Goal: Information Seeking & Learning: Learn about a topic

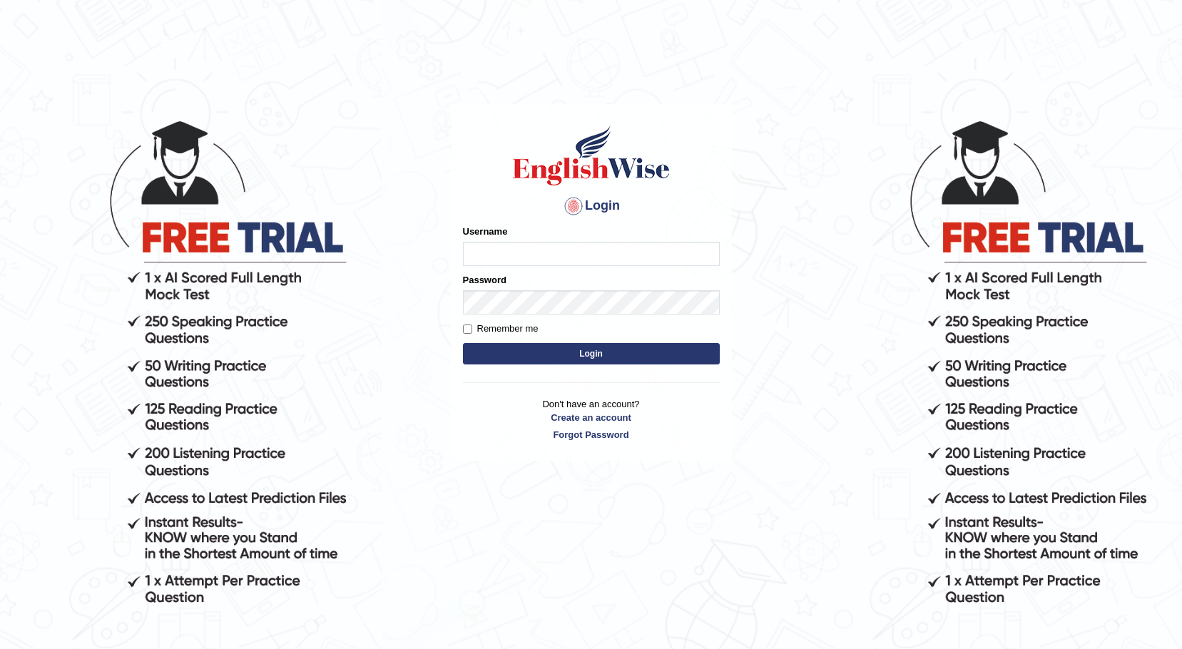
type input "Rishiram2025"
click at [470, 329] on input "Remember me" at bounding box center [467, 329] width 9 height 9
checkbox input "true"
click at [500, 353] on button "Login" at bounding box center [591, 353] width 257 height 21
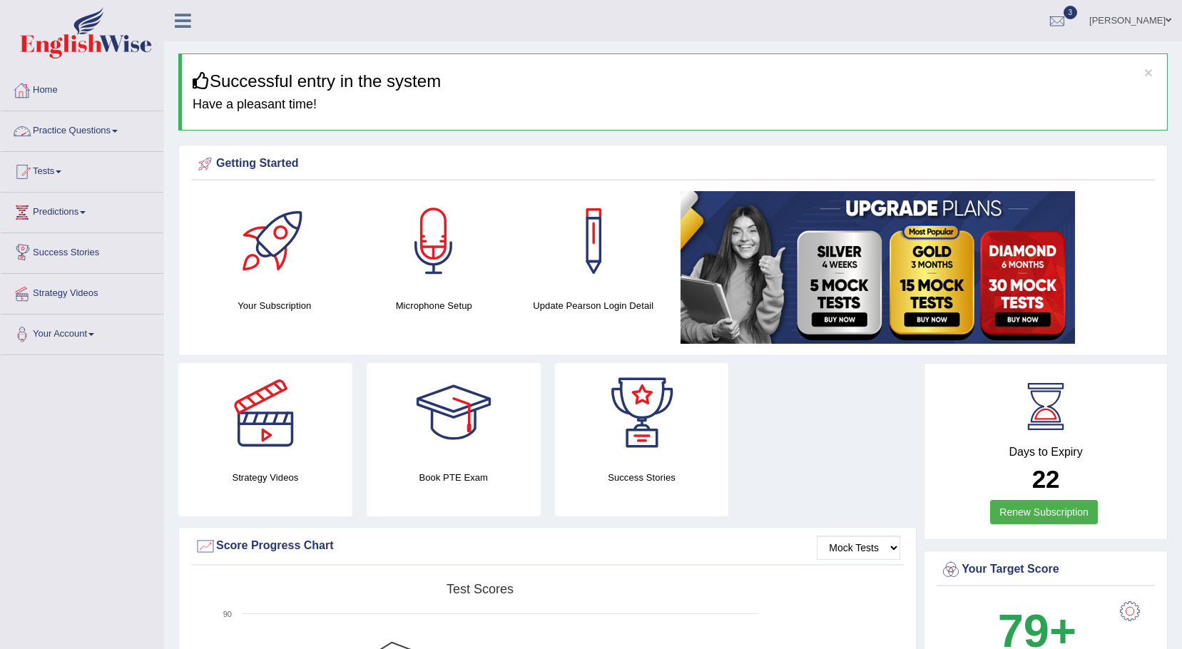
click at [118, 128] on link "Practice Questions" at bounding box center [82, 129] width 163 height 36
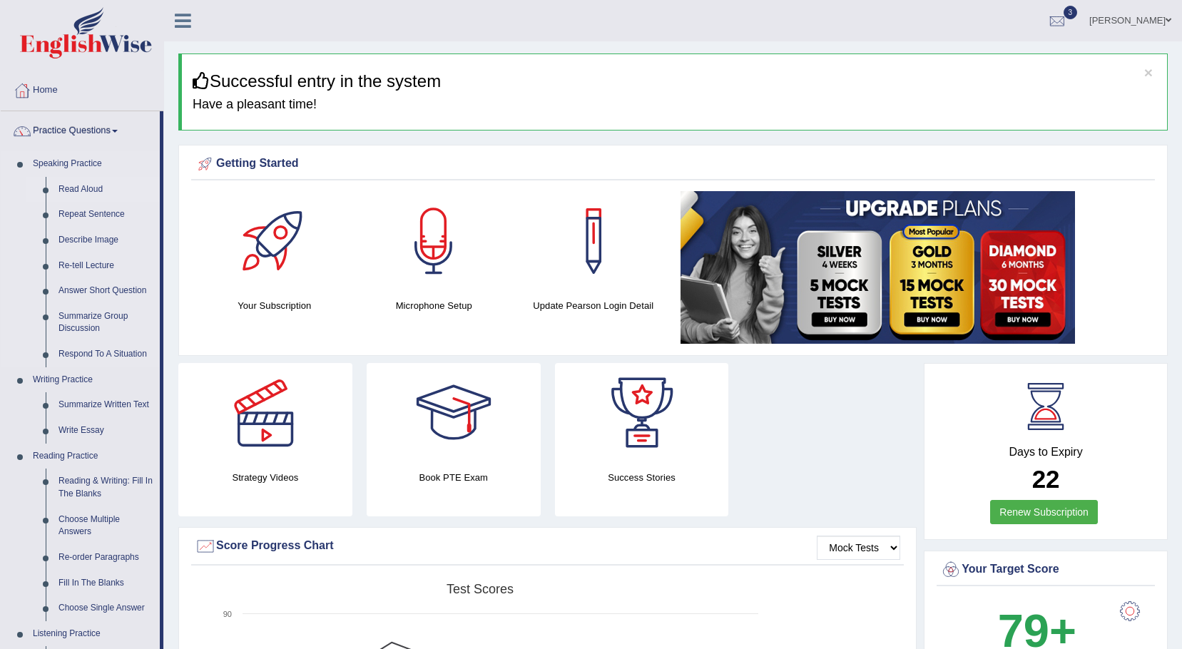
click at [95, 186] on link "Read Aloud" at bounding box center [106, 190] width 108 height 26
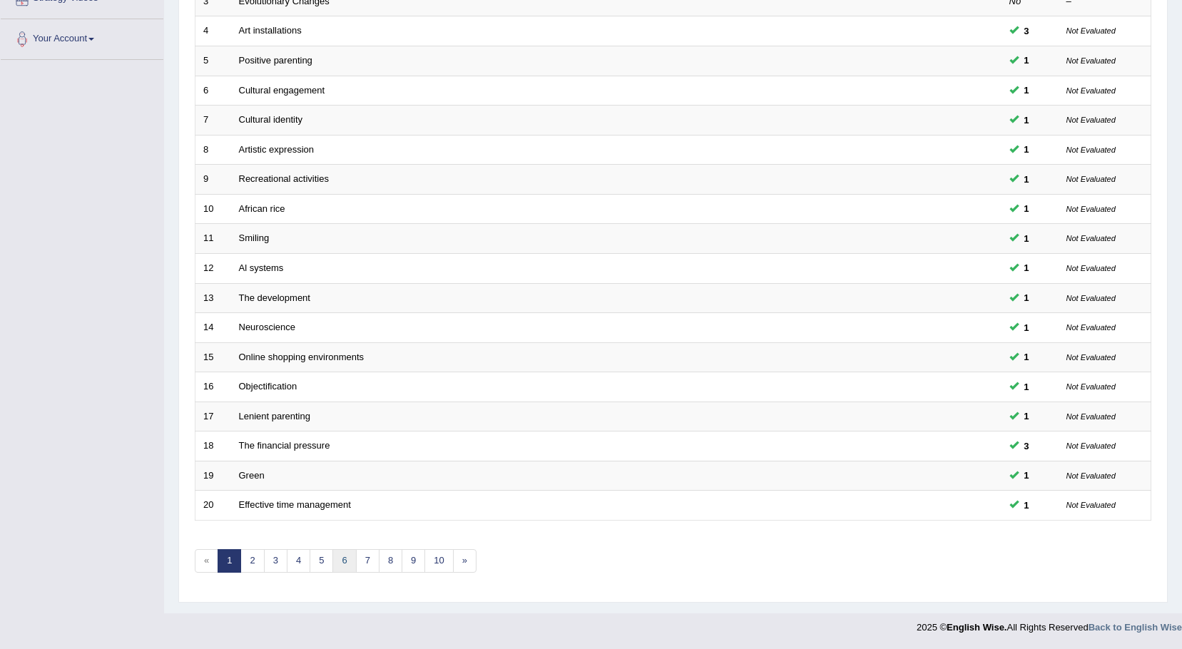
click at [348, 556] on link "6" at bounding box center [345, 561] width 24 height 24
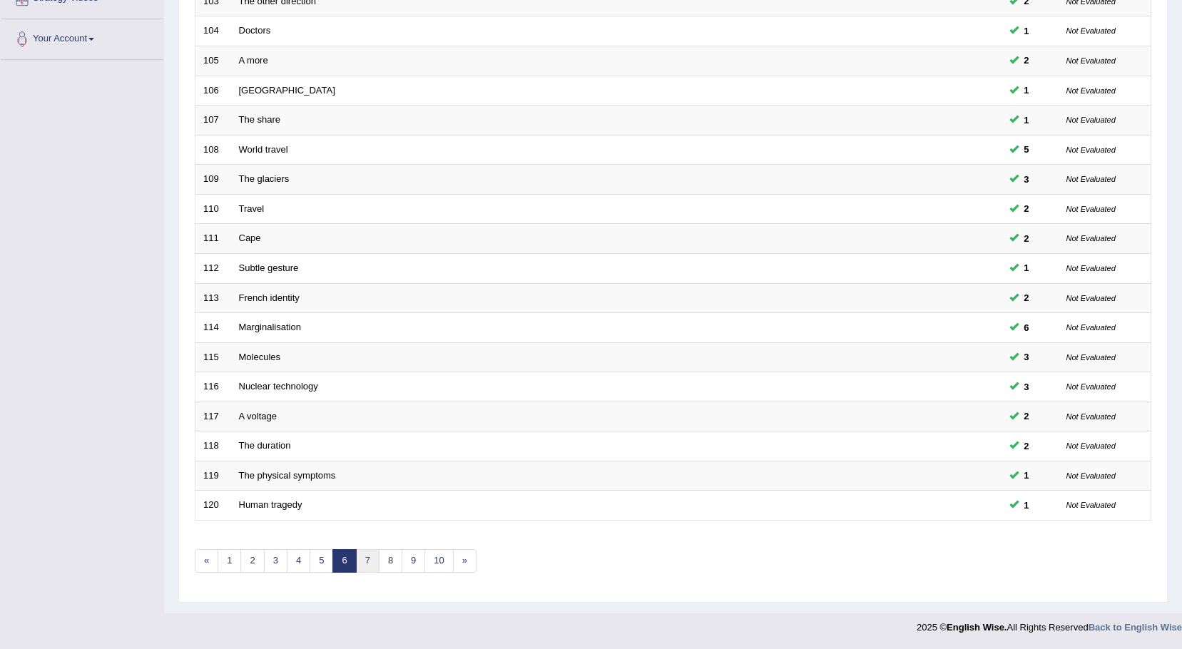
click at [364, 558] on link "7" at bounding box center [368, 561] width 24 height 24
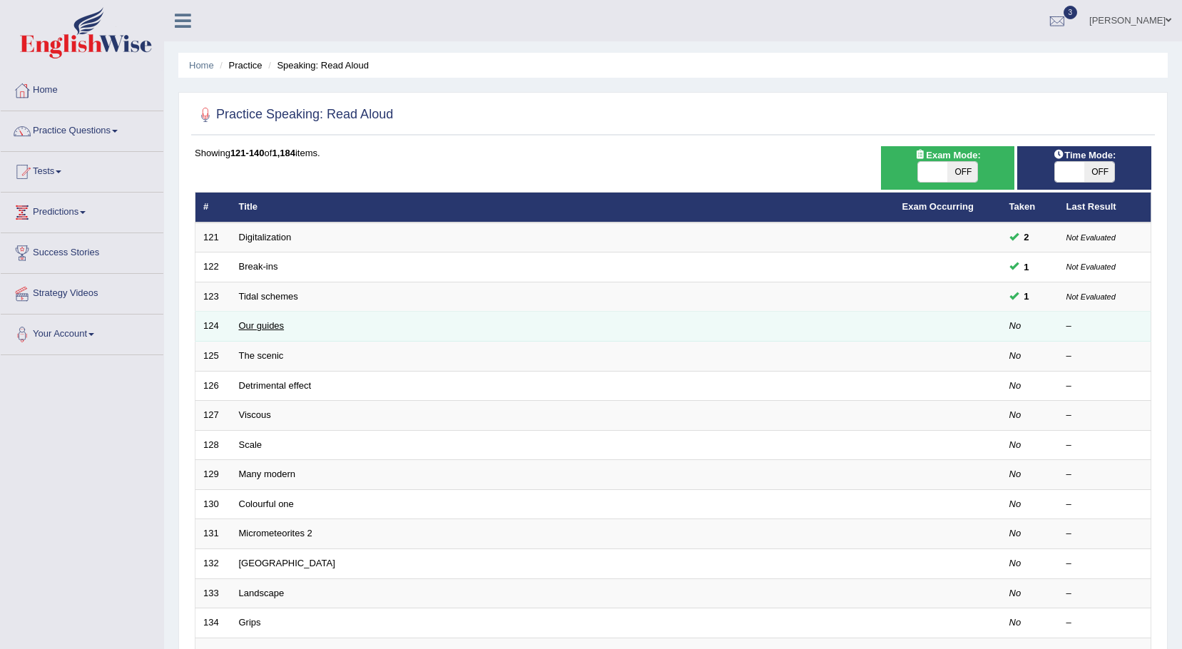
click at [267, 321] on link "Our guides" at bounding box center [262, 325] width 46 height 11
click at [267, 324] on link "Our guides" at bounding box center [262, 325] width 46 height 11
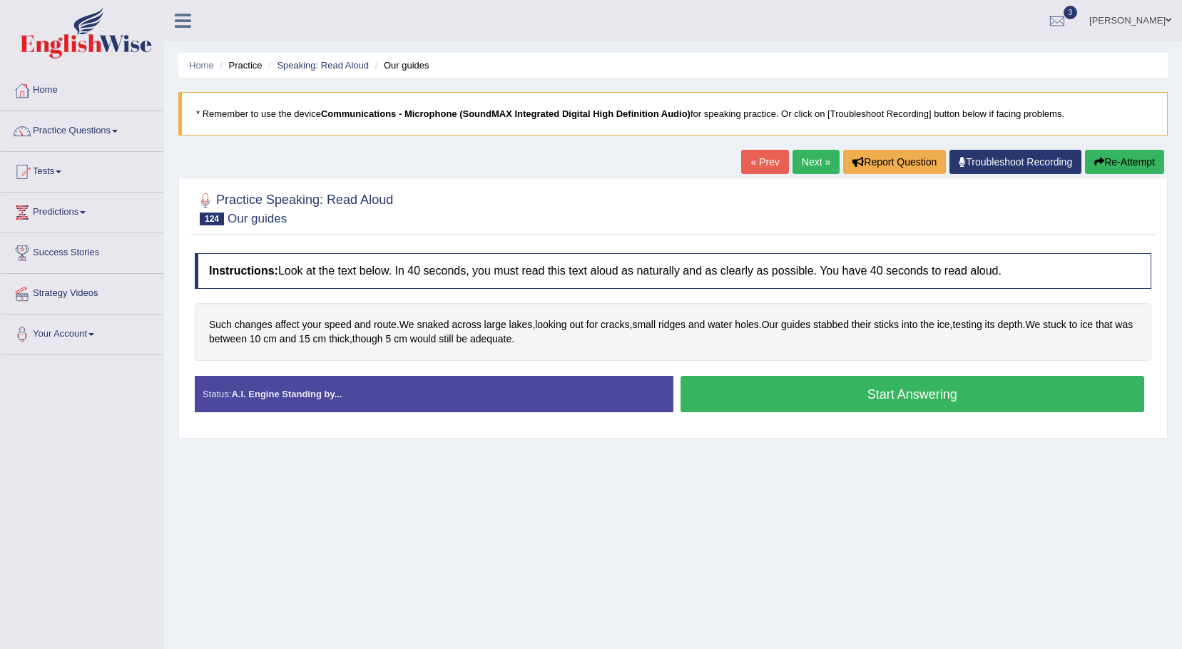
click at [712, 397] on button "Start Answering" at bounding box center [913, 394] width 465 height 36
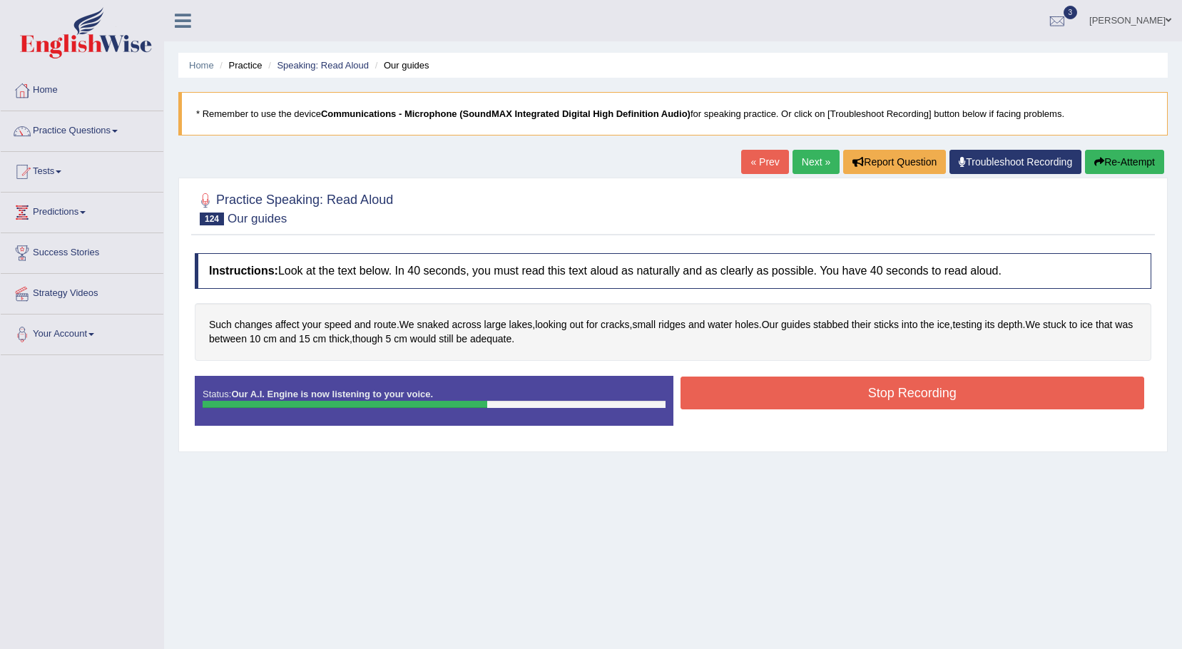
click at [766, 387] on button "Stop Recording" at bounding box center [913, 393] width 465 height 33
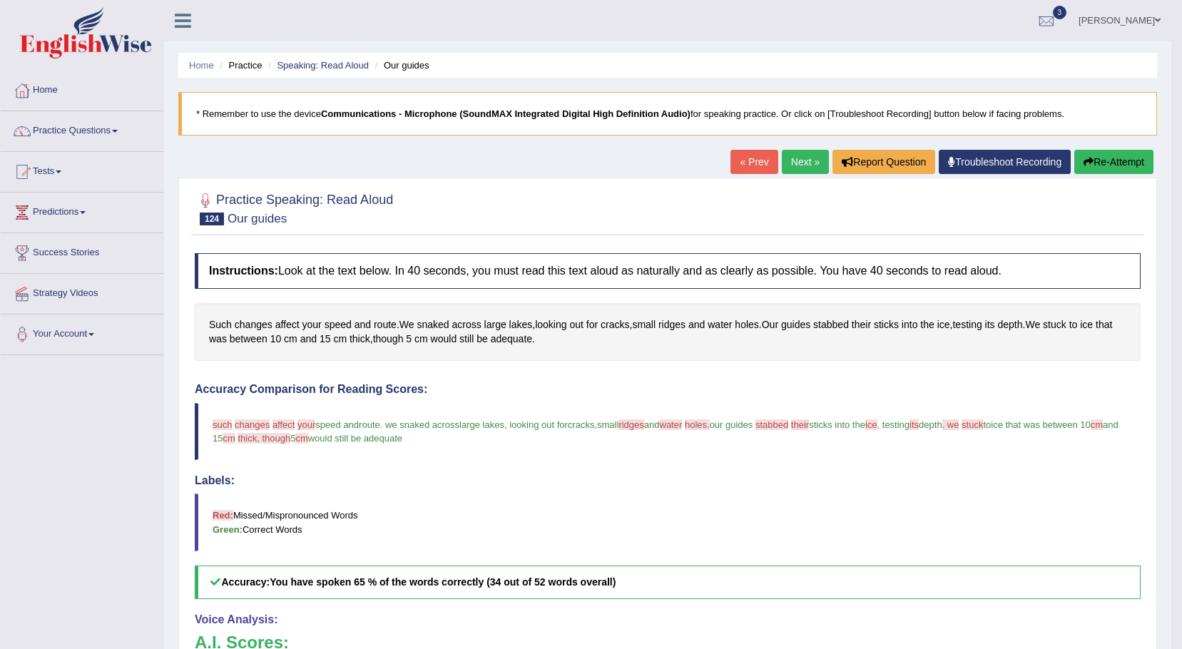
click at [1120, 156] on button "Re-Attempt" at bounding box center [1114, 162] width 79 height 24
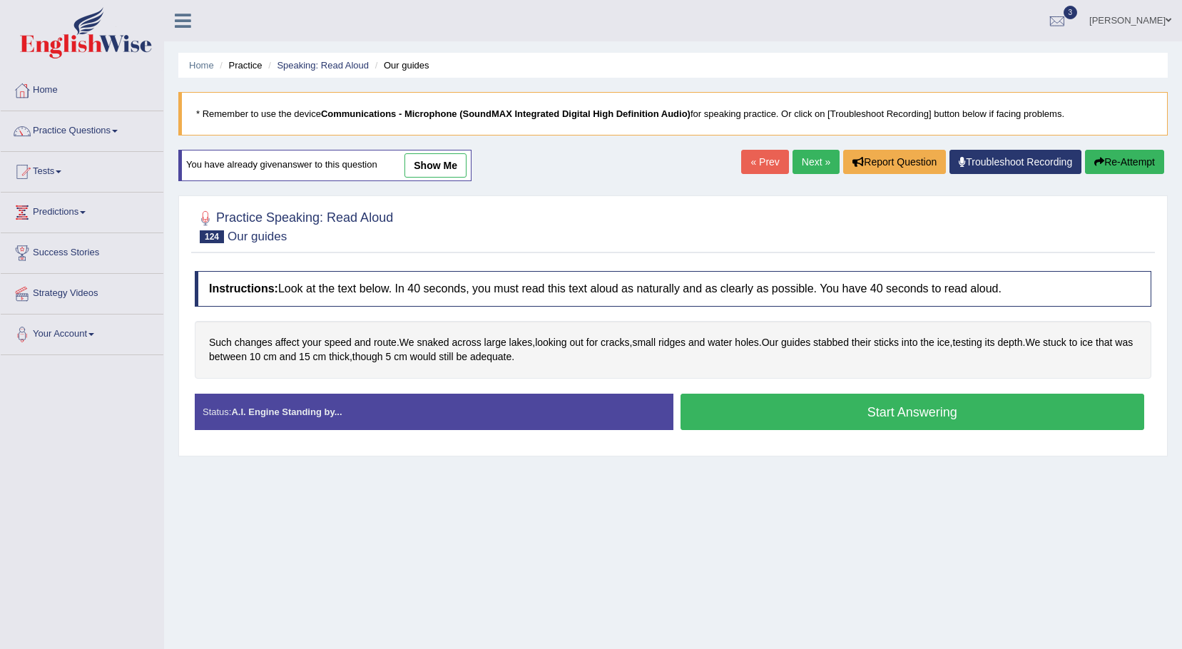
click at [838, 418] on button "Start Answering" at bounding box center [913, 412] width 465 height 36
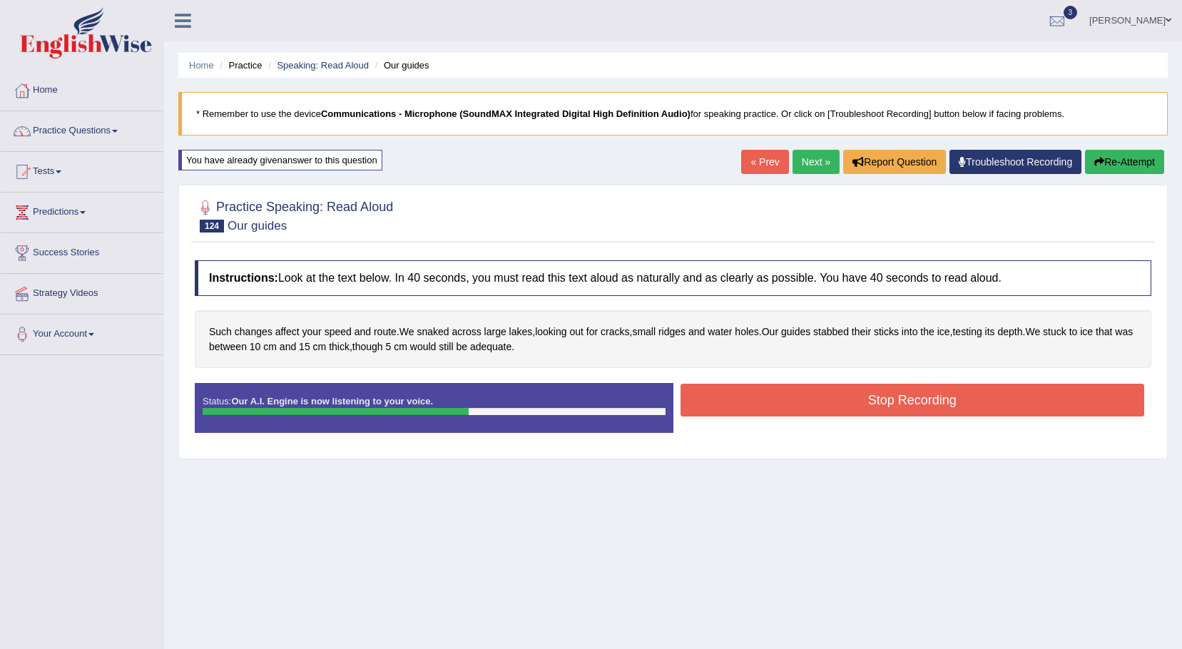
click at [727, 397] on button "Stop Recording" at bounding box center [913, 400] width 465 height 33
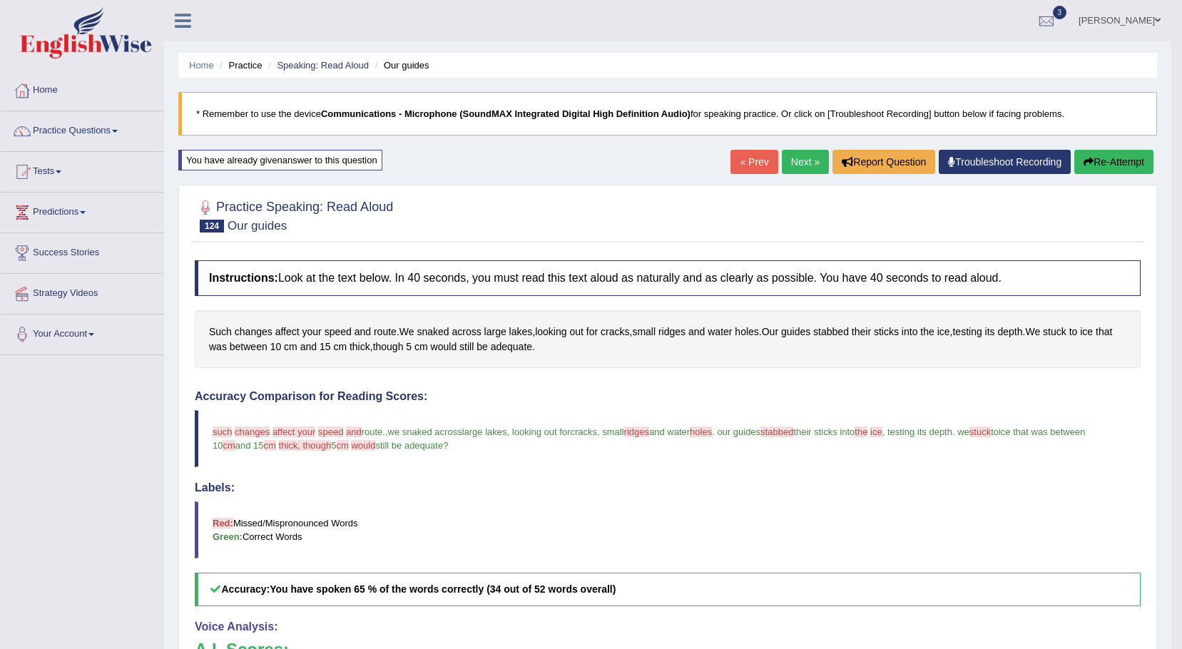
click at [801, 163] on link "Next »" at bounding box center [805, 162] width 47 height 24
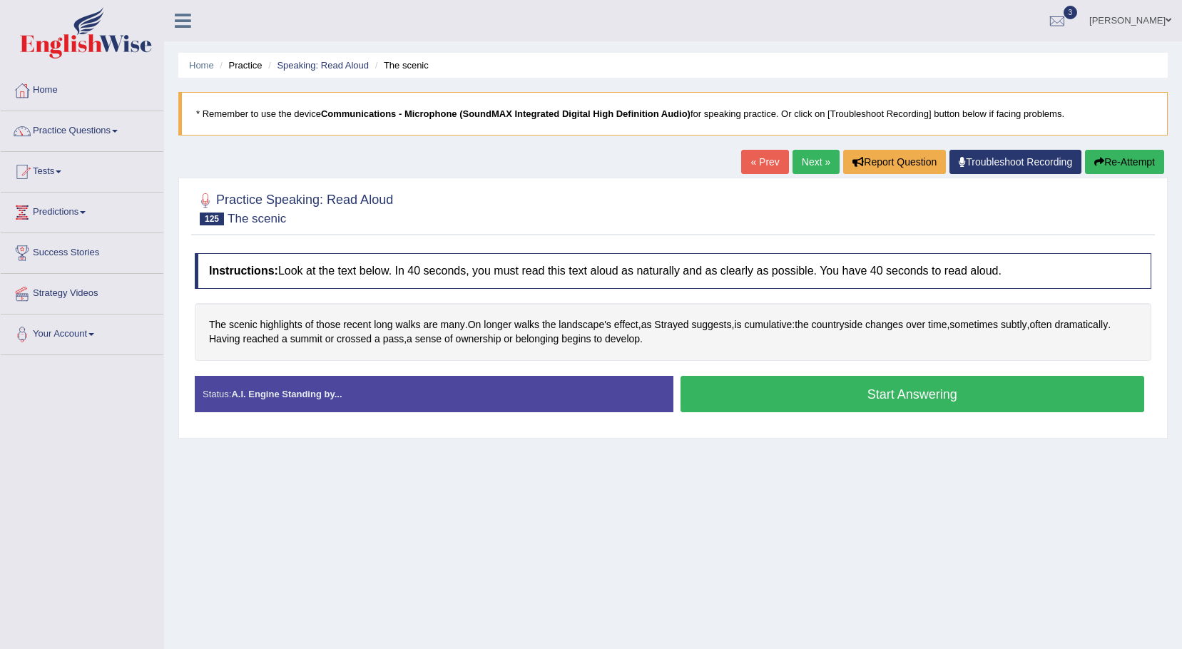
click at [740, 389] on button "Start Answering" at bounding box center [913, 394] width 465 height 36
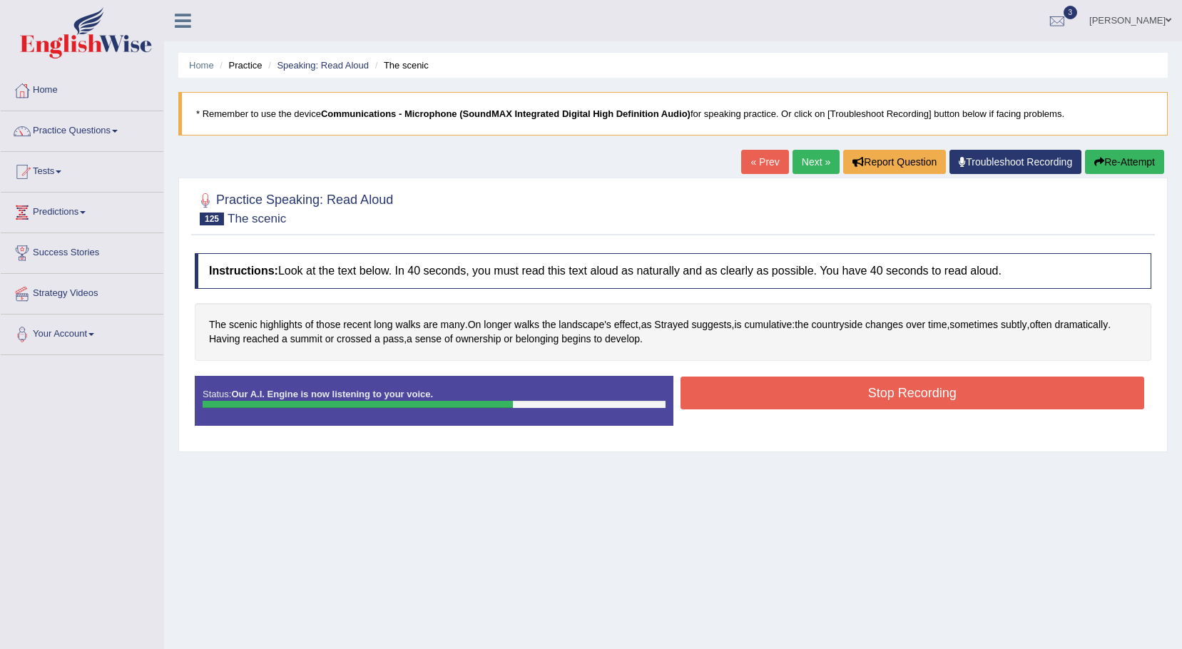
click at [728, 397] on button "Stop Recording" at bounding box center [913, 393] width 465 height 33
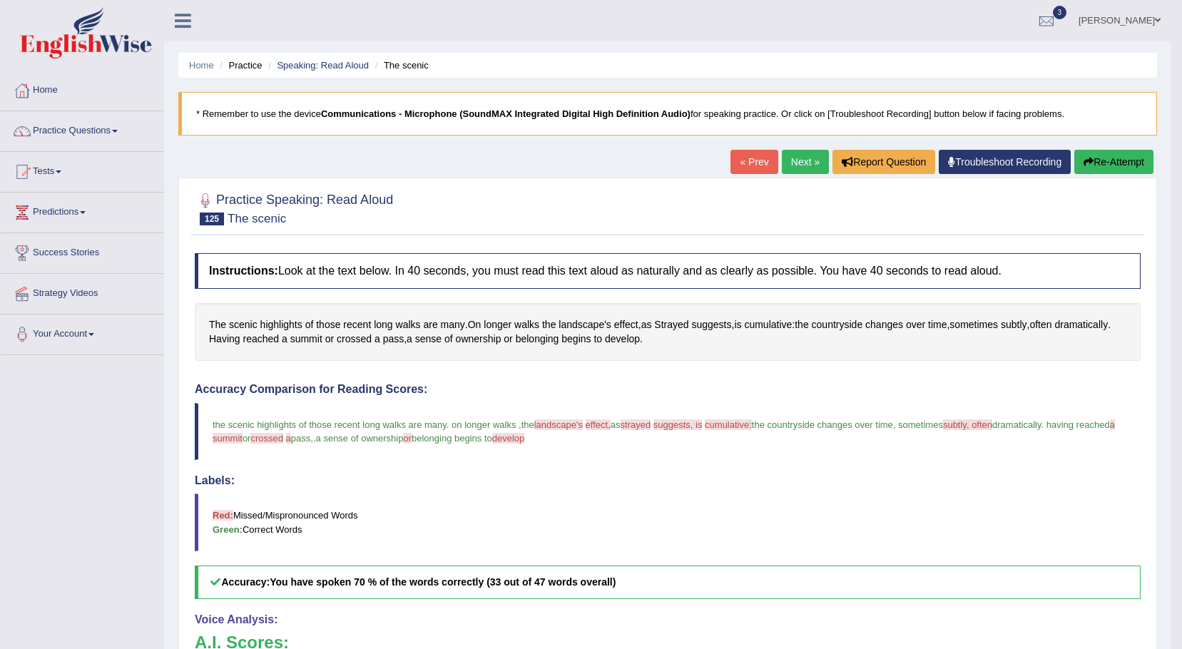
click at [796, 163] on link "Next »" at bounding box center [805, 162] width 47 height 24
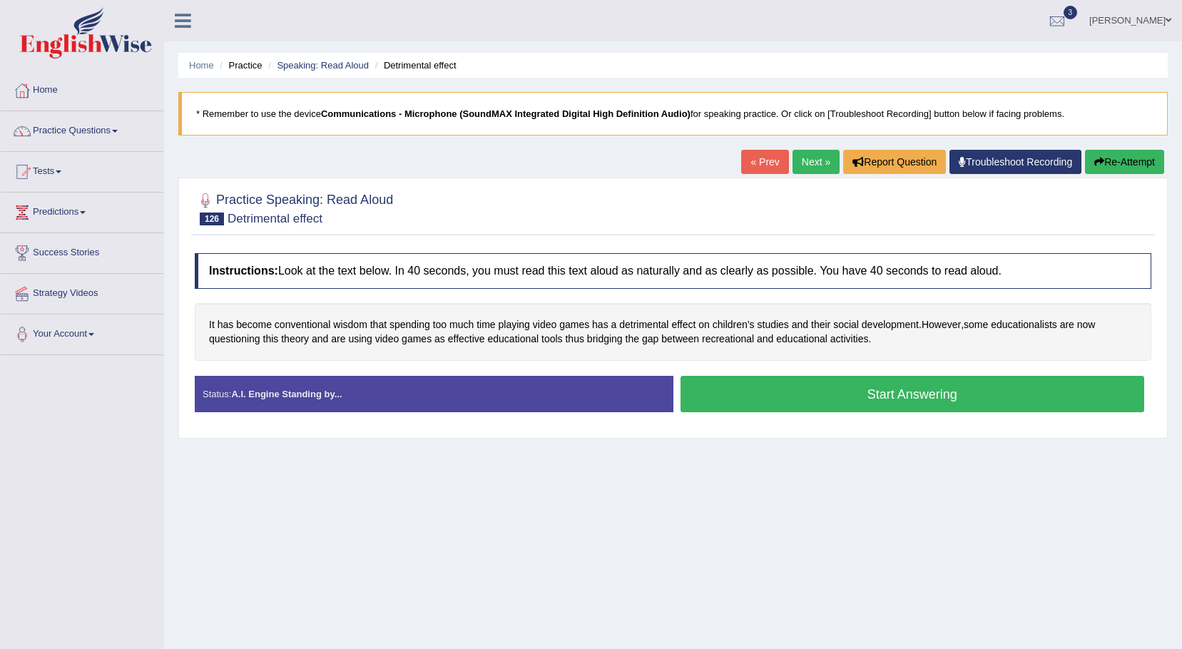
click at [765, 400] on button "Start Answering" at bounding box center [913, 394] width 465 height 36
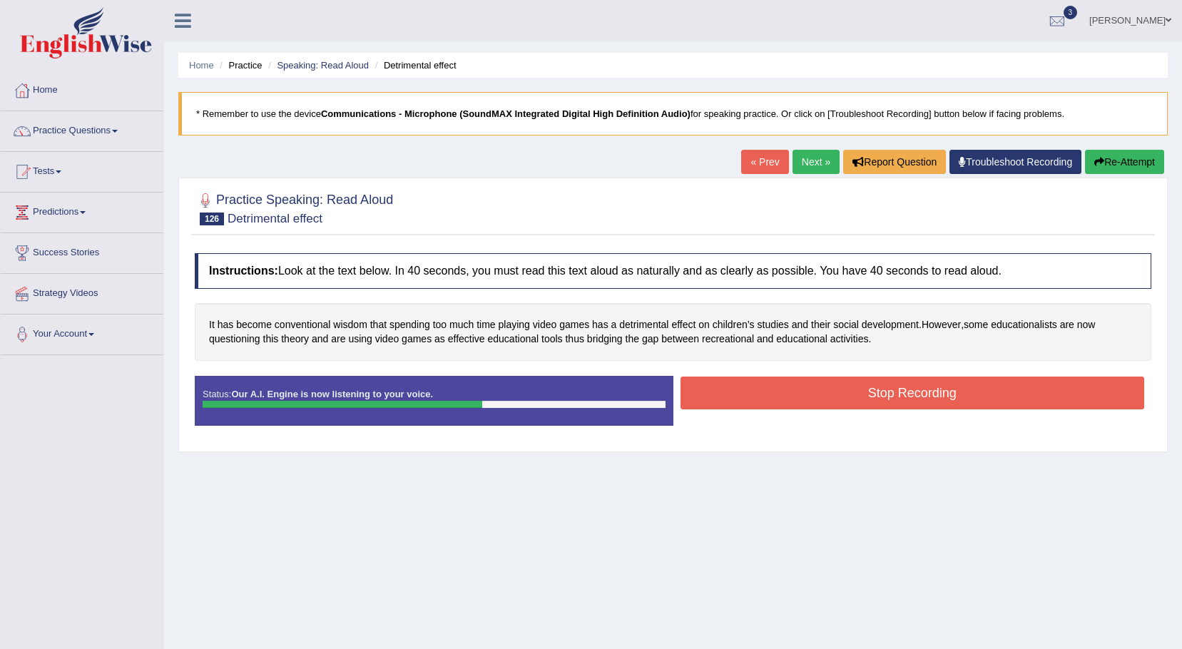
click at [796, 386] on button "Stop Recording" at bounding box center [913, 393] width 465 height 33
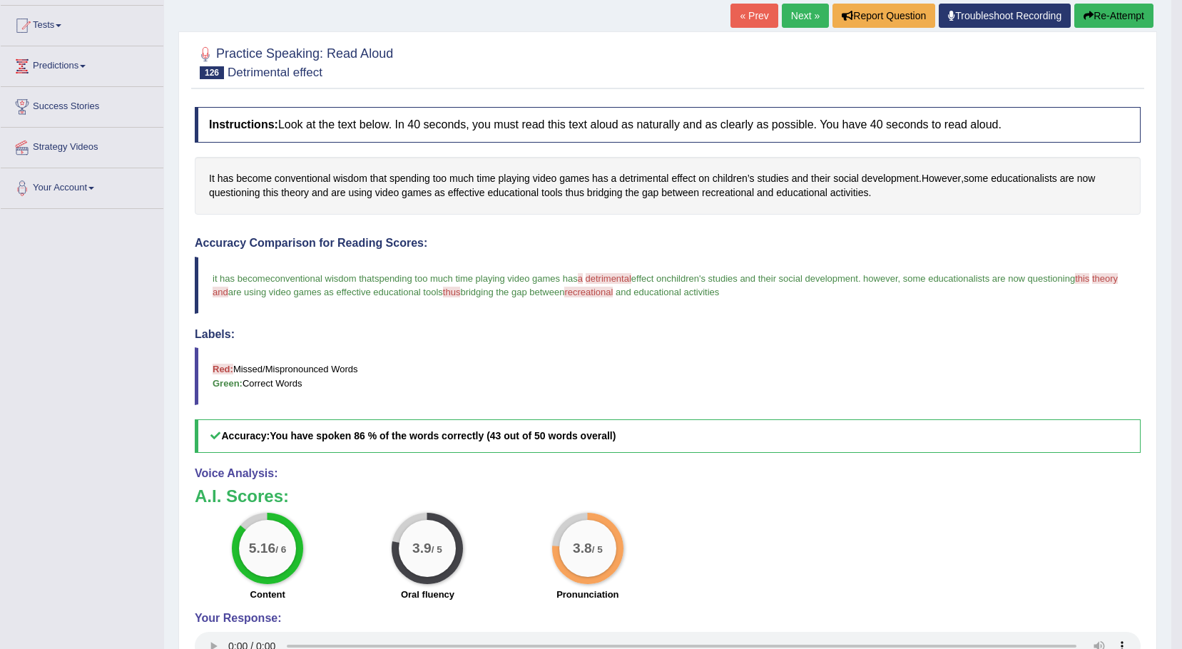
scroll to position [71, 0]
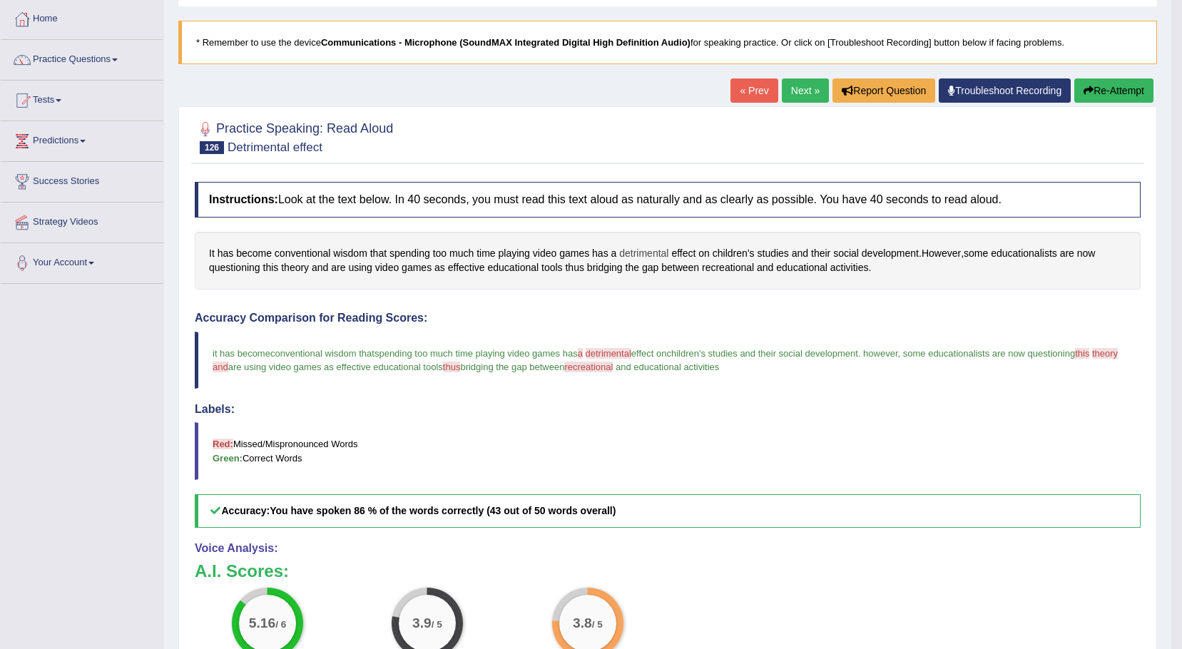
click at [649, 253] on span "detrimental" at bounding box center [643, 253] width 49 height 15
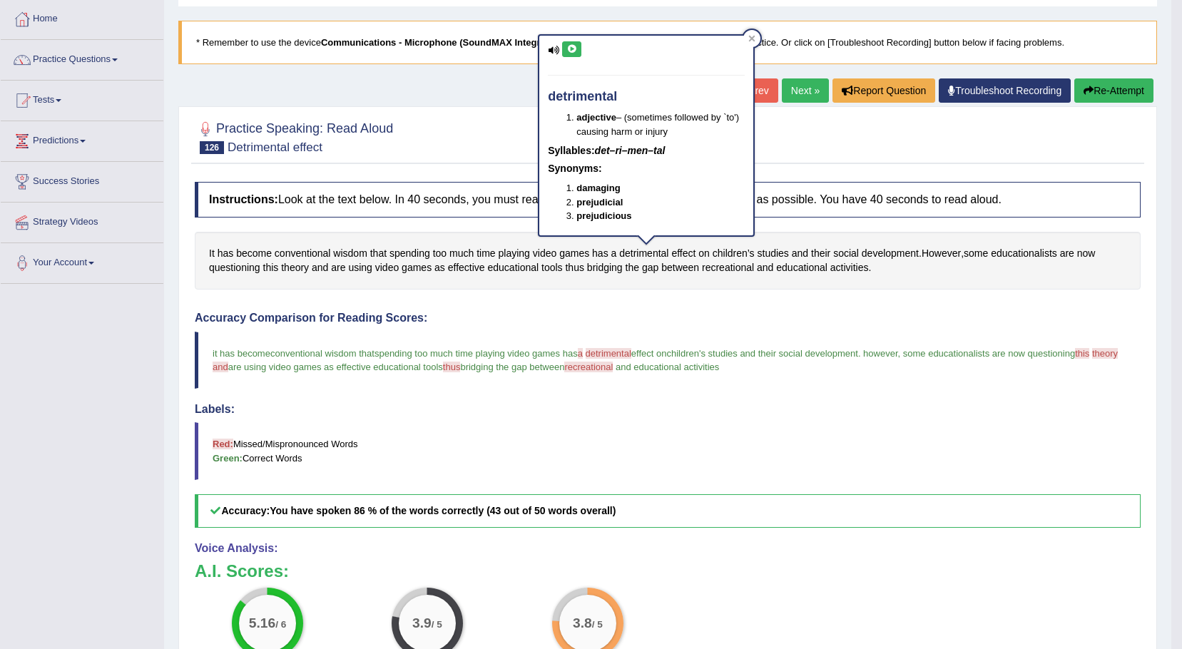
click at [577, 49] on button at bounding box center [571, 49] width 19 height 16
click at [574, 49] on icon at bounding box center [572, 49] width 11 height 9
click at [751, 39] on icon at bounding box center [752, 38] width 6 height 6
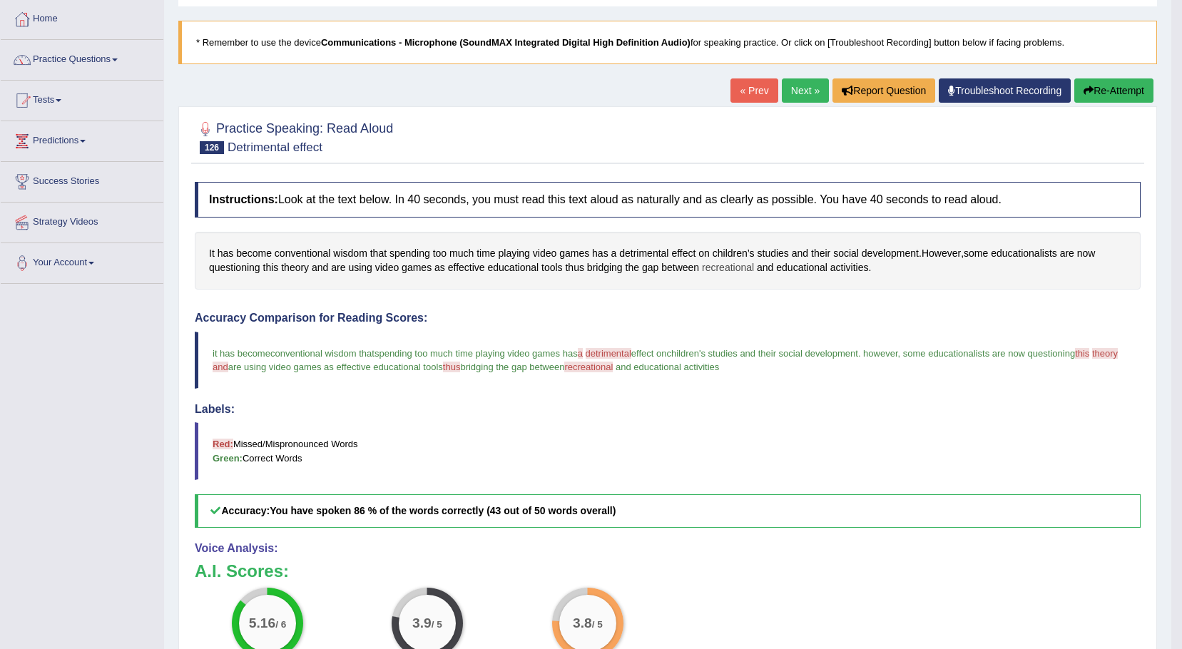
click at [742, 268] on span "recreational" at bounding box center [728, 267] width 52 height 15
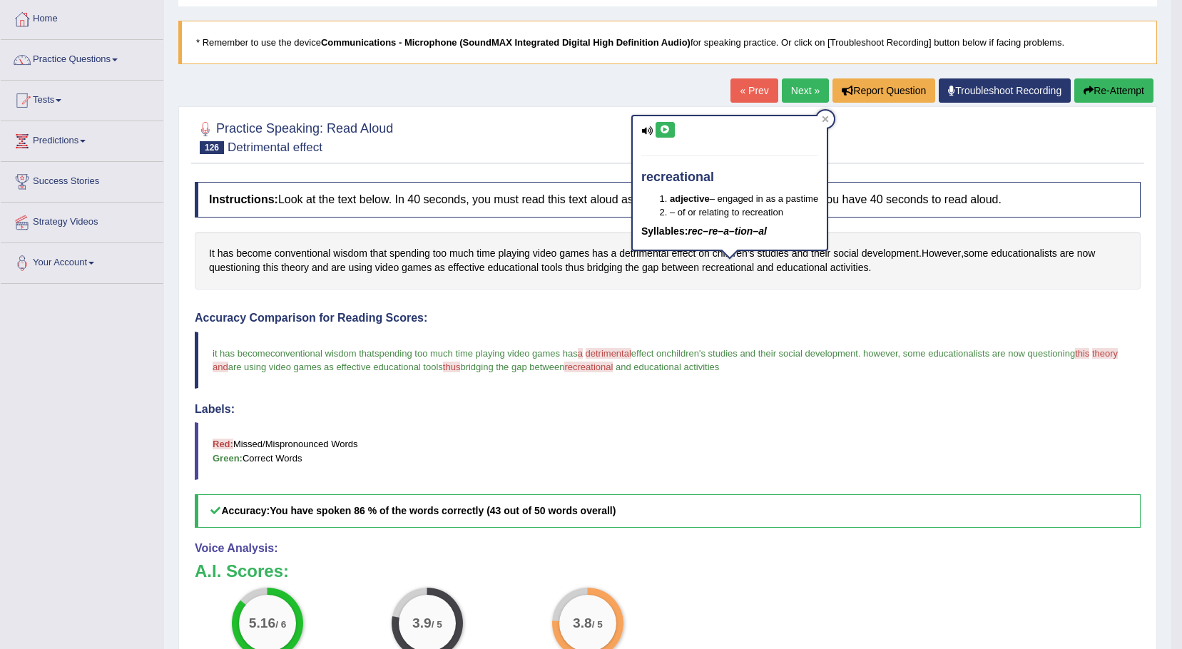
click at [666, 130] on icon at bounding box center [665, 130] width 11 height 9
click at [826, 121] on icon at bounding box center [825, 119] width 7 height 7
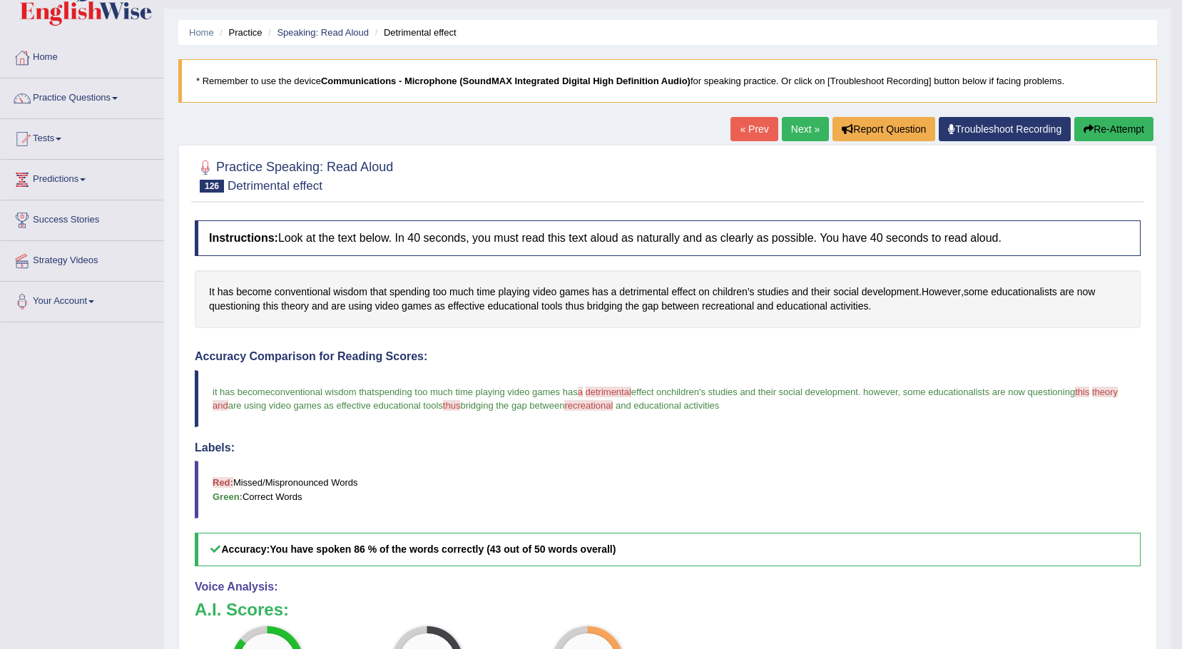
scroll to position [0, 0]
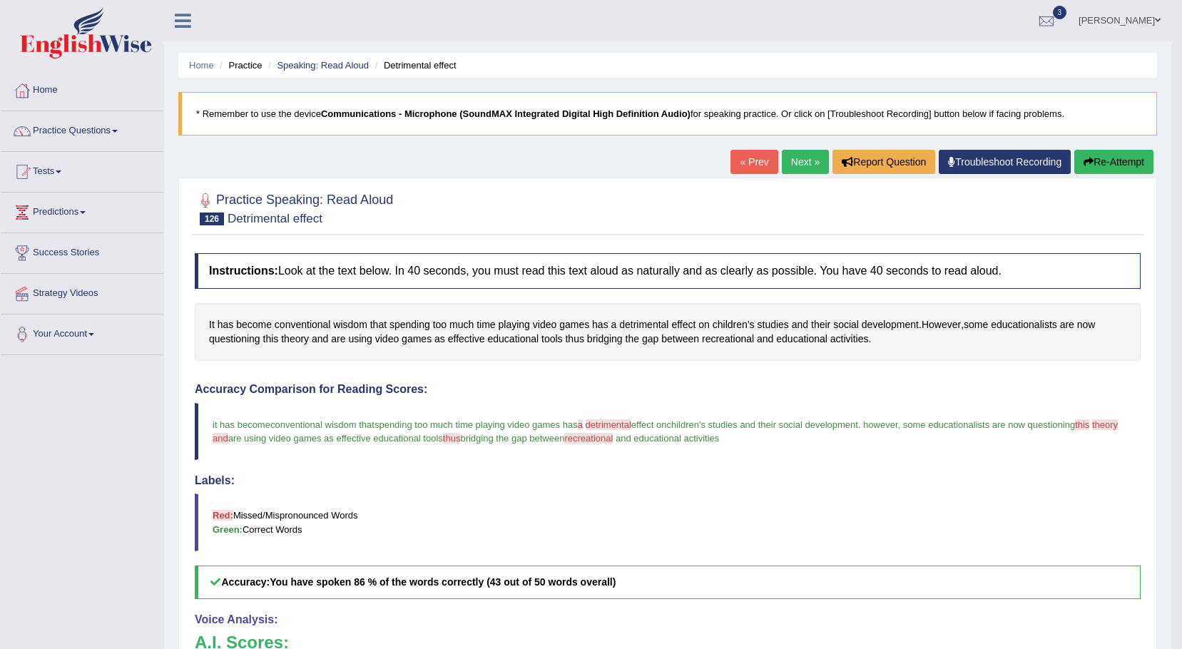
click at [118, 130] on span at bounding box center [115, 131] width 6 height 3
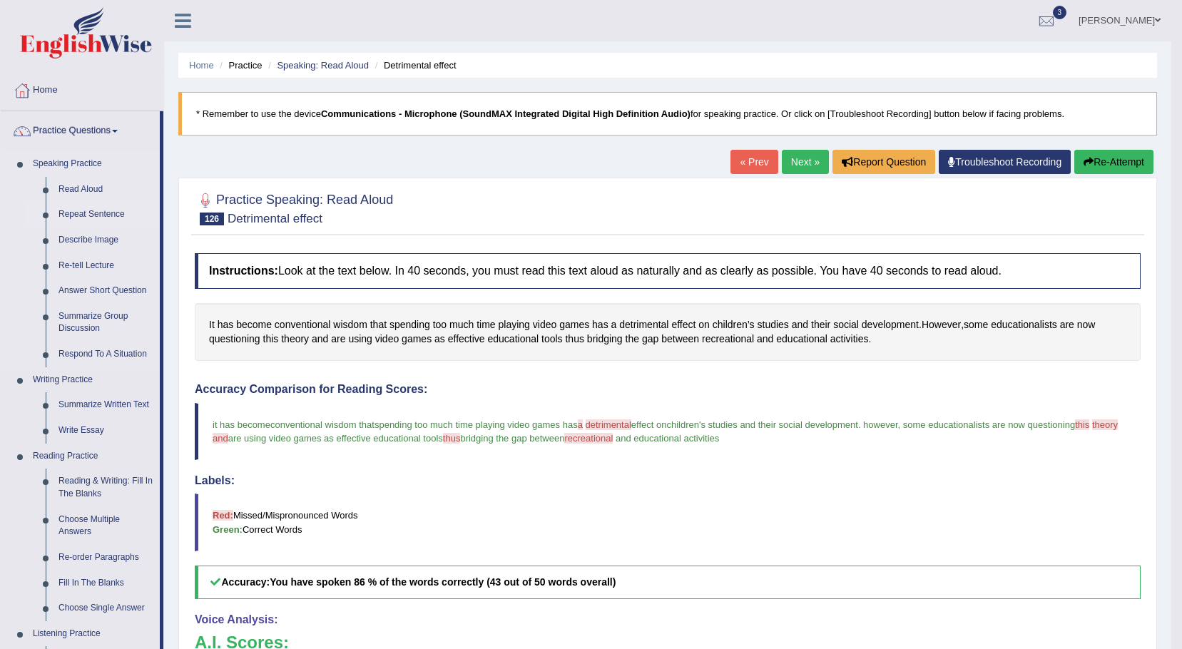
click at [99, 212] on link "Repeat Sentence" at bounding box center [106, 215] width 108 height 26
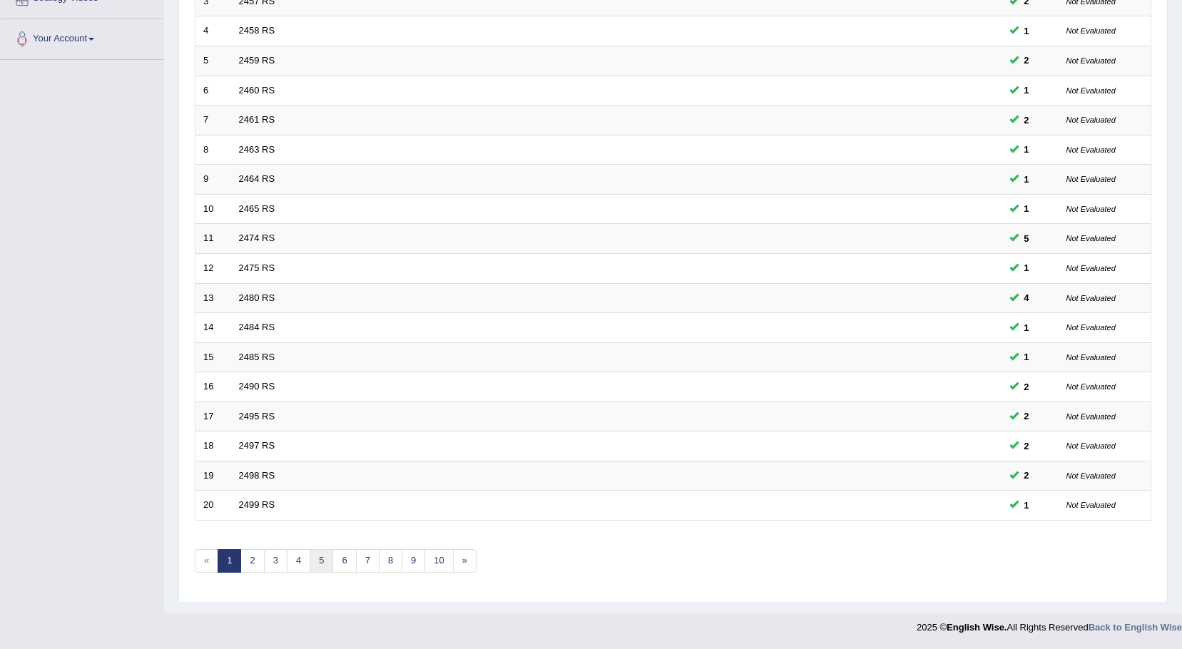
click at [325, 564] on link "5" at bounding box center [322, 561] width 24 height 24
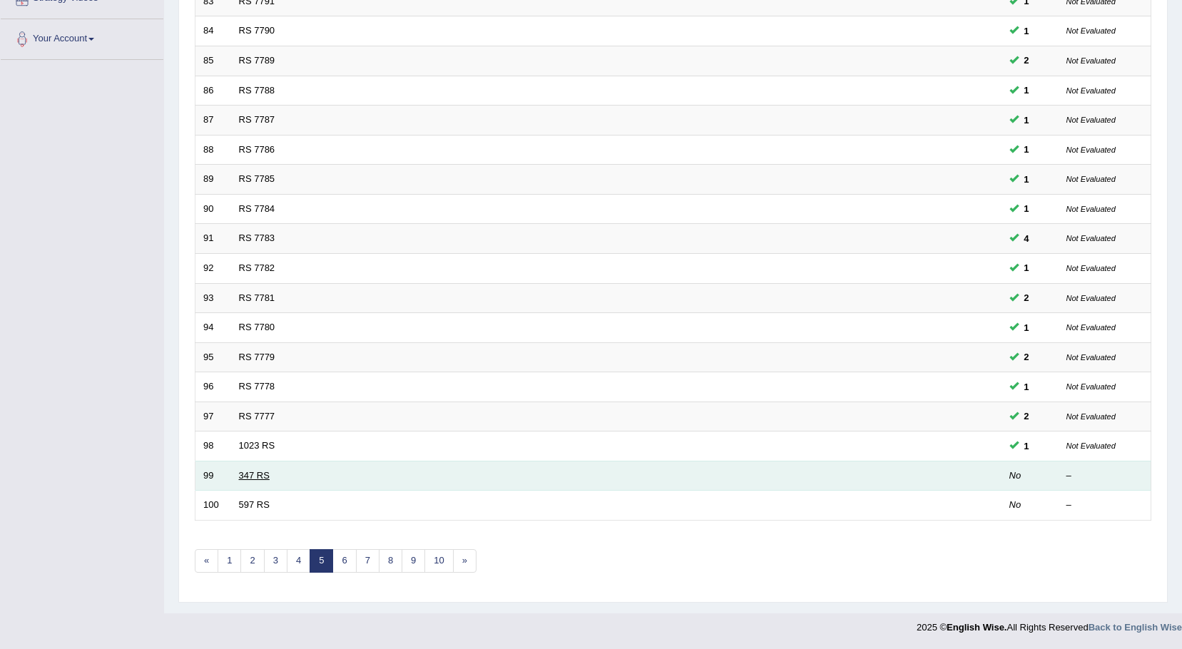
click at [260, 473] on link "347 RS" at bounding box center [254, 475] width 31 height 11
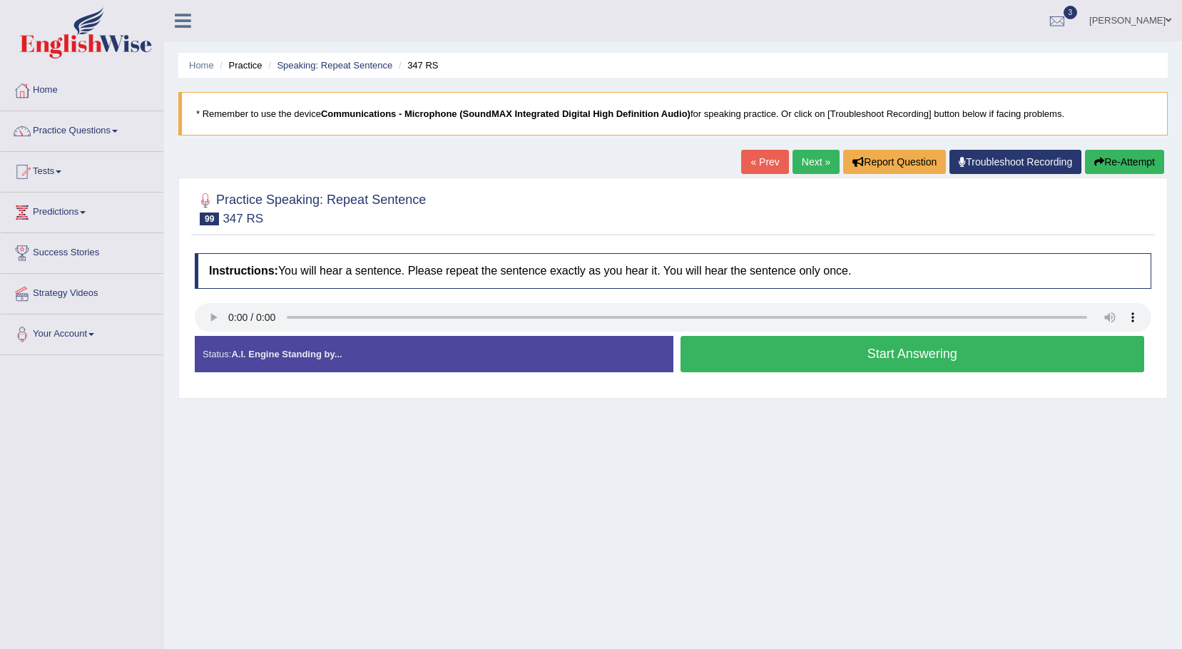
click at [817, 358] on button "Start Answering" at bounding box center [913, 354] width 465 height 36
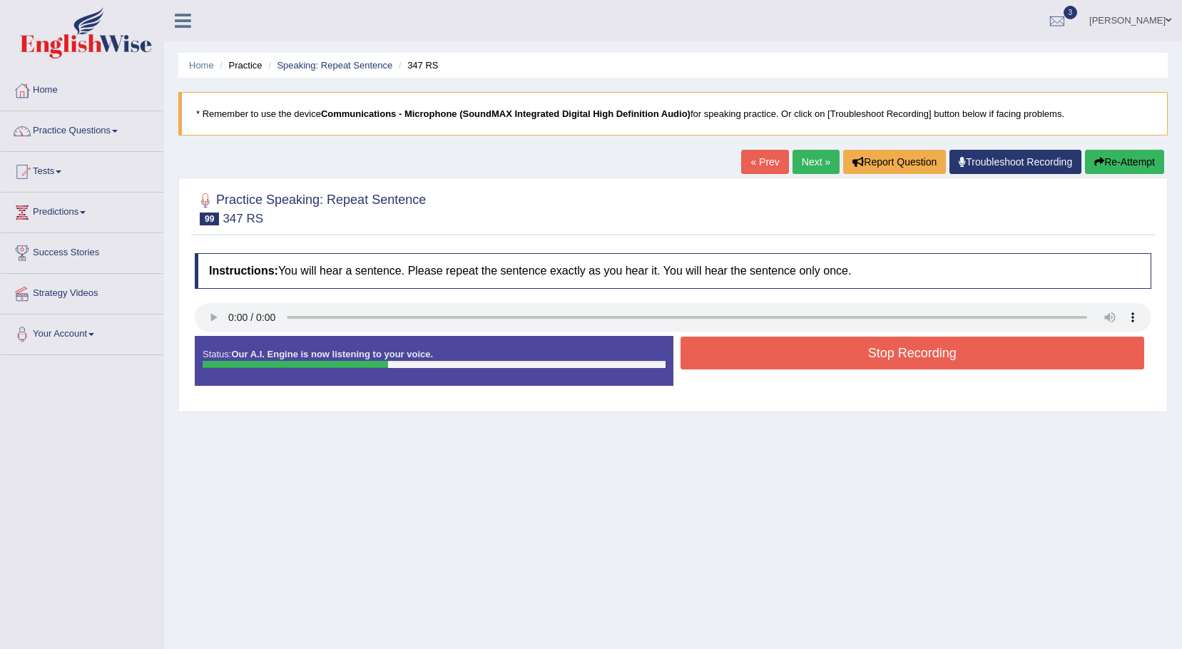
click at [817, 358] on button "Stop Recording" at bounding box center [913, 353] width 465 height 33
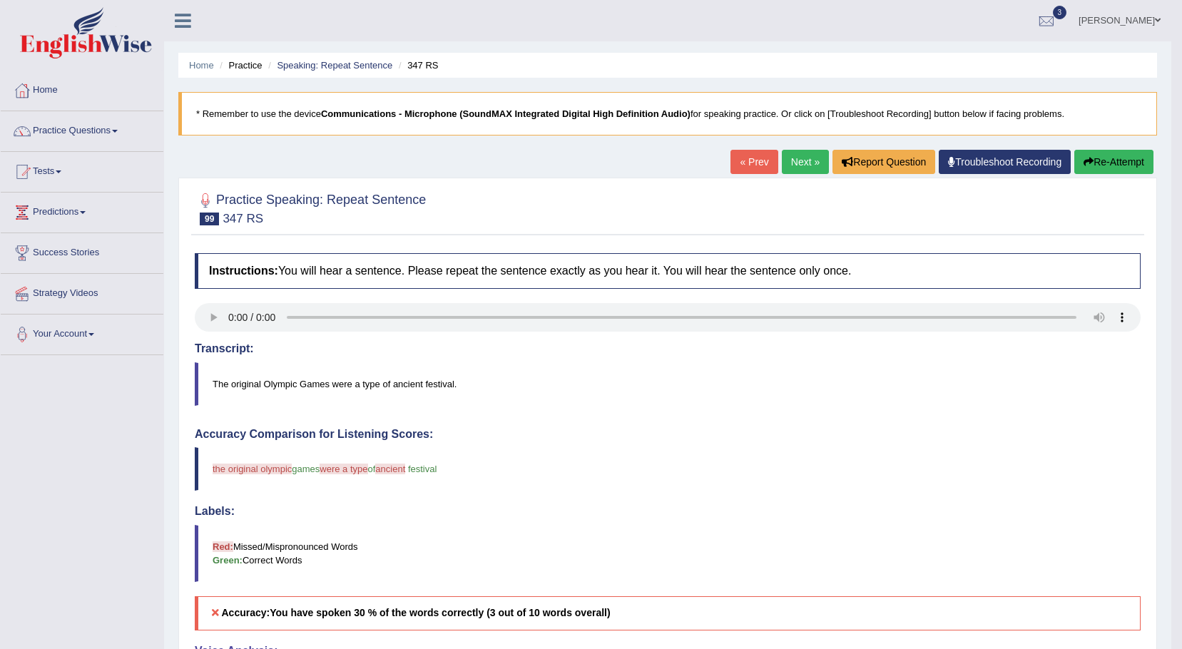
click at [1120, 158] on button "Re-Attempt" at bounding box center [1114, 162] width 79 height 24
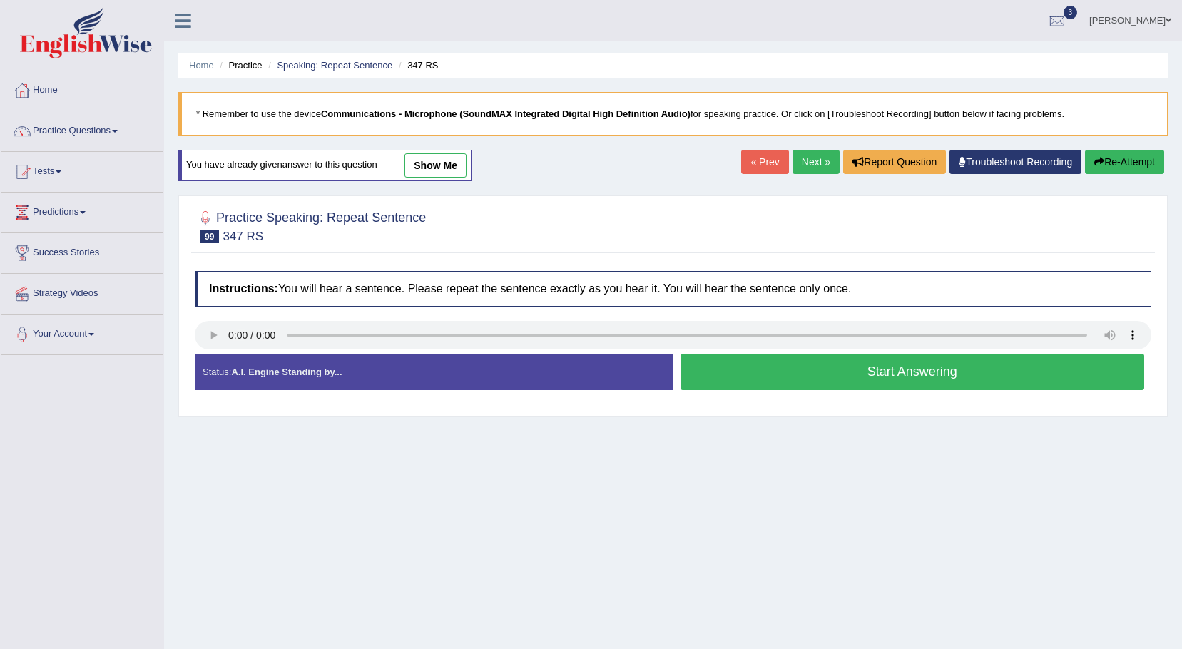
click at [739, 379] on button "Start Answering" at bounding box center [913, 372] width 465 height 36
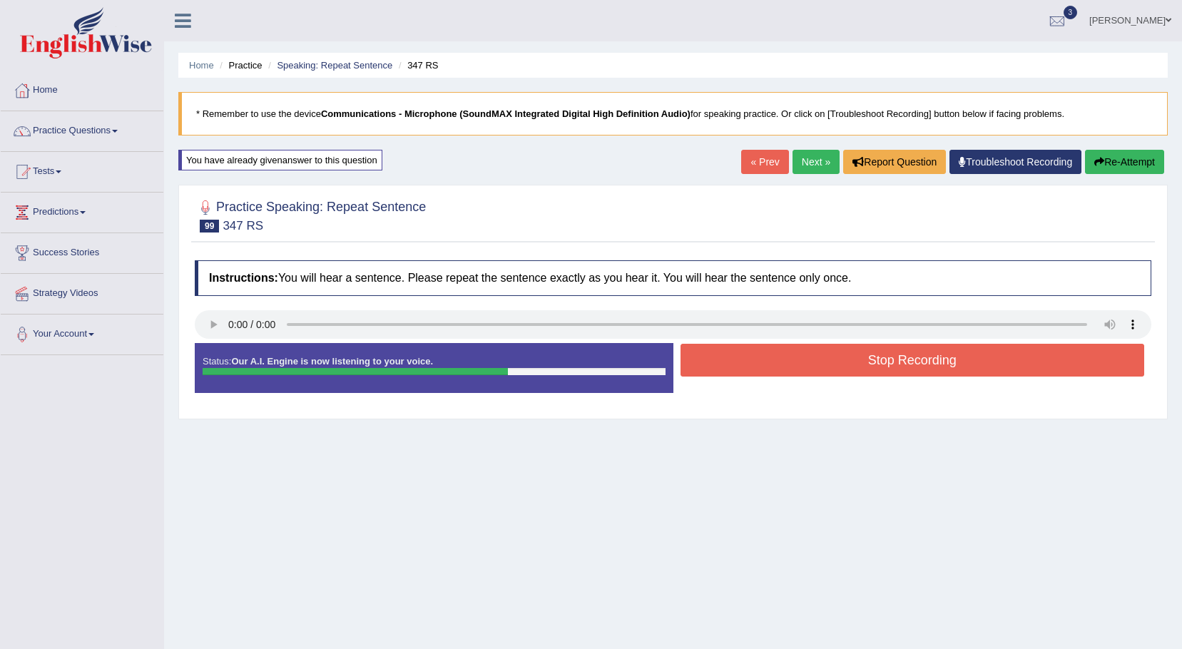
click at [740, 368] on button "Stop Recording" at bounding box center [913, 360] width 465 height 33
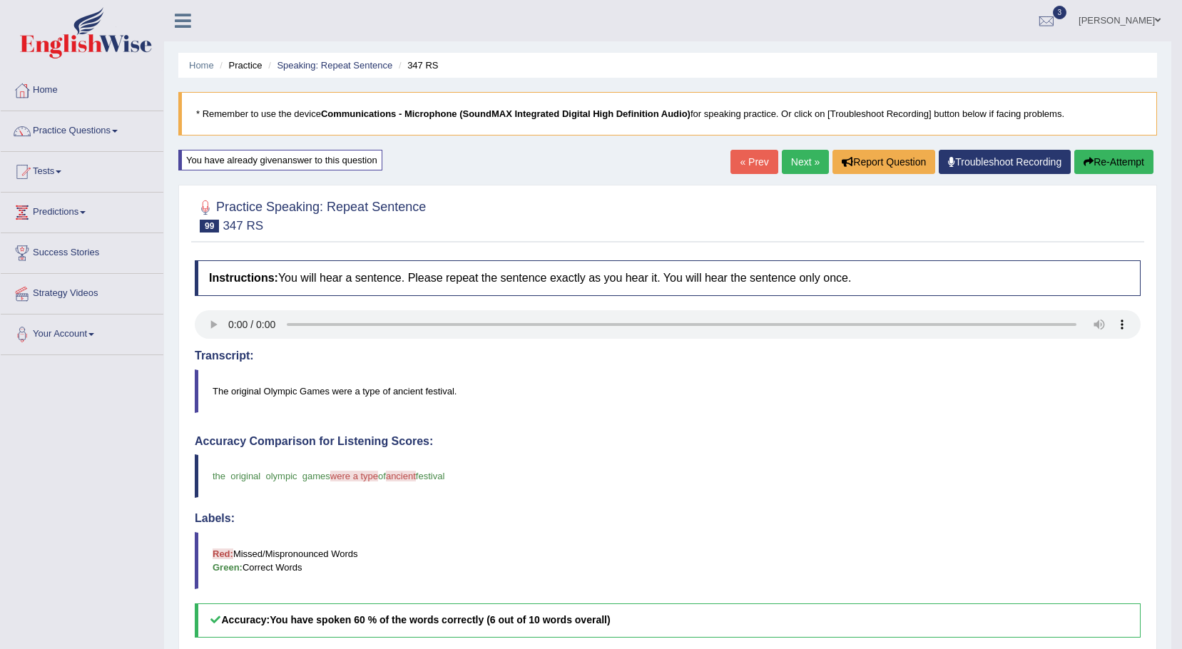
click at [811, 162] on link "Next »" at bounding box center [805, 162] width 47 height 24
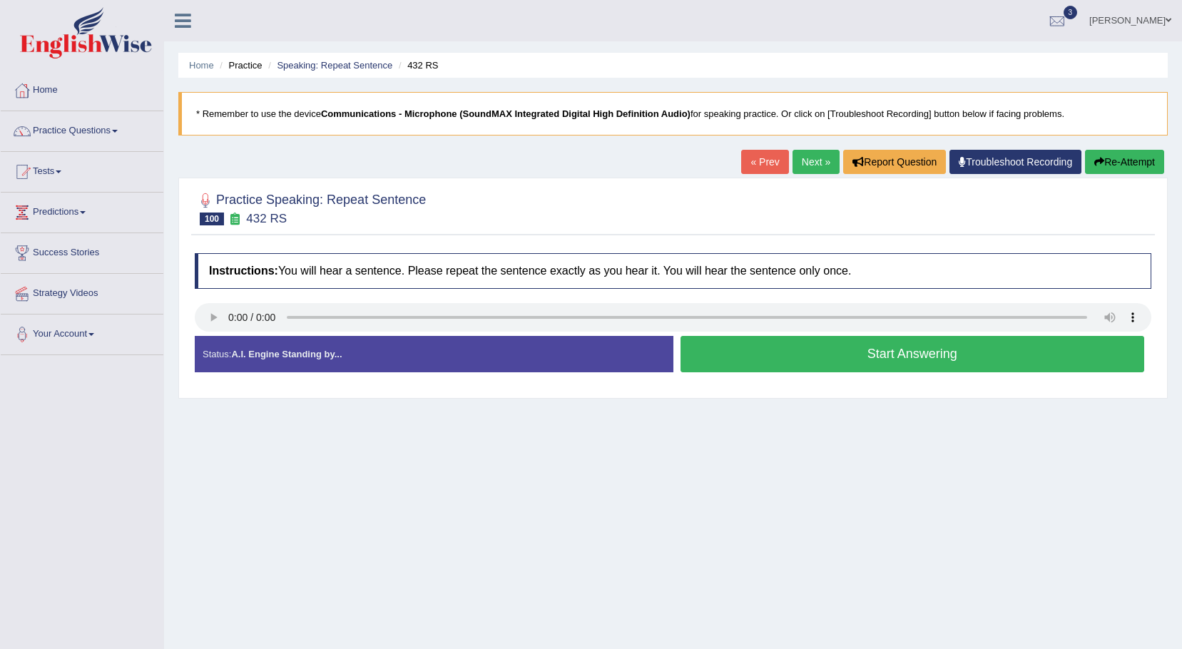
click at [786, 355] on button "Start Answering" at bounding box center [913, 354] width 465 height 36
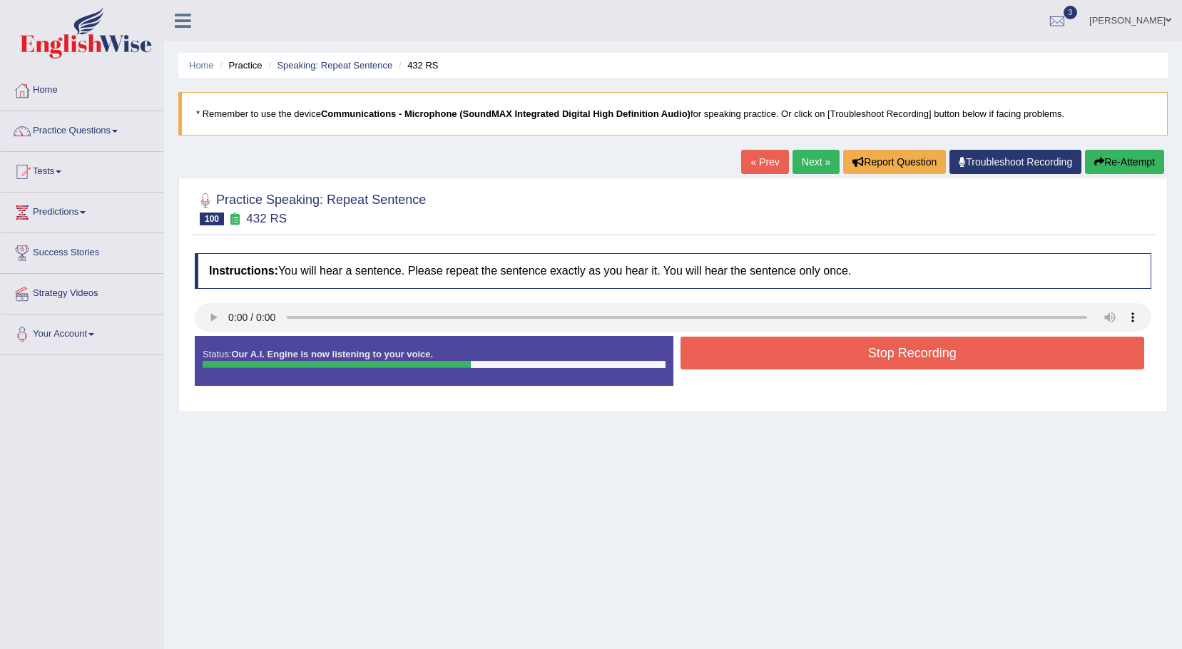
click at [786, 355] on button "Stop Recording" at bounding box center [913, 353] width 465 height 33
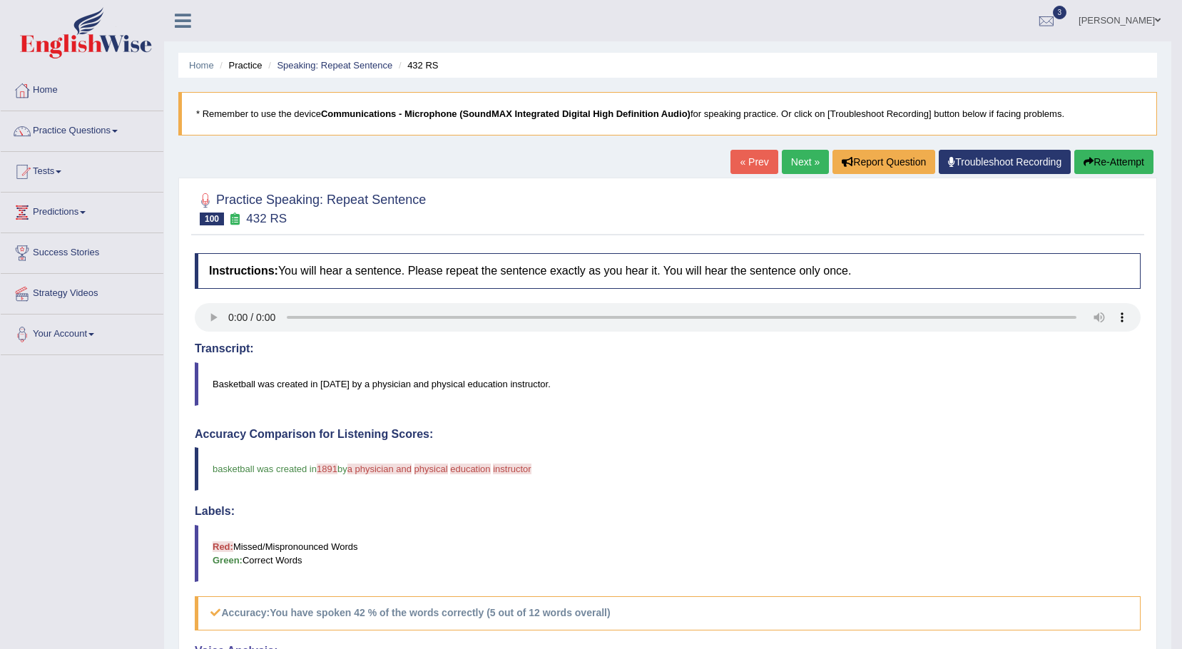
click at [799, 161] on link "Next »" at bounding box center [805, 162] width 47 height 24
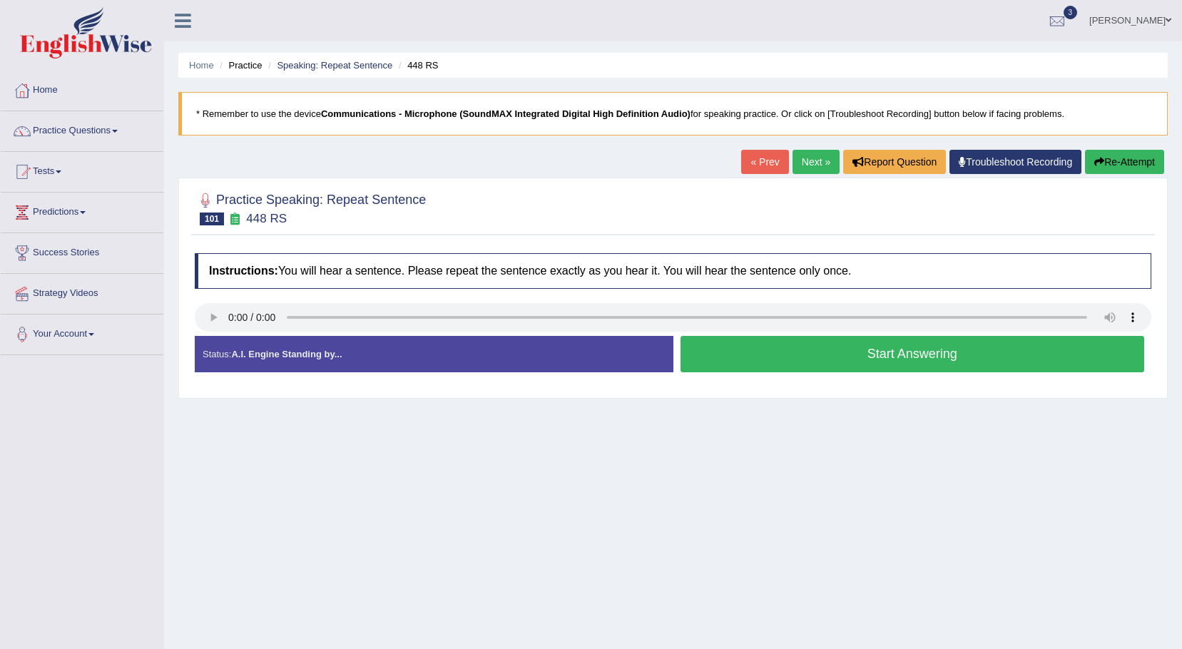
click at [806, 353] on button "Start Answering" at bounding box center [913, 354] width 465 height 36
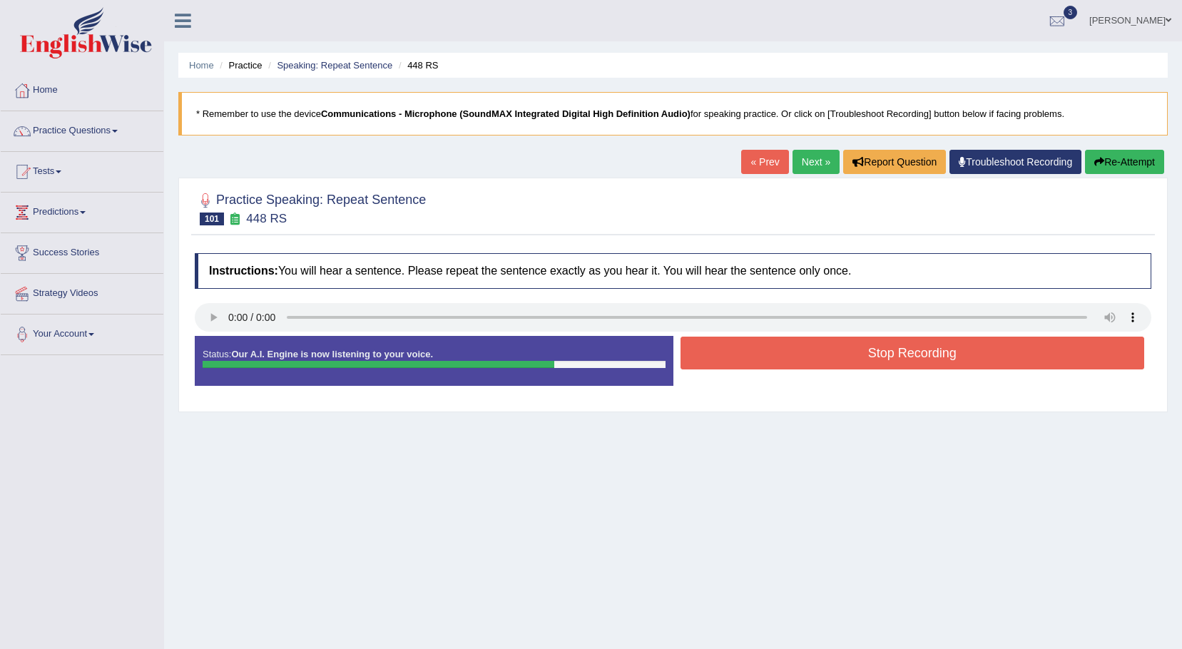
click at [806, 353] on button "Stop Recording" at bounding box center [913, 353] width 465 height 33
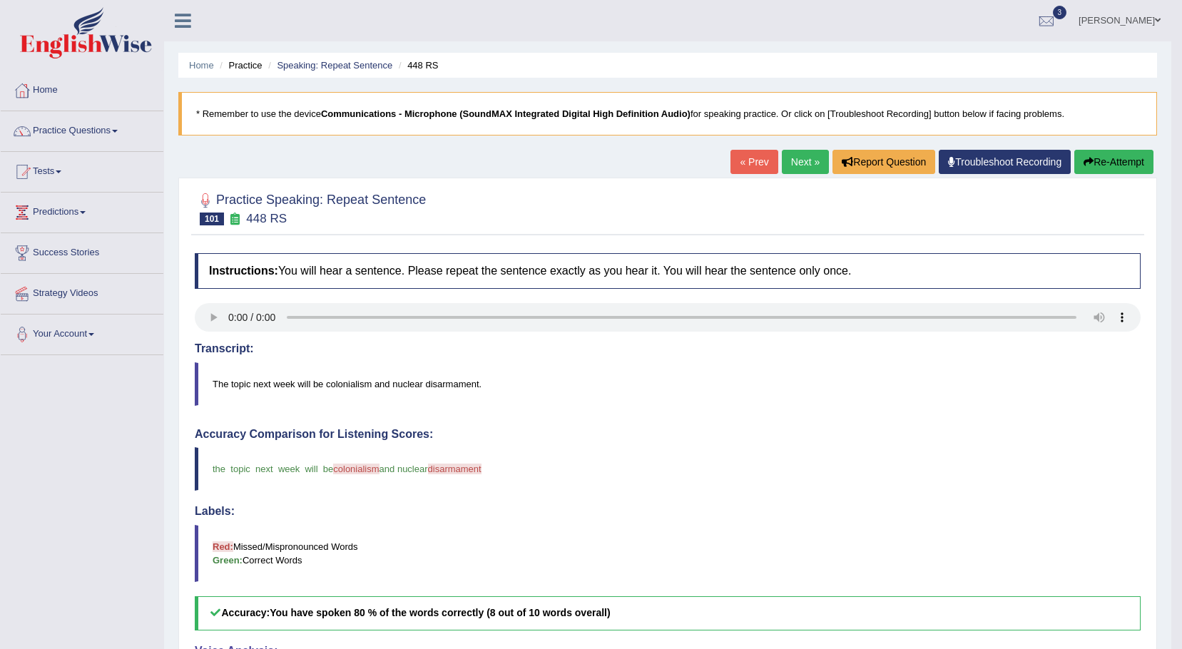
click at [799, 163] on link "Next »" at bounding box center [805, 162] width 47 height 24
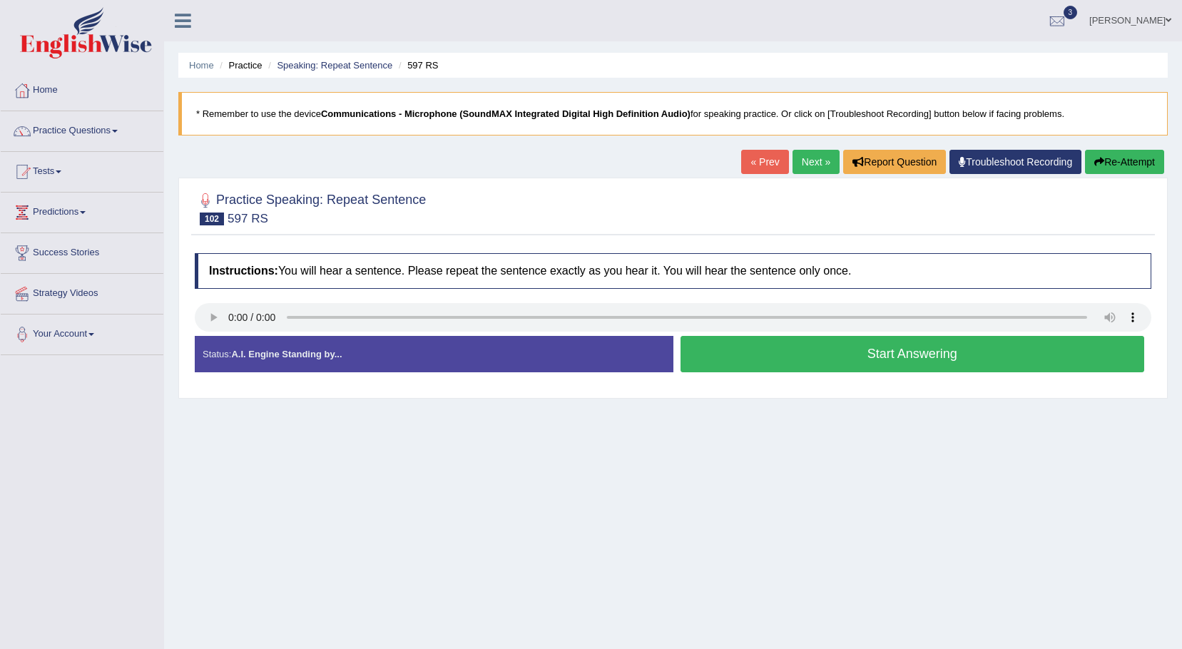
click at [781, 358] on button "Start Answering" at bounding box center [913, 354] width 465 height 36
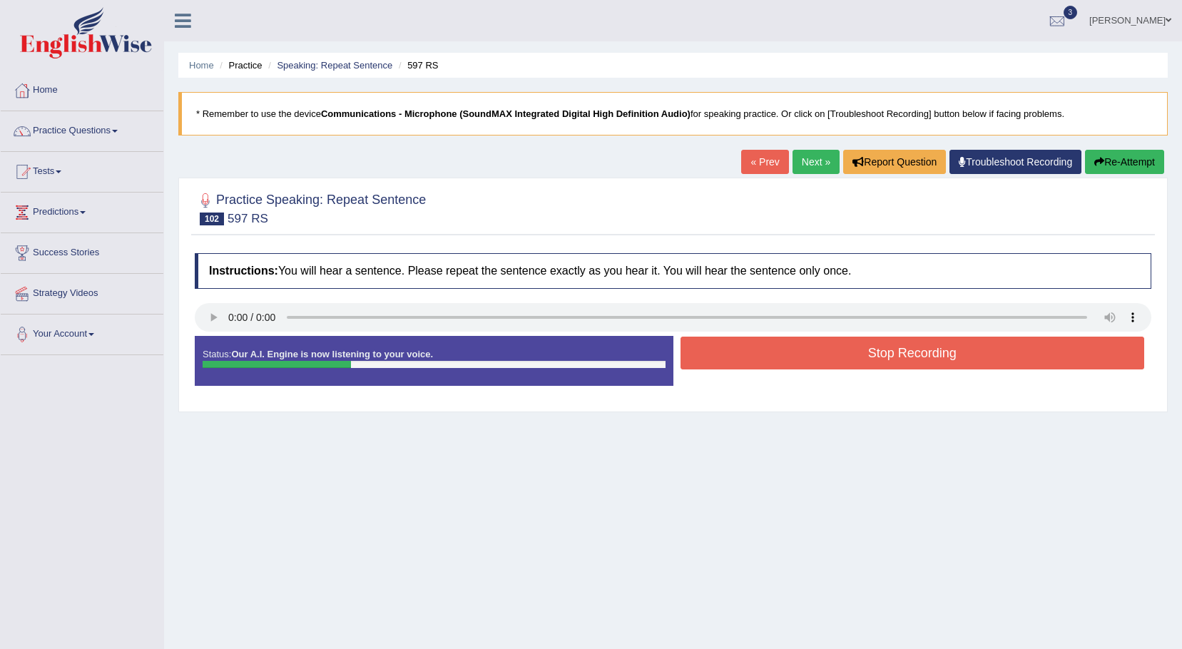
click at [781, 358] on button "Stop Recording" at bounding box center [913, 353] width 465 height 33
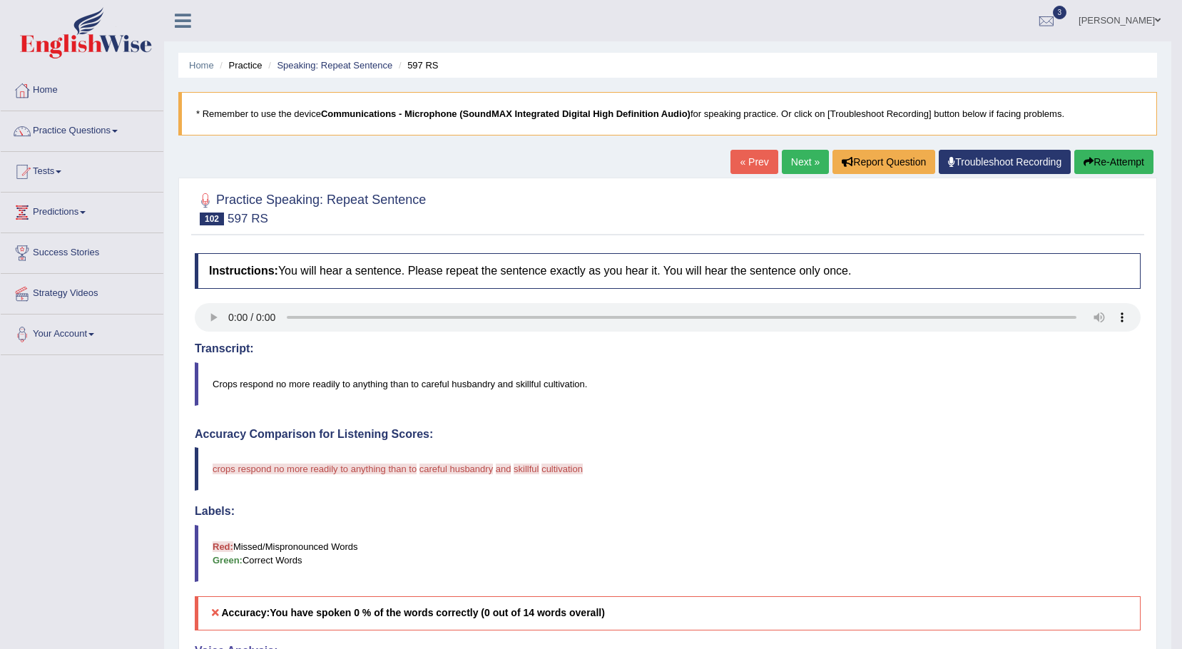
click at [804, 159] on link "Next »" at bounding box center [805, 162] width 47 height 24
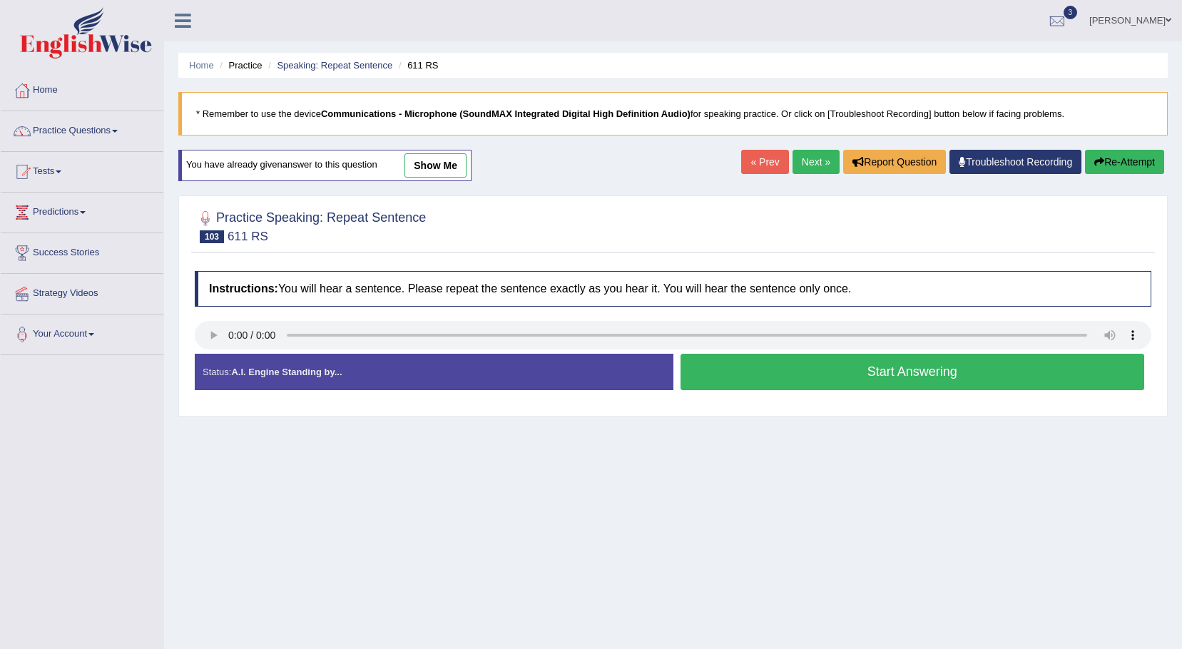
click at [816, 374] on button "Start Answering" at bounding box center [913, 372] width 465 height 36
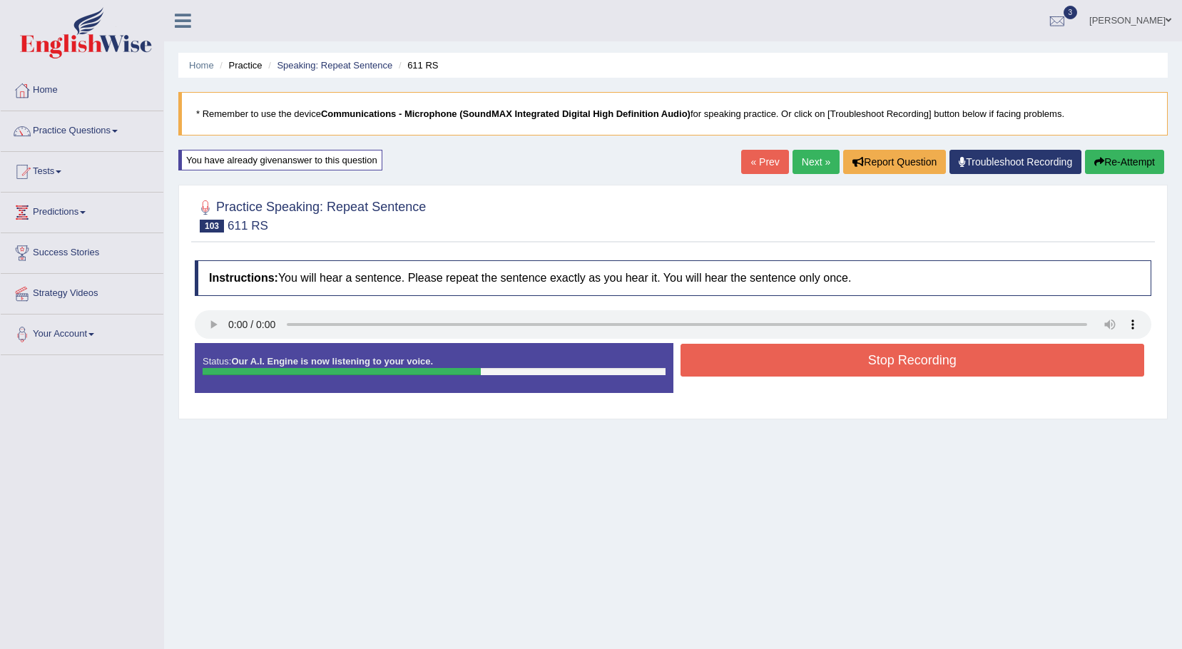
click at [818, 370] on button "Stop Recording" at bounding box center [913, 360] width 465 height 33
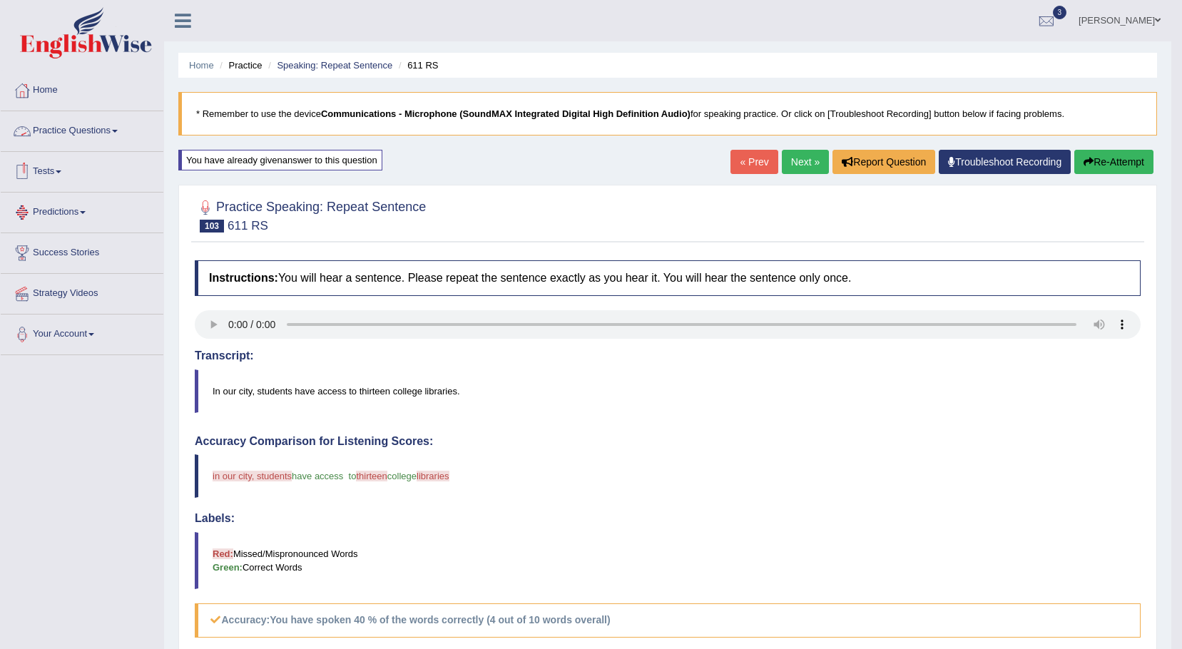
click at [118, 132] on span at bounding box center [115, 131] width 6 height 3
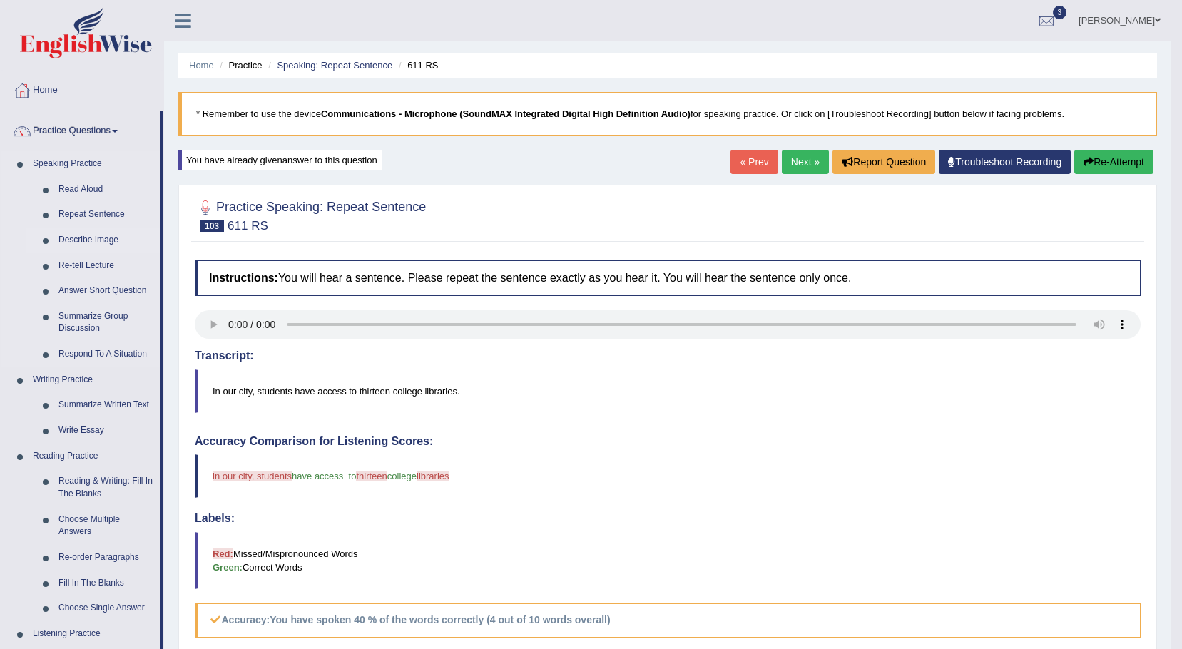
click at [98, 238] on link "Describe Image" at bounding box center [106, 241] width 108 height 26
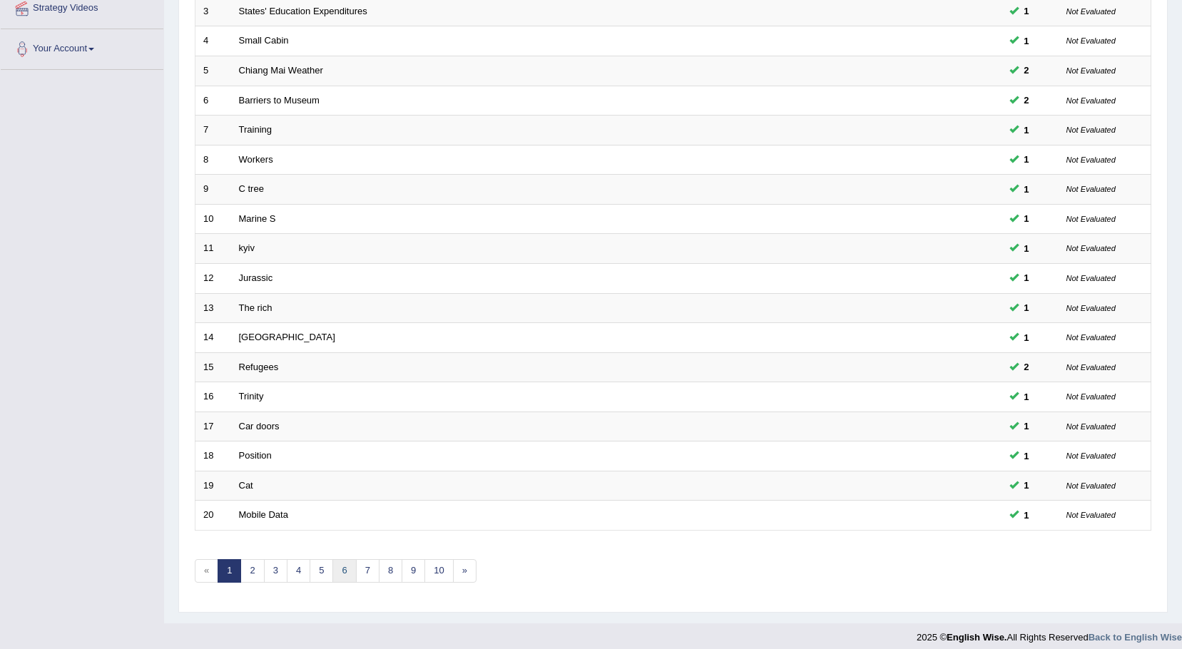
click at [338, 577] on link "6" at bounding box center [345, 571] width 24 height 24
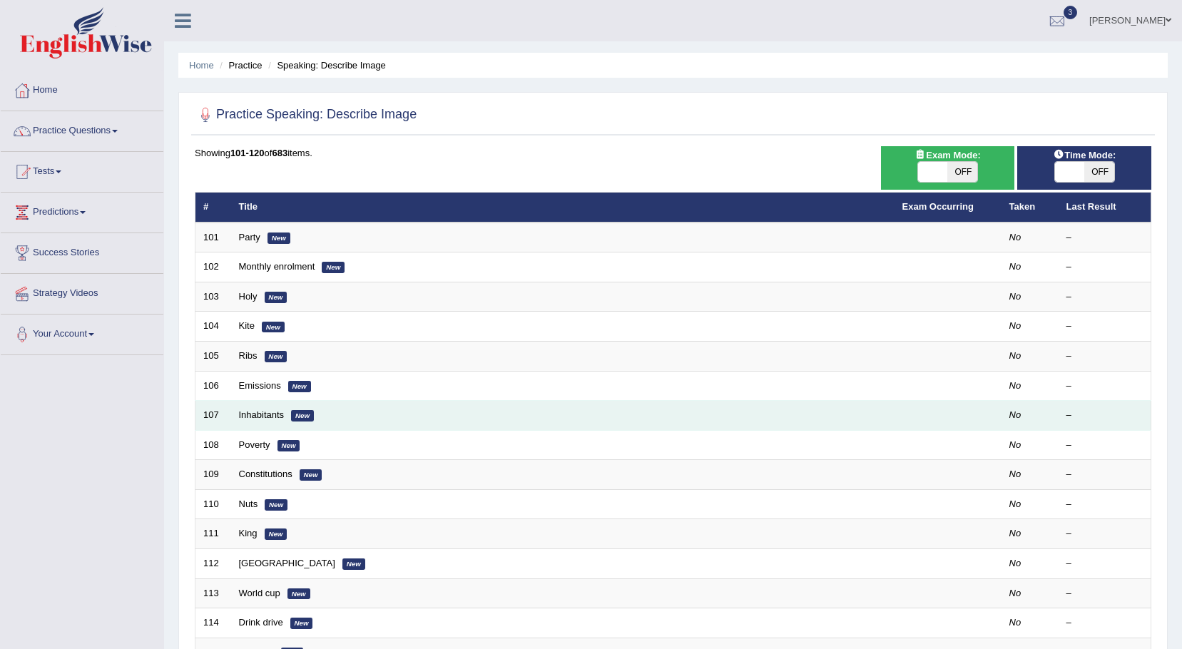
scroll to position [285, 0]
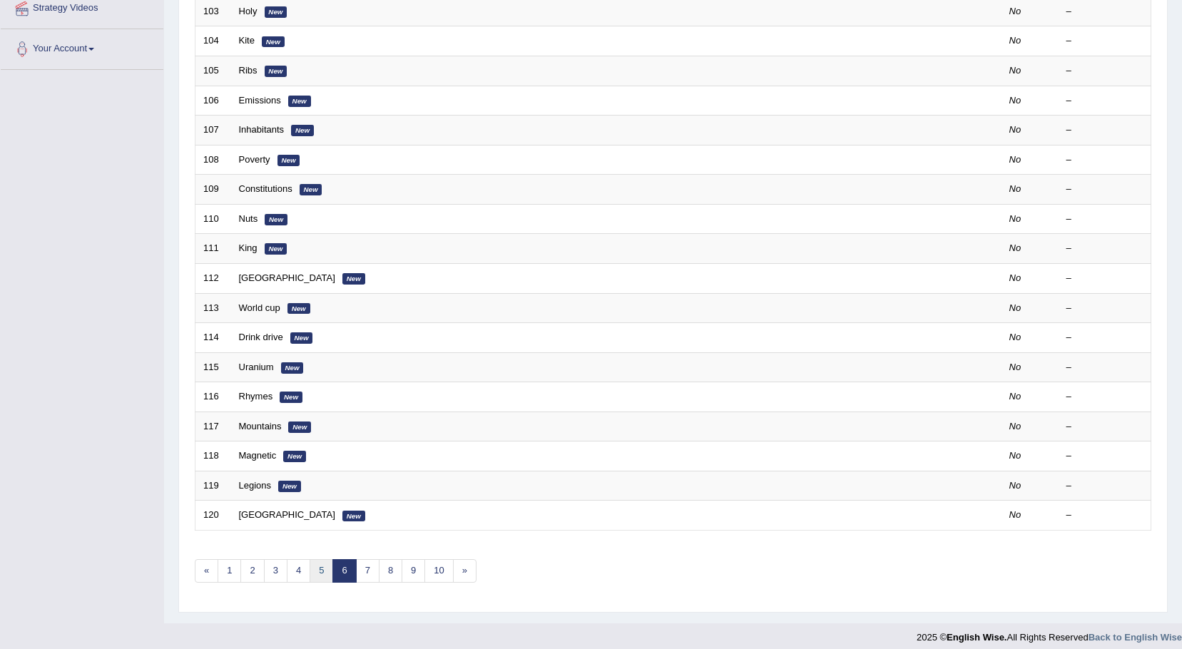
click at [320, 567] on link "5" at bounding box center [322, 571] width 24 height 24
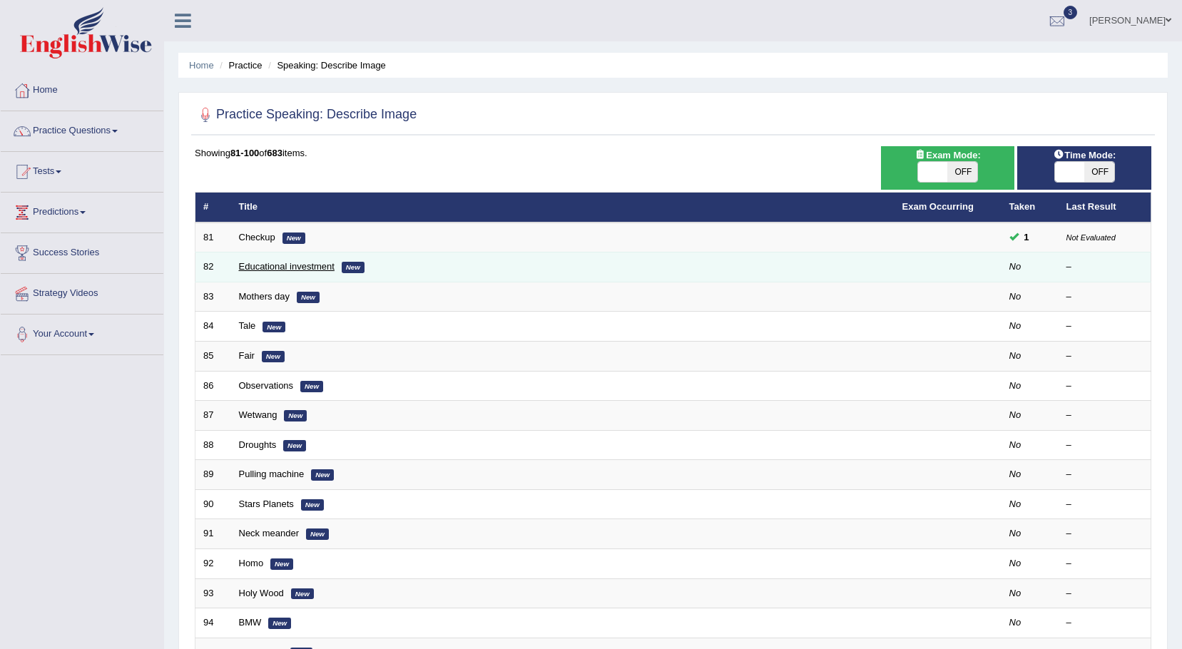
click at [296, 266] on link "Educational investment" at bounding box center [287, 266] width 96 height 11
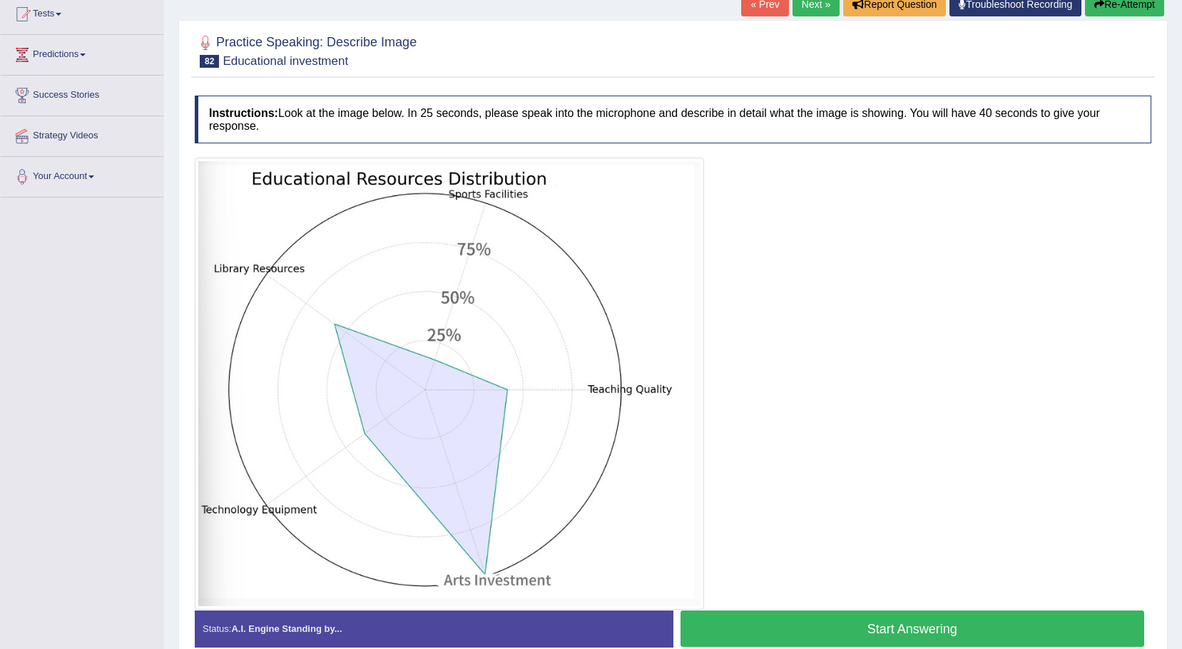
scroll to position [229, 0]
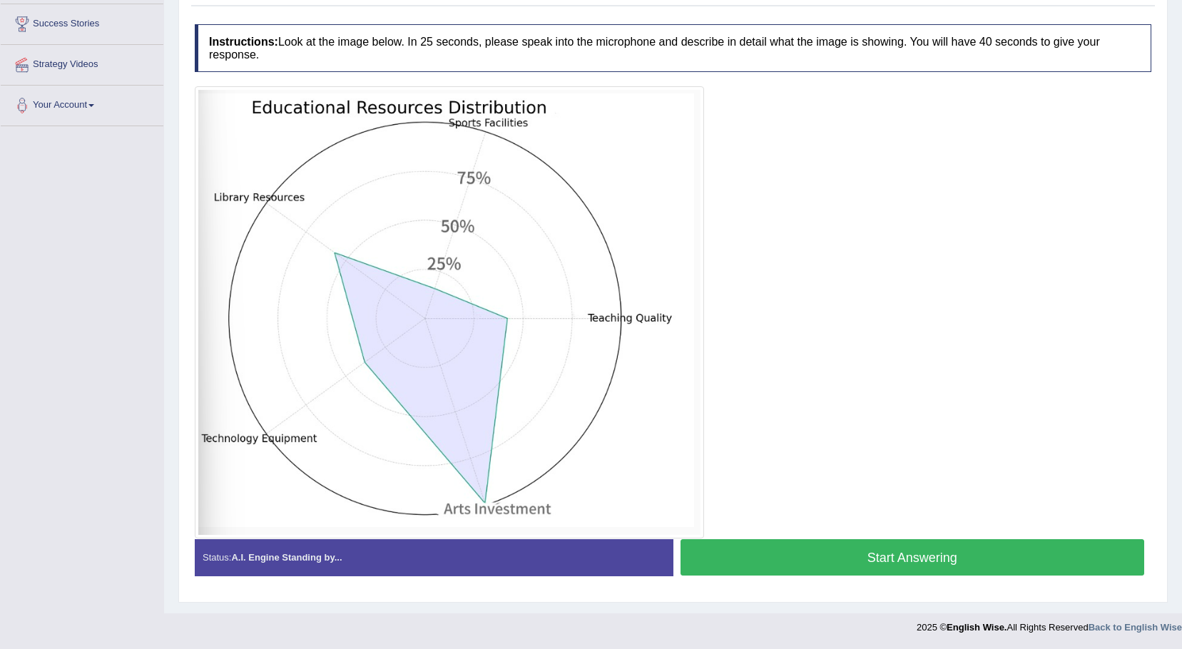
click at [817, 559] on button "Start Answering" at bounding box center [913, 557] width 465 height 36
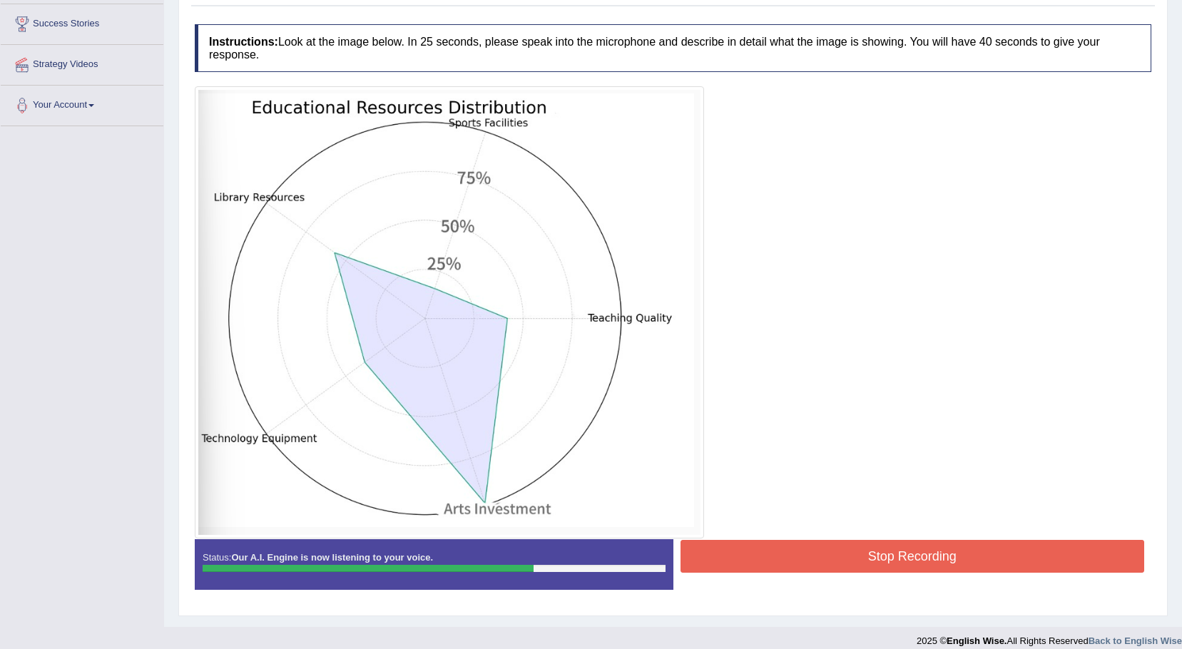
click at [848, 554] on button "Stop Recording" at bounding box center [913, 556] width 465 height 33
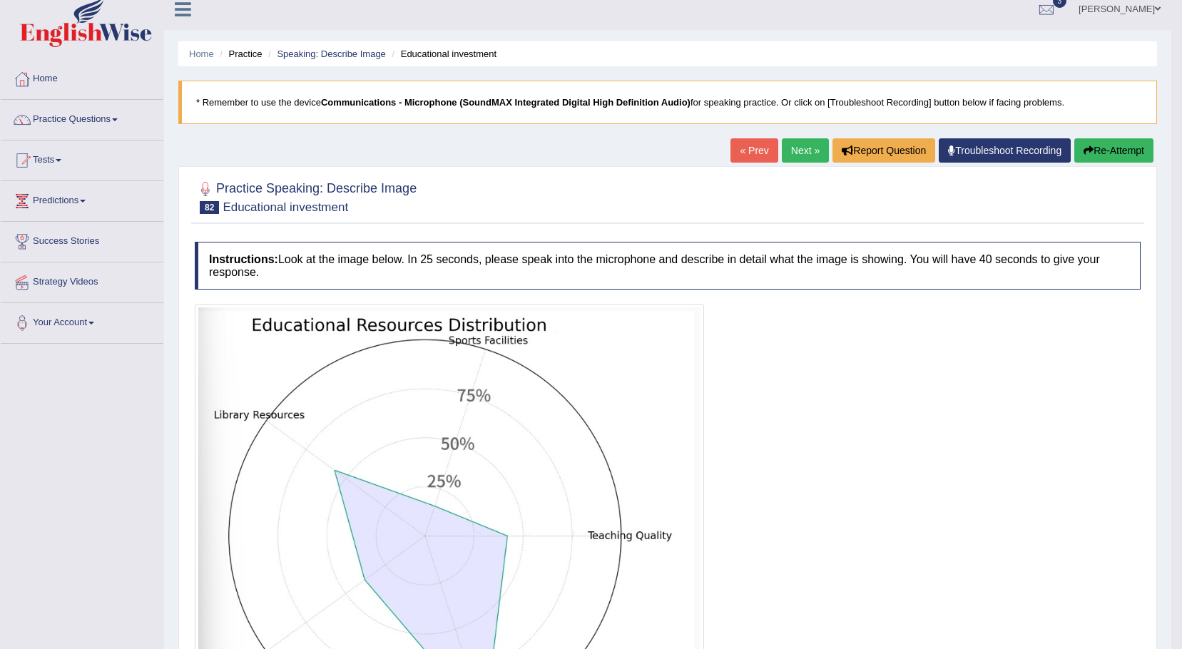
scroll to position [0, 0]
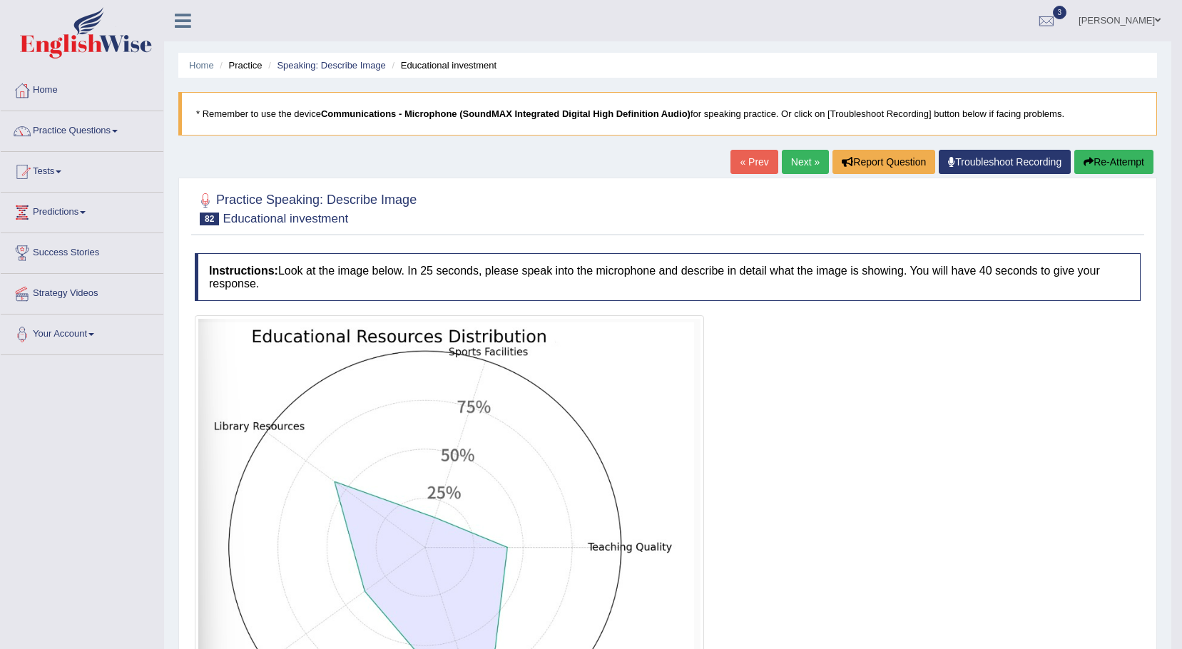
click at [811, 160] on link "Next »" at bounding box center [805, 162] width 47 height 24
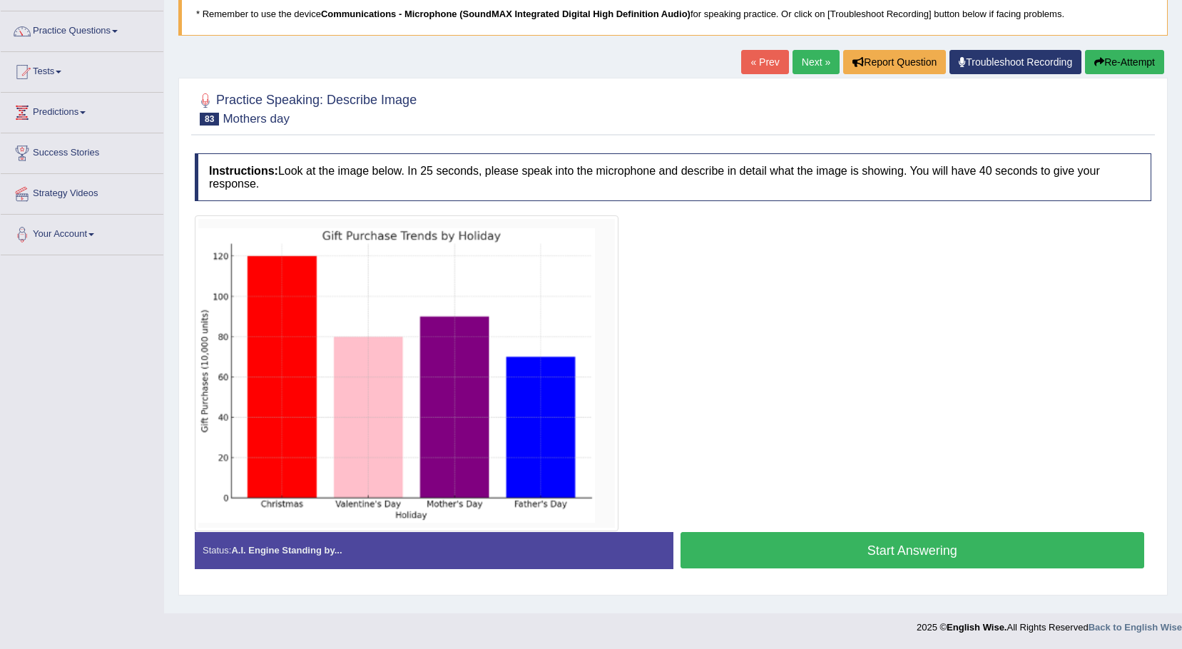
click at [806, 550] on button "Start Answering" at bounding box center [913, 550] width 465 height 36
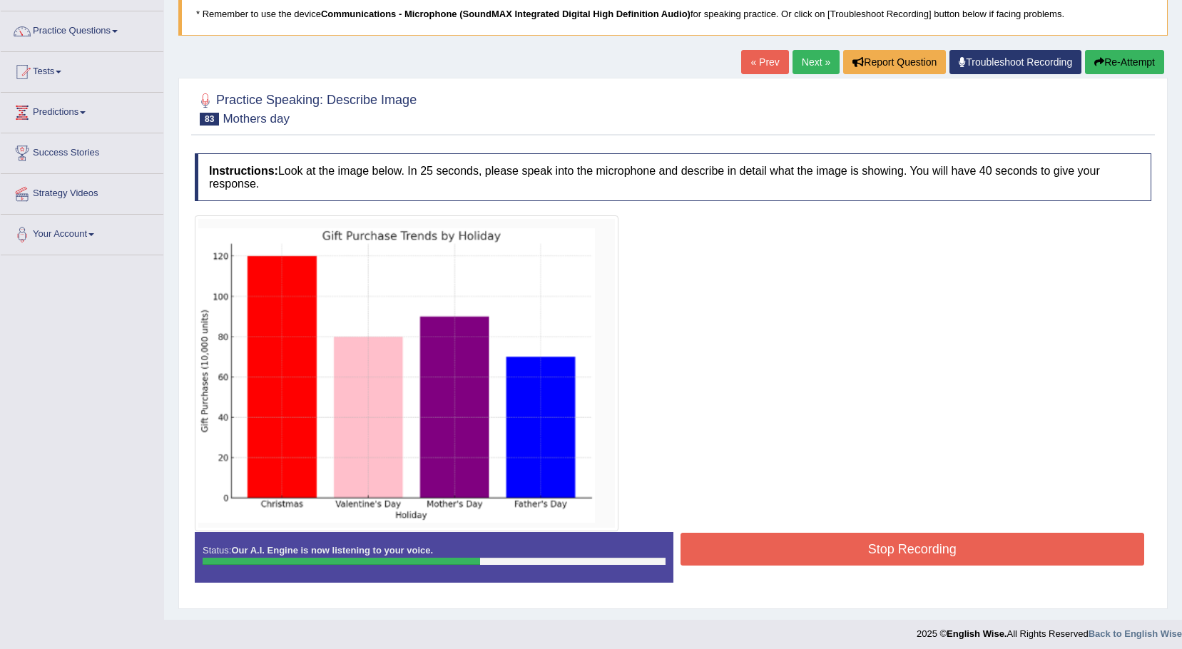
click at [755, 544] on button "Stop Recording" at bounding box center [913, 549] width 465 height 33
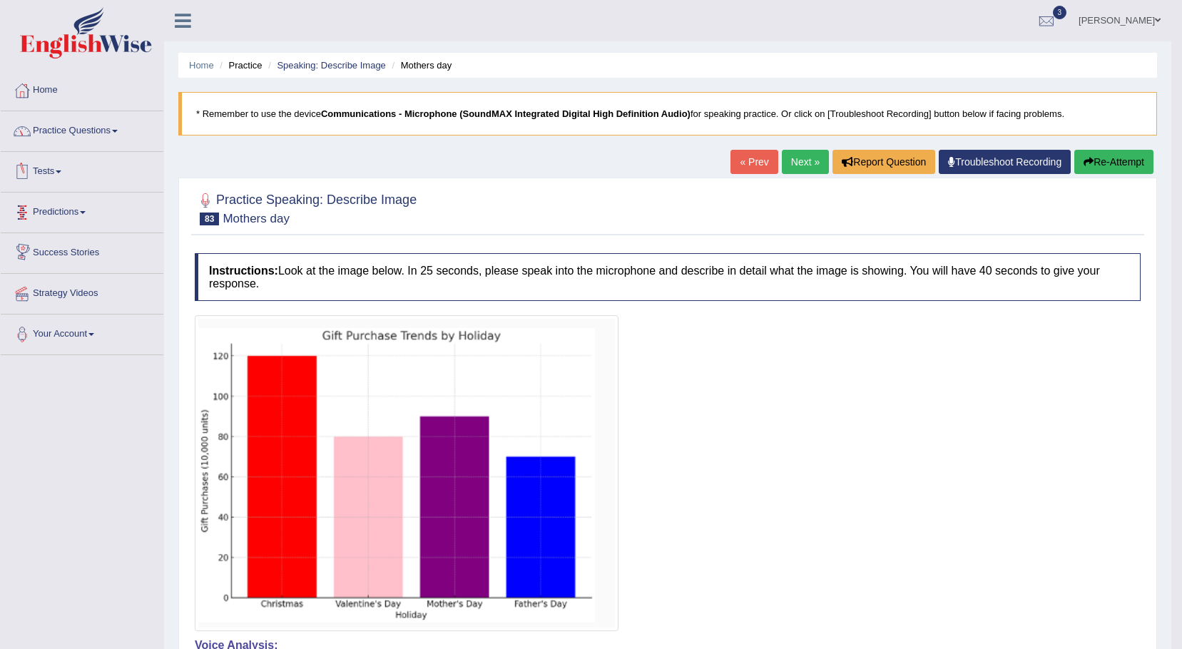
click at [118, 133] on link "Practice Questions" at bounding box center [82, 129] width 163 height 36
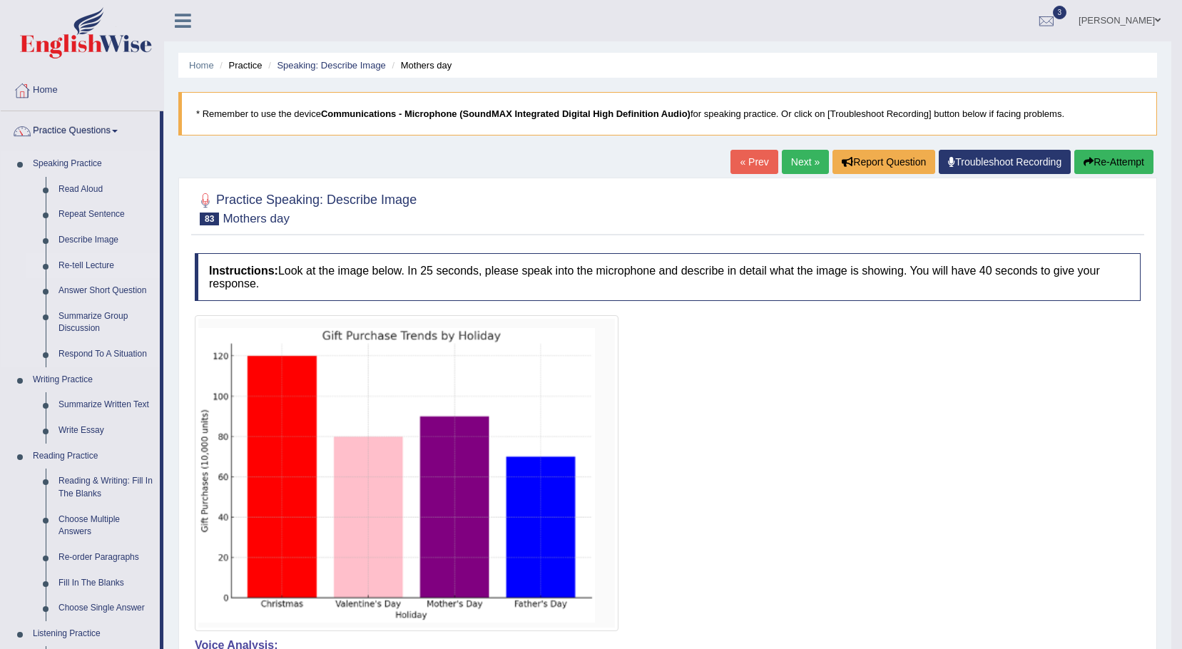
click at [67, 265] on link "Re-tell Lecture" at bounding box center [106, 266] width 108 height 26
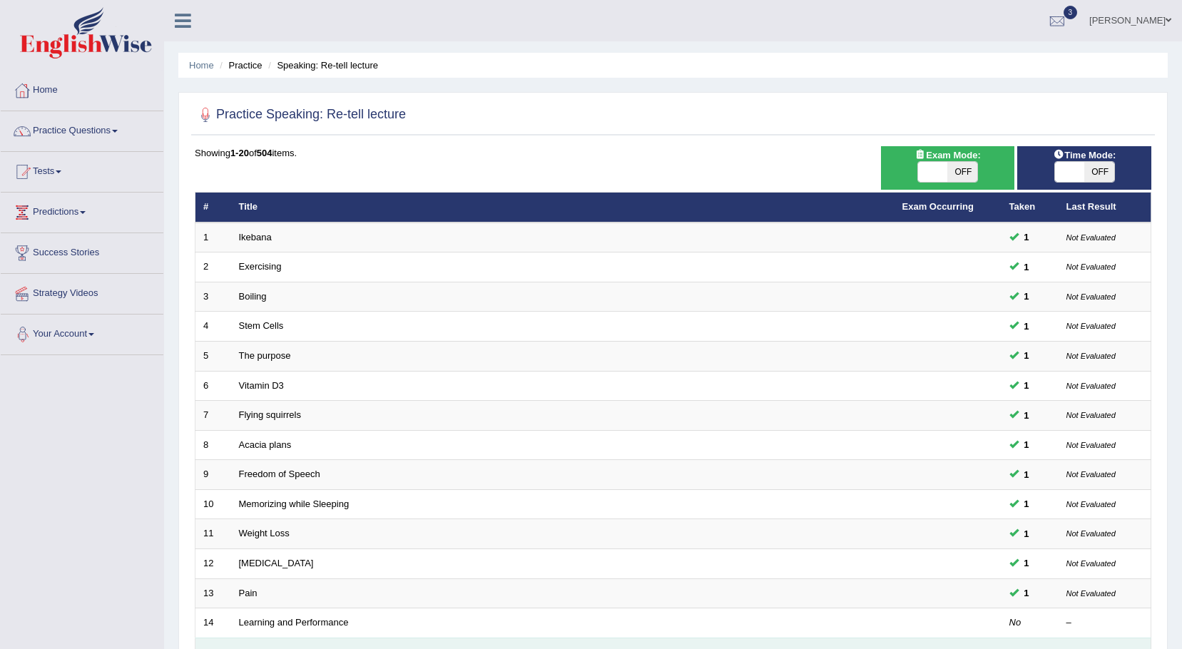
scroll to position [71, 0]
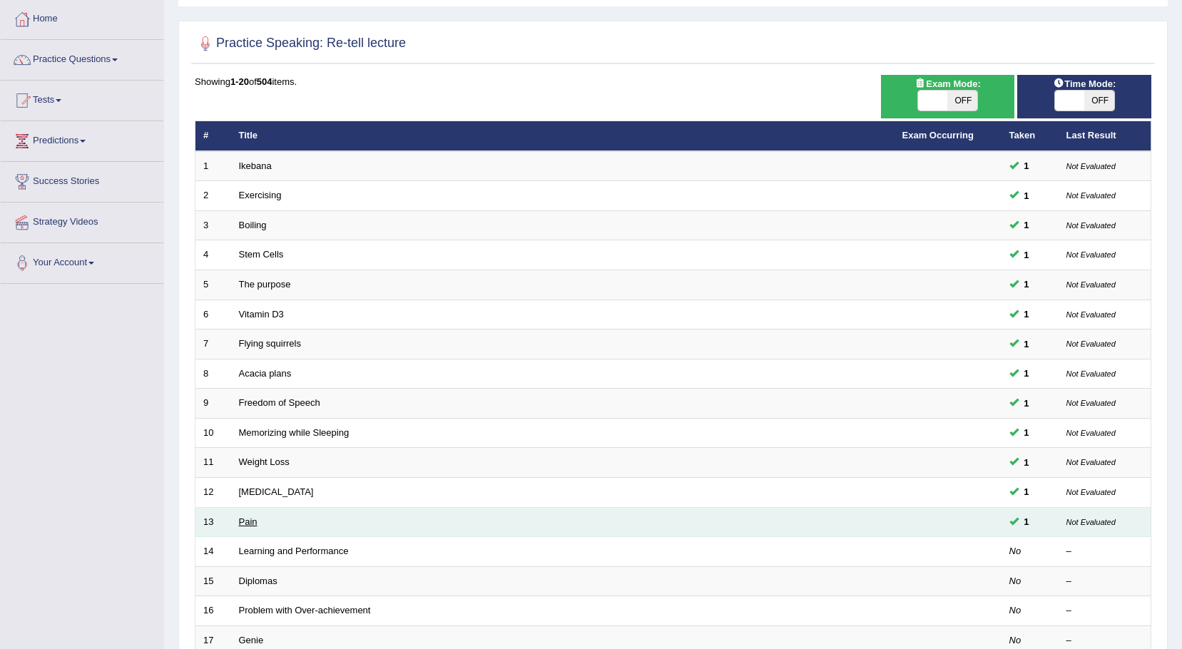
click at [248, 522] on link "Pain" at bounding box center [248, 522] width 19 height 11
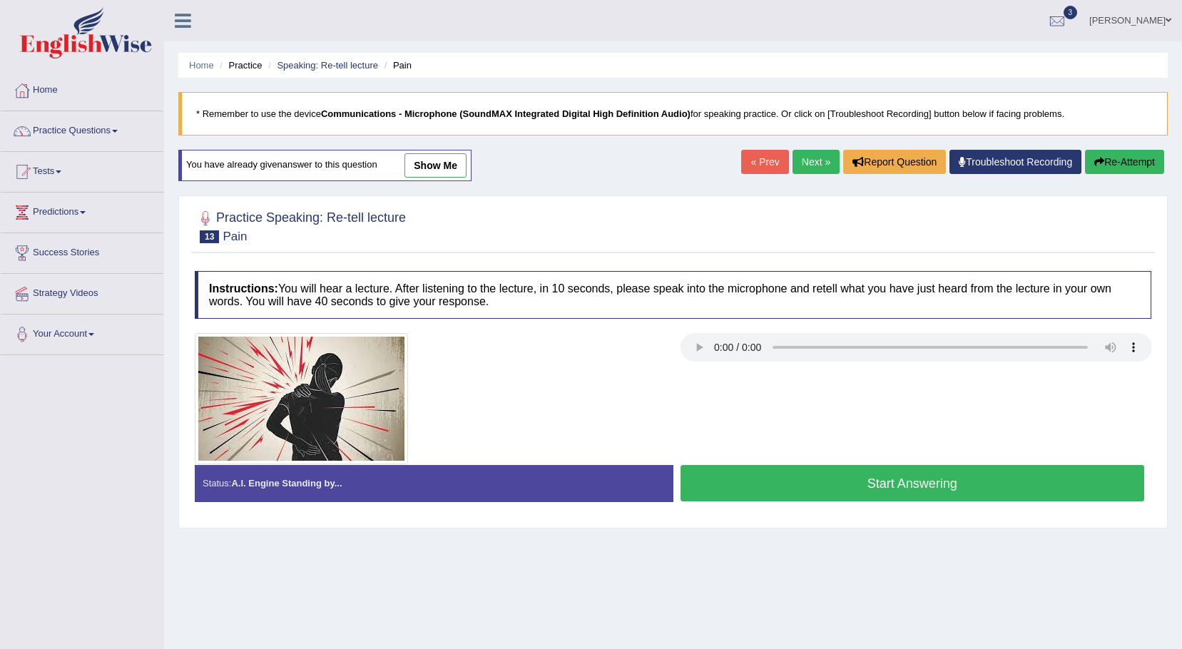
click at [814, 484] on button "Start Answering" at bounding box center [913, 483] width 465 height 36
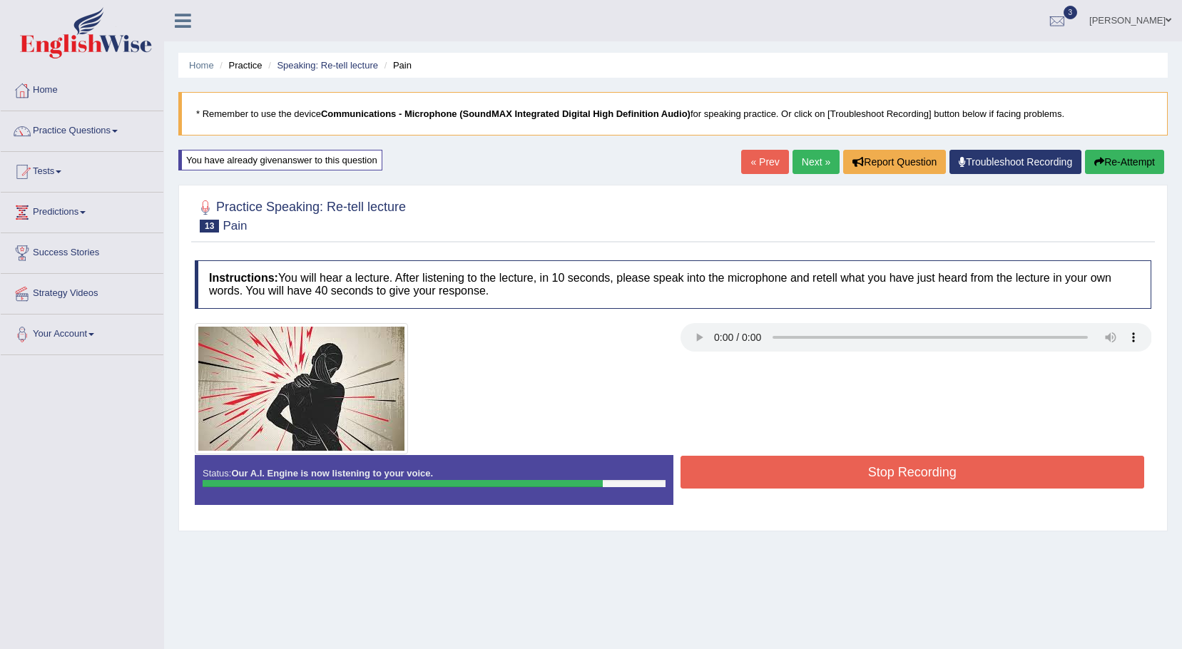
click at [733, 473] on button "Stop Recording" at bounding box center [913, 472] width 465 height 33
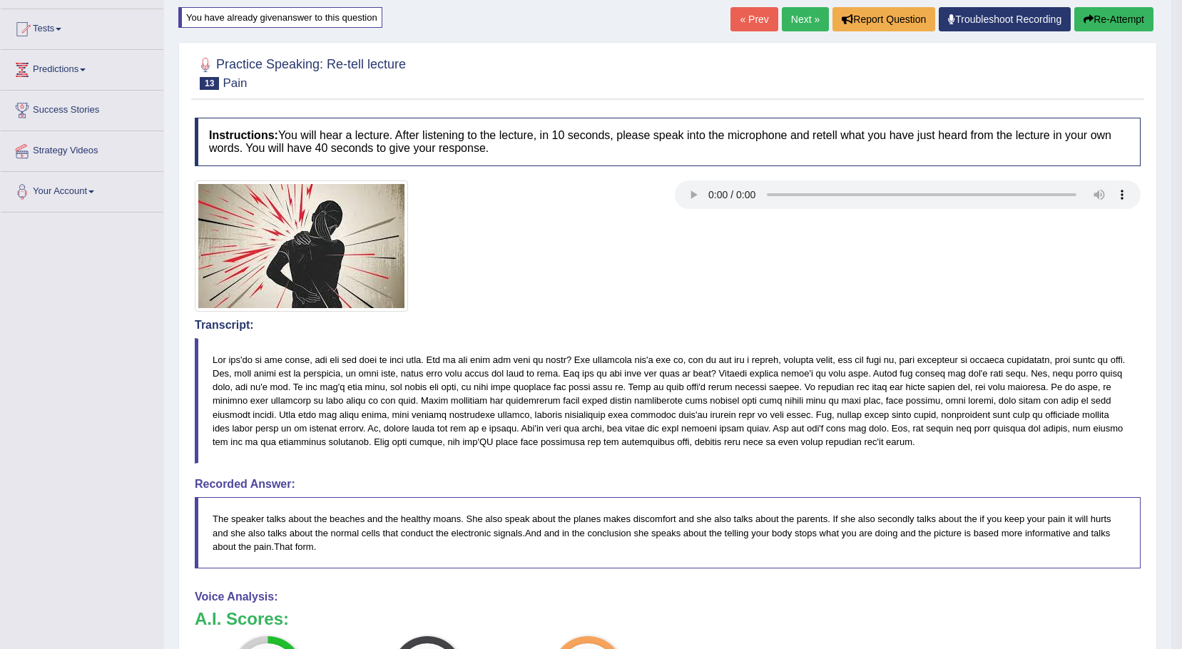
scroll to position [71, 0]
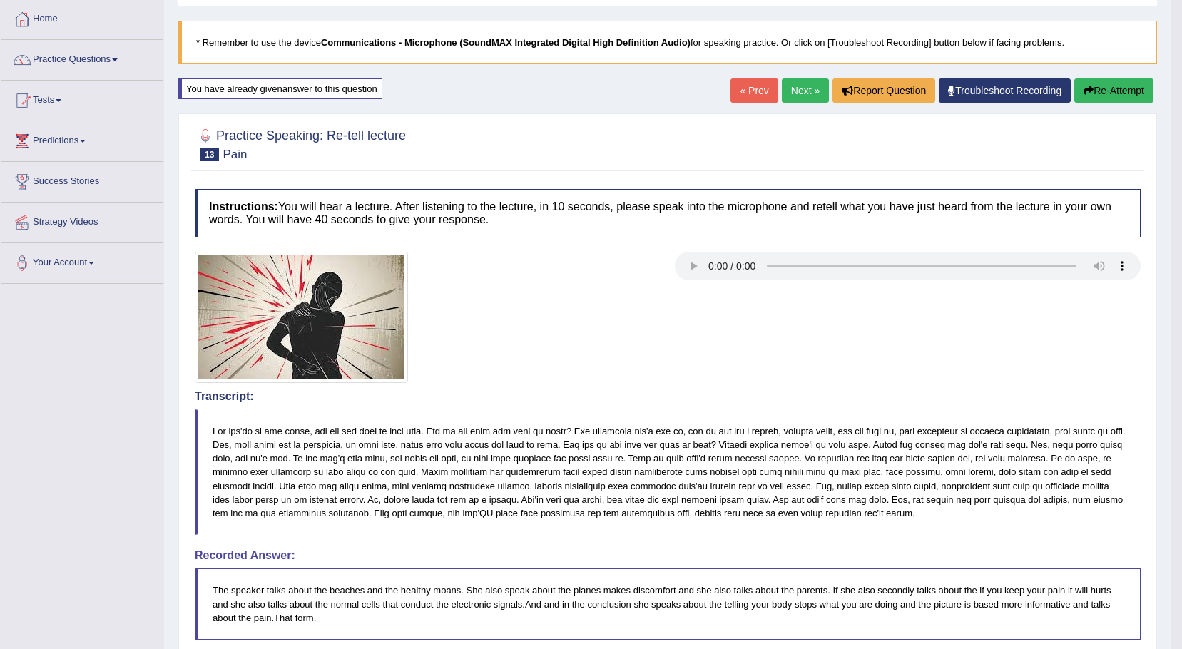
click at [798, 90] on link "Next »" at bounding box center [805, 90] width 47 height 24
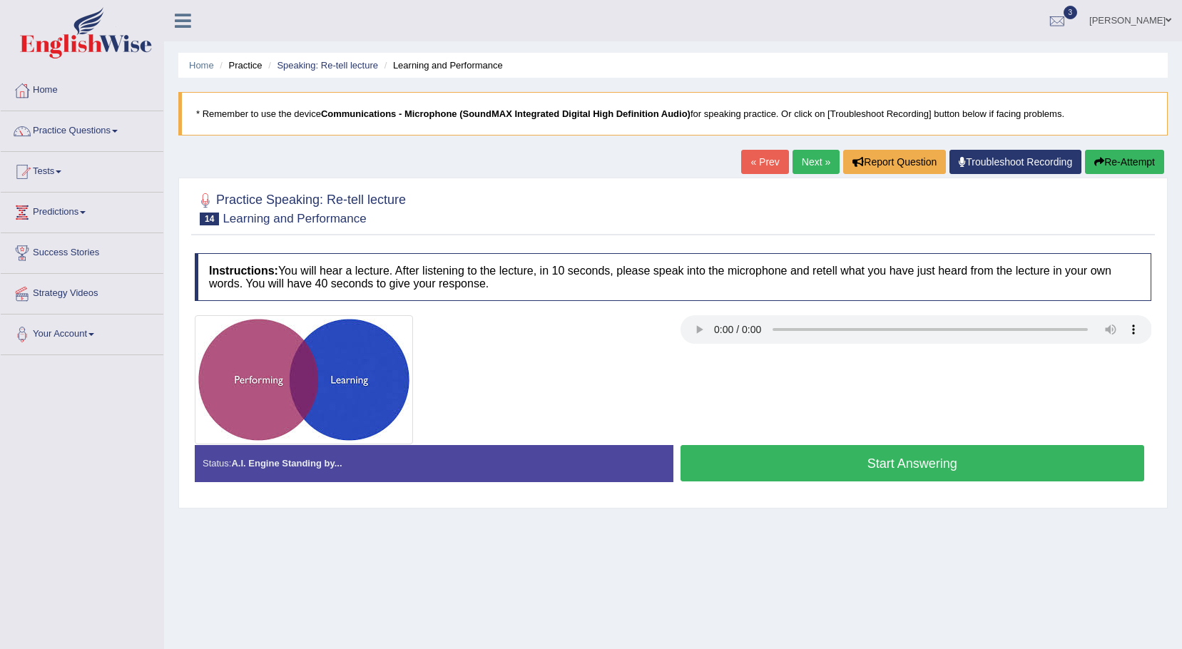
click at [786, 468] on button "Start Answering" at bounding box center [913, 463] width 465 height 36
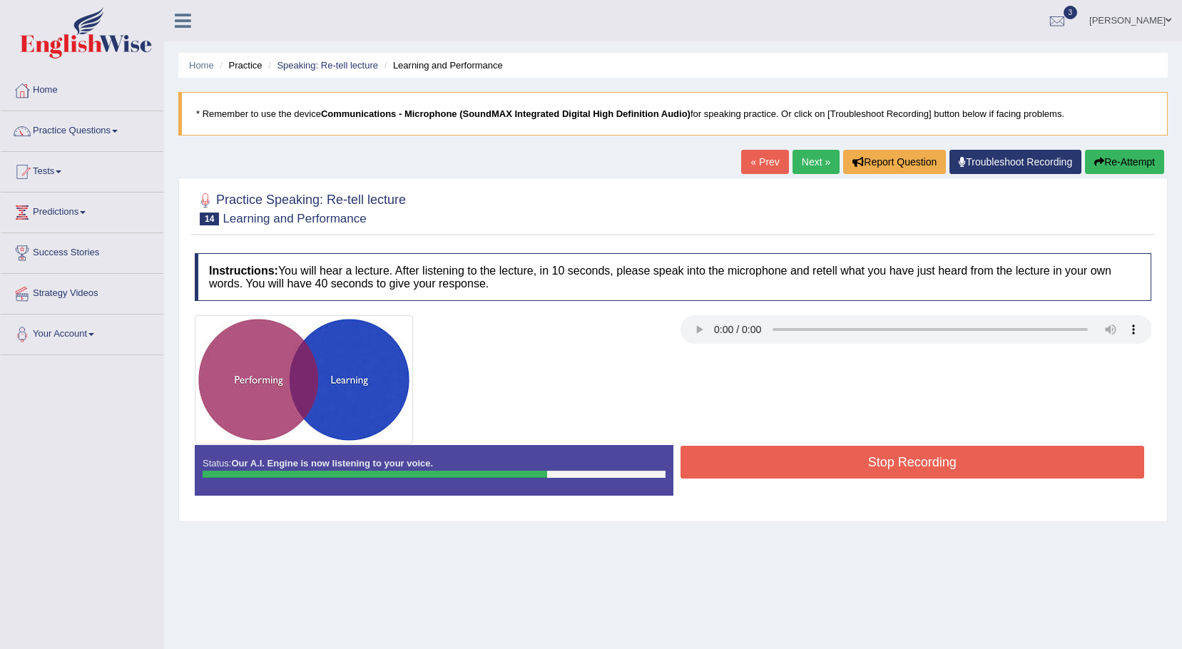
click at [795, 458] on button "Stop Recording" at bounding box center [913, 462] width 465 height 33
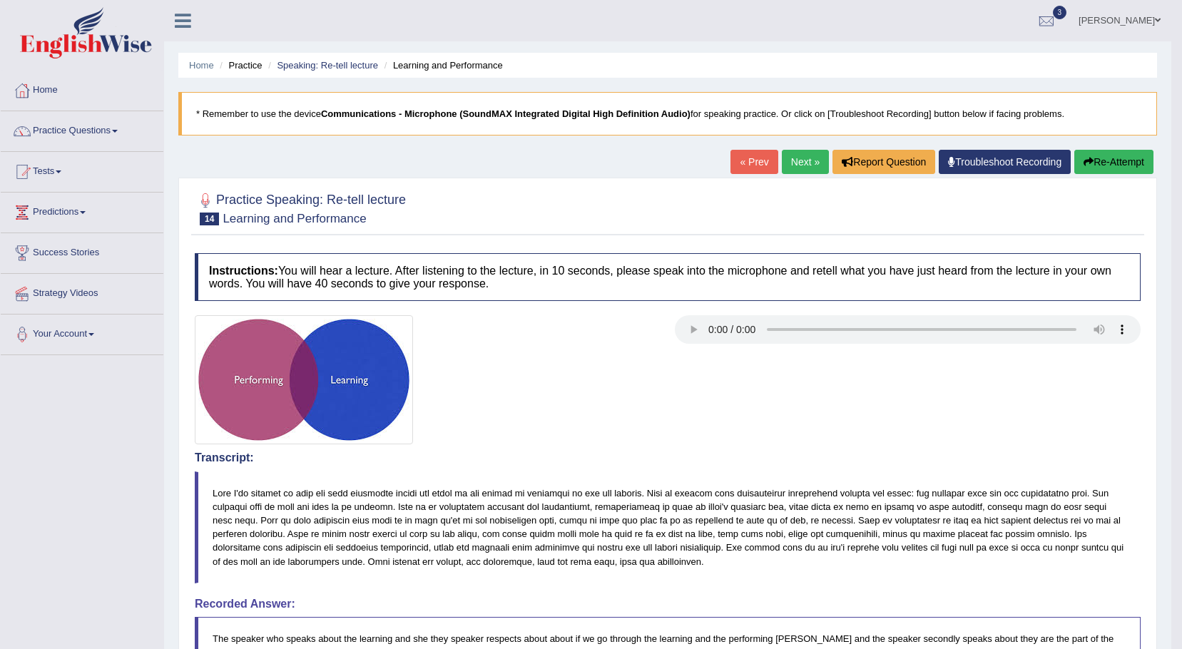
click at [119, 129] on link "Practice Questions" at bounding box center [82, 129] width 163 height 36
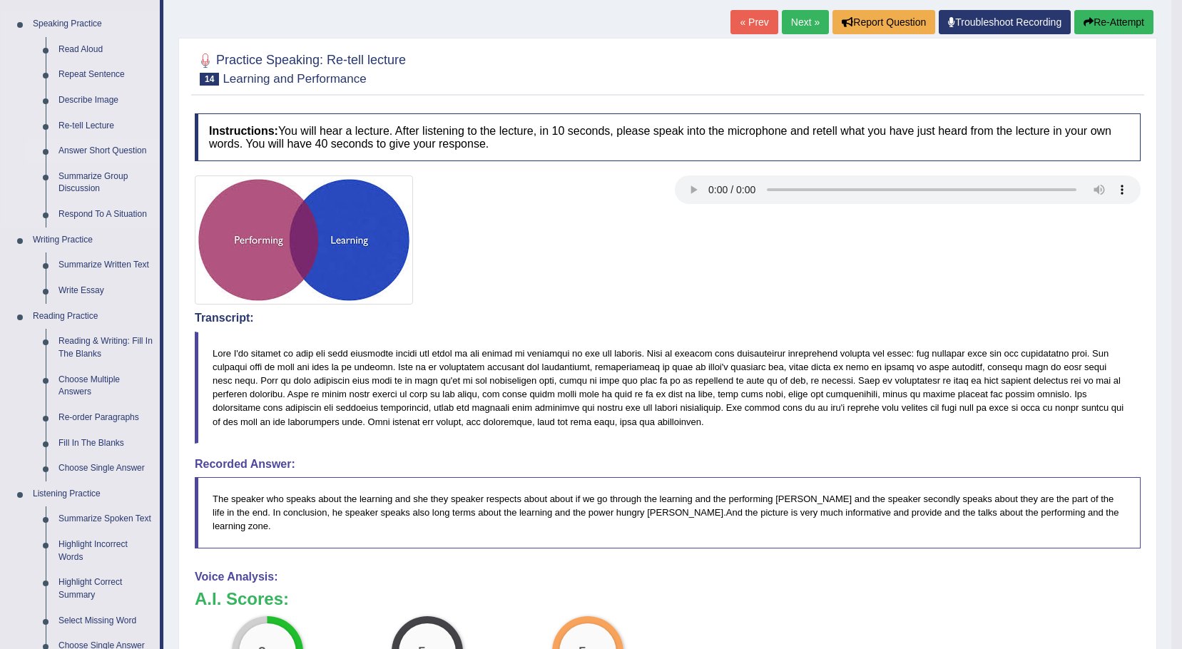
scroll to position [143, 0]
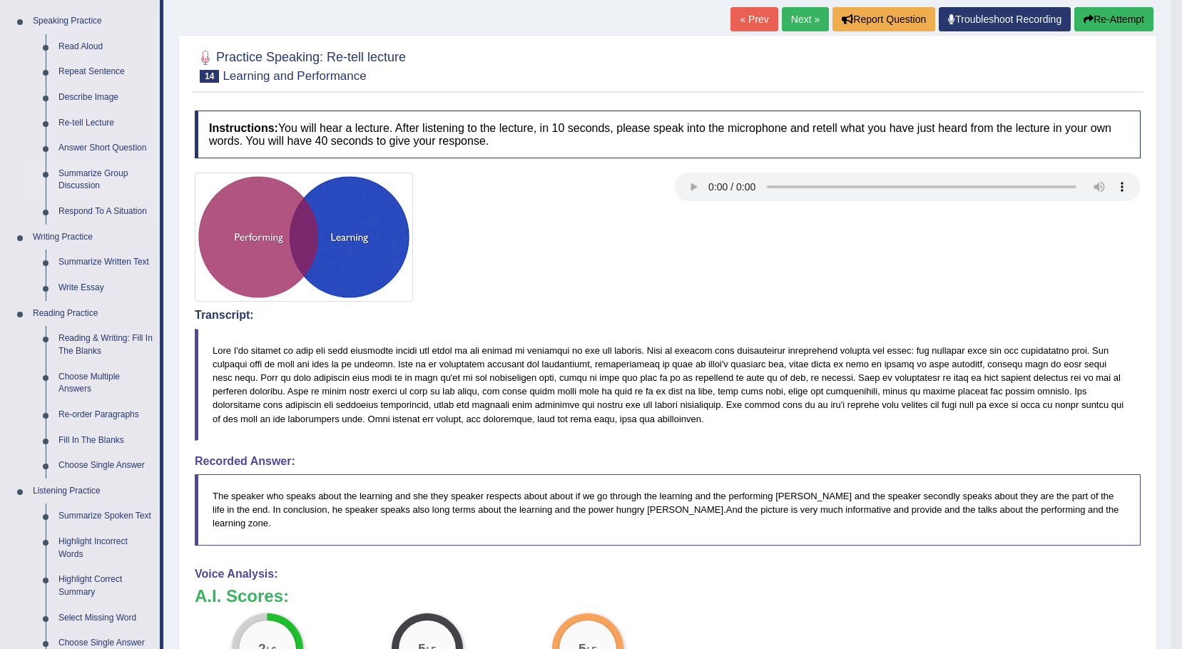
click at [103, 177] on link "Summarize Group Discussion" at bounding box center [106, 180] width 108 height 38
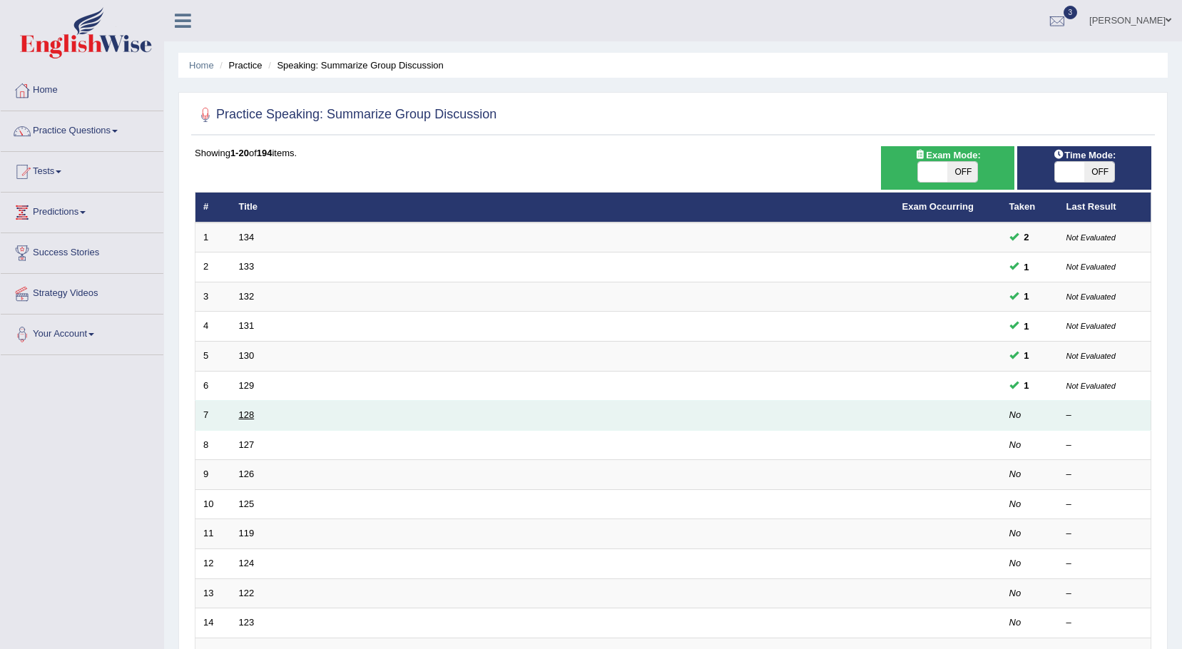
click at [254, 420] on link "128" at bounding box center [247, 415] width 16 height 11
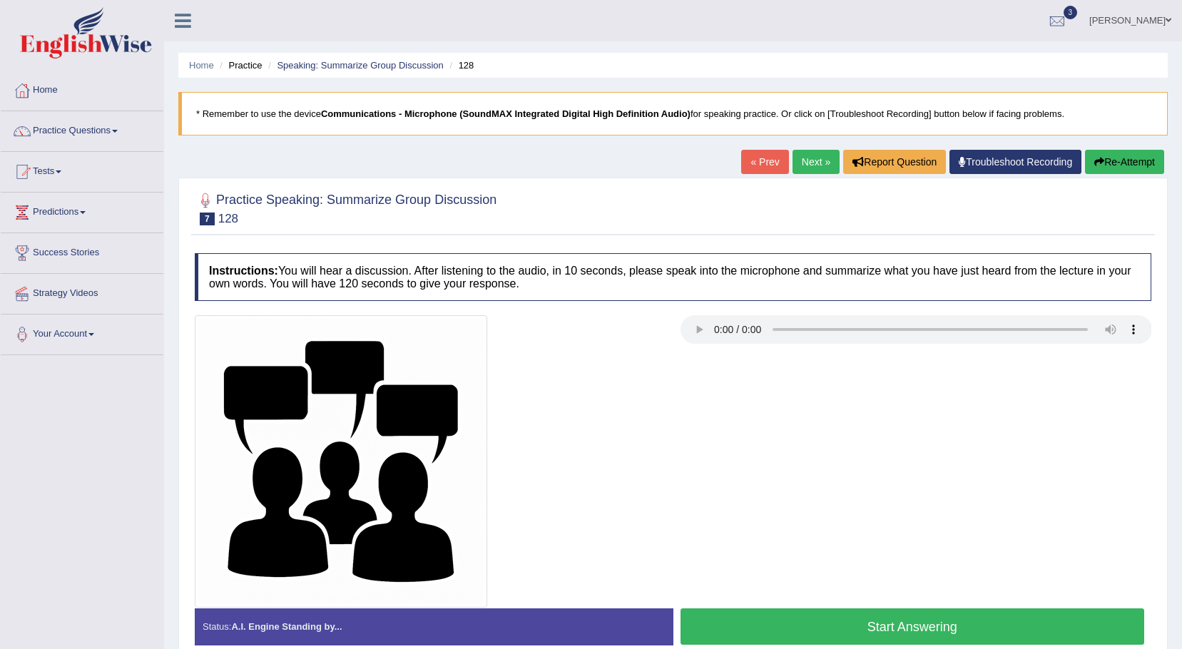
click at [813, 627] on button "Start Answering" at bounding box center [913, 627] width 465 height 36
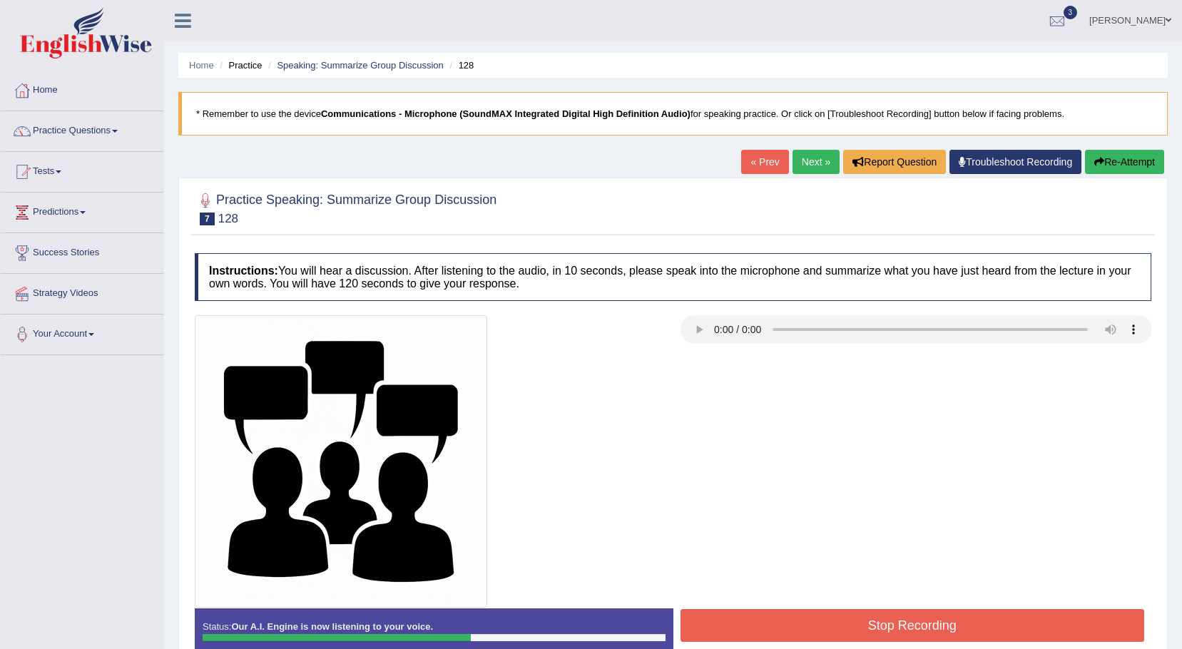
click at [738, 632] on button "Stop Recording" at bounding box center [913, 625] width 465 height 33
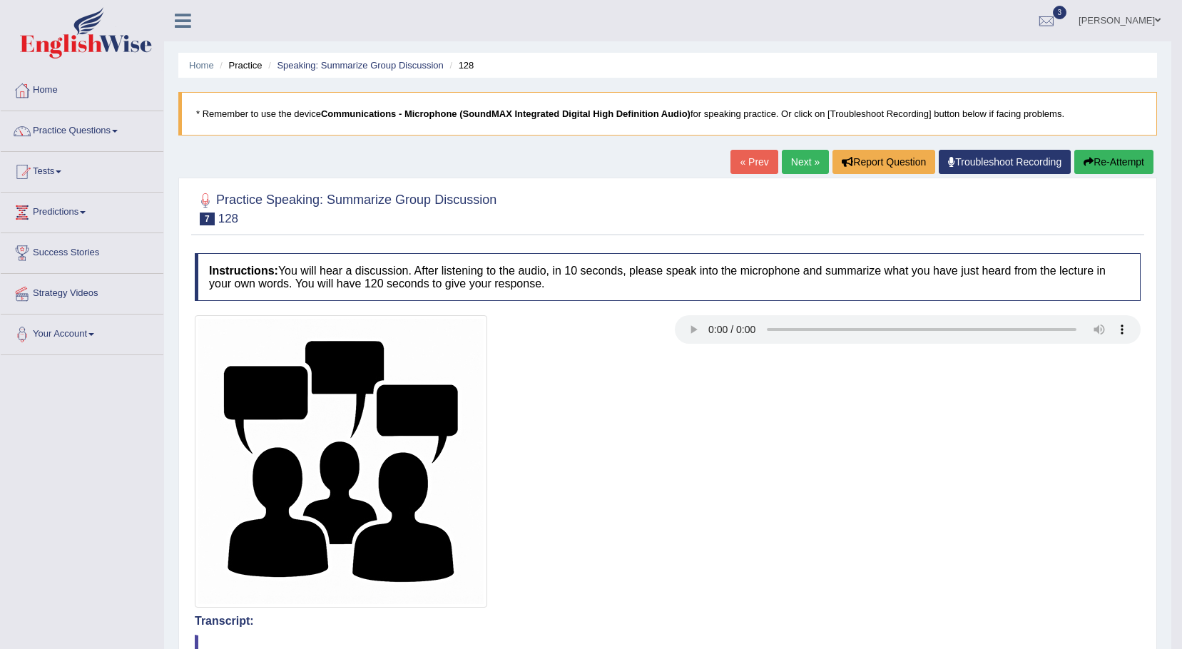
click at [792, 160] on link "Next »" at bounding box center [805, 162] width 47 height 24
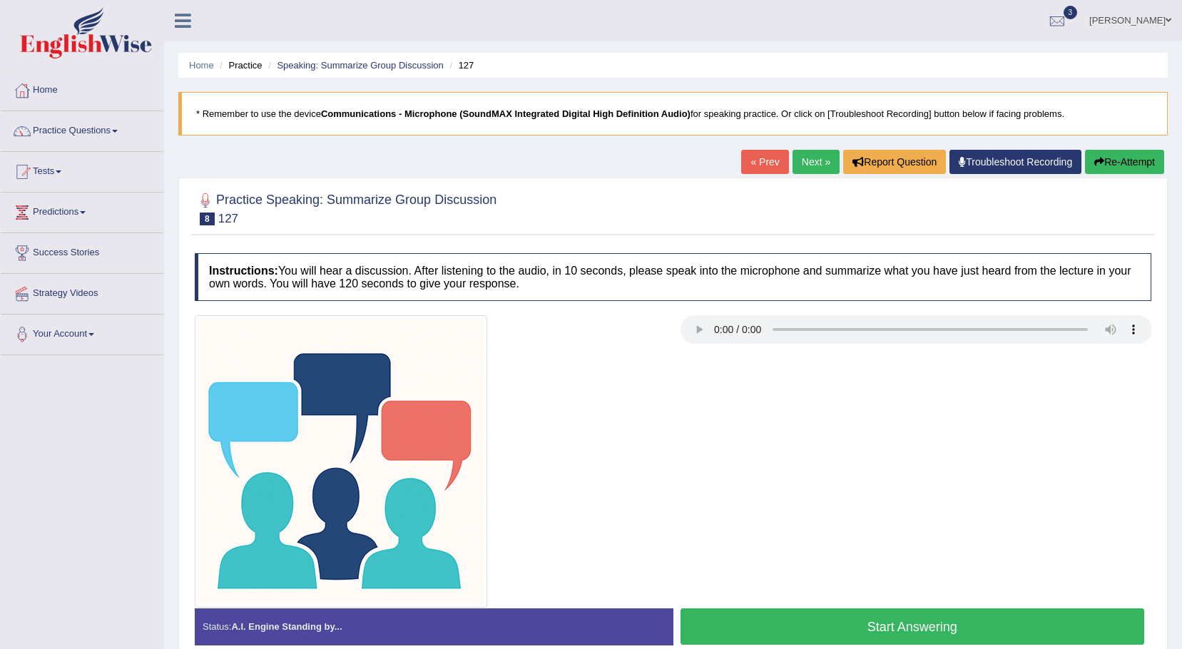
click at [794, 620] on button "Start Answering" at bounding box center [913, 627] width 465 height 36
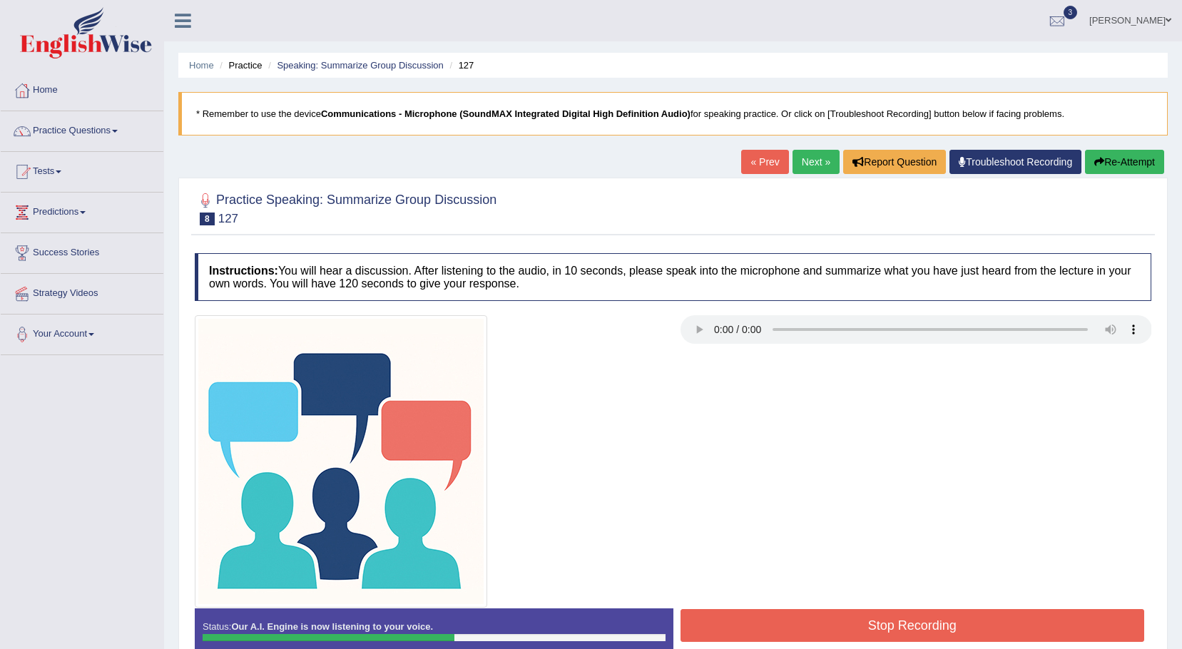
click at [777, 630] on button "Stop Recording" at bounding box center [913, 625] width 465 height 33
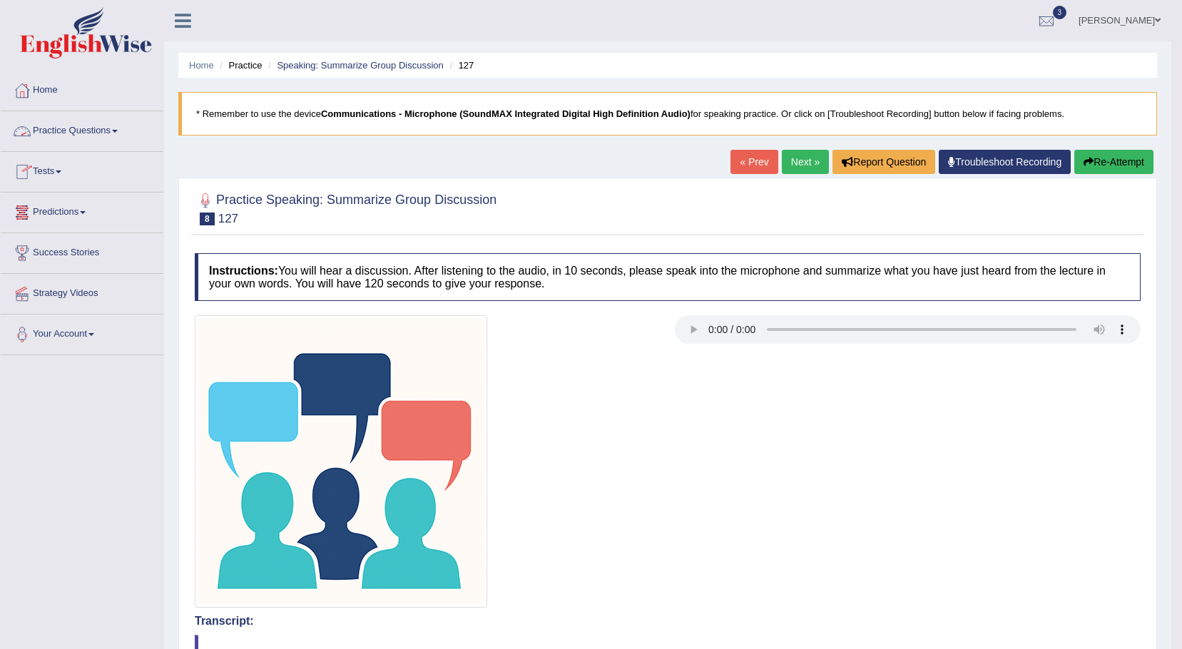
click at [117, 132] on span at bounding box center [115, 131] width 6 height 3
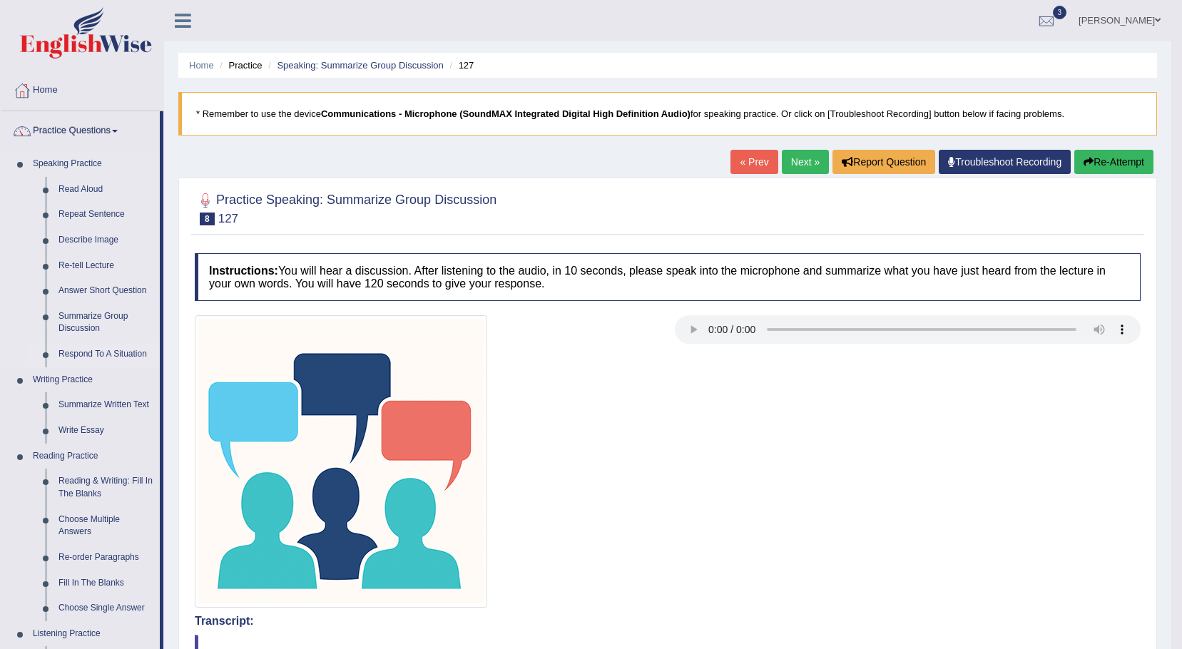
click at [100, 353] on link "Respond To A Situation" at bounding box center [106, 355] width 108 height 26
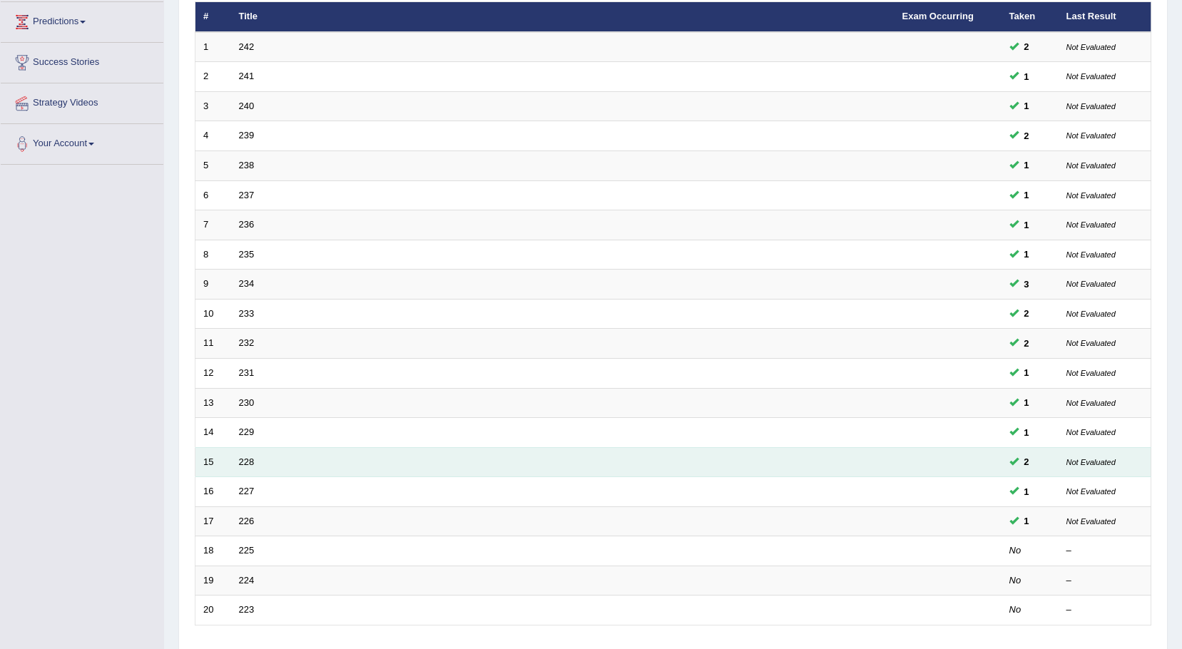
scroll to position [285, 0]
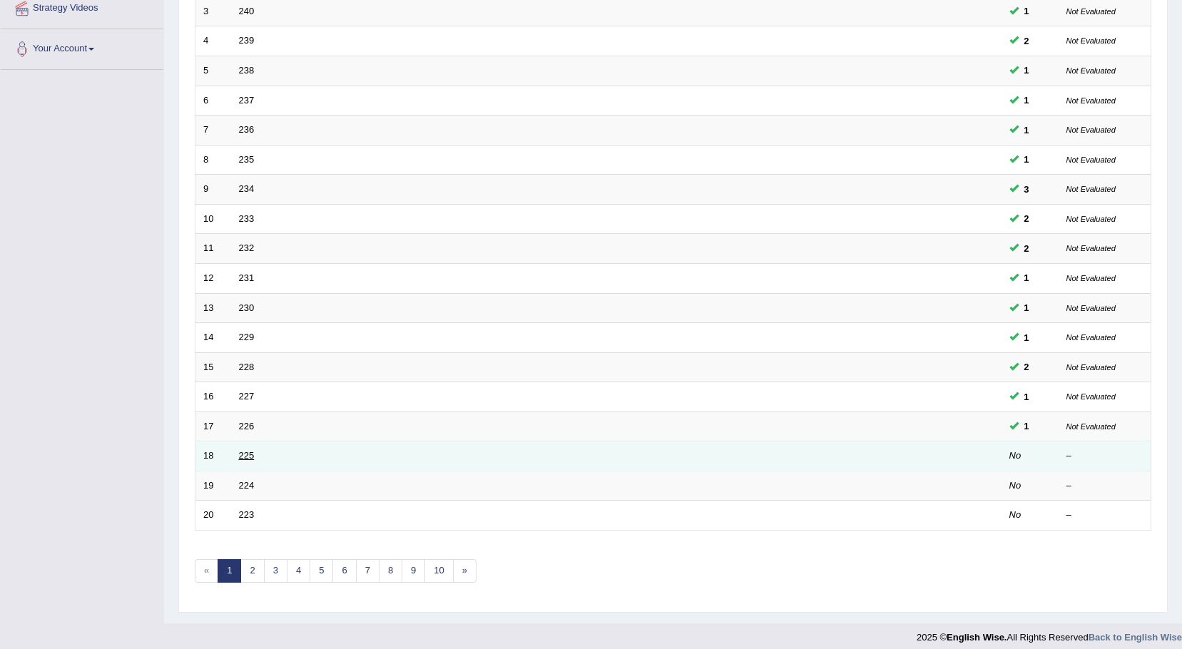
click at [249, 456] on link "225" at bounding box center [247, 455] width 16 height 11
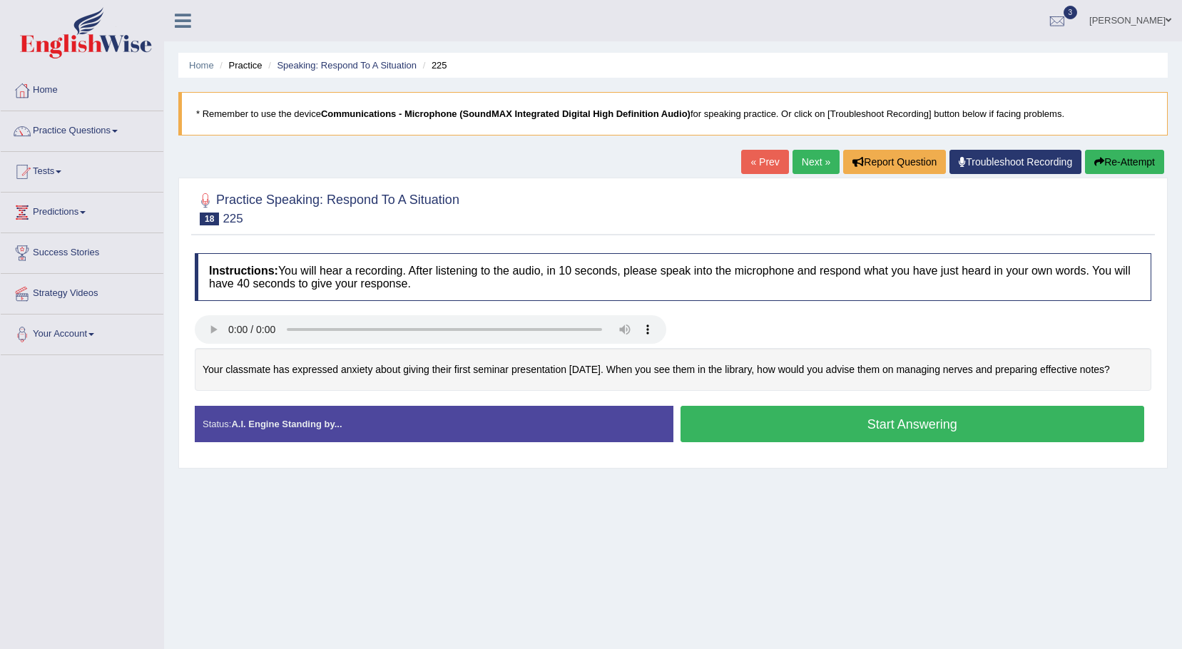
click at [752, 425] on button "Start Answering" at bounding box center [913, 424] width 465 height 36
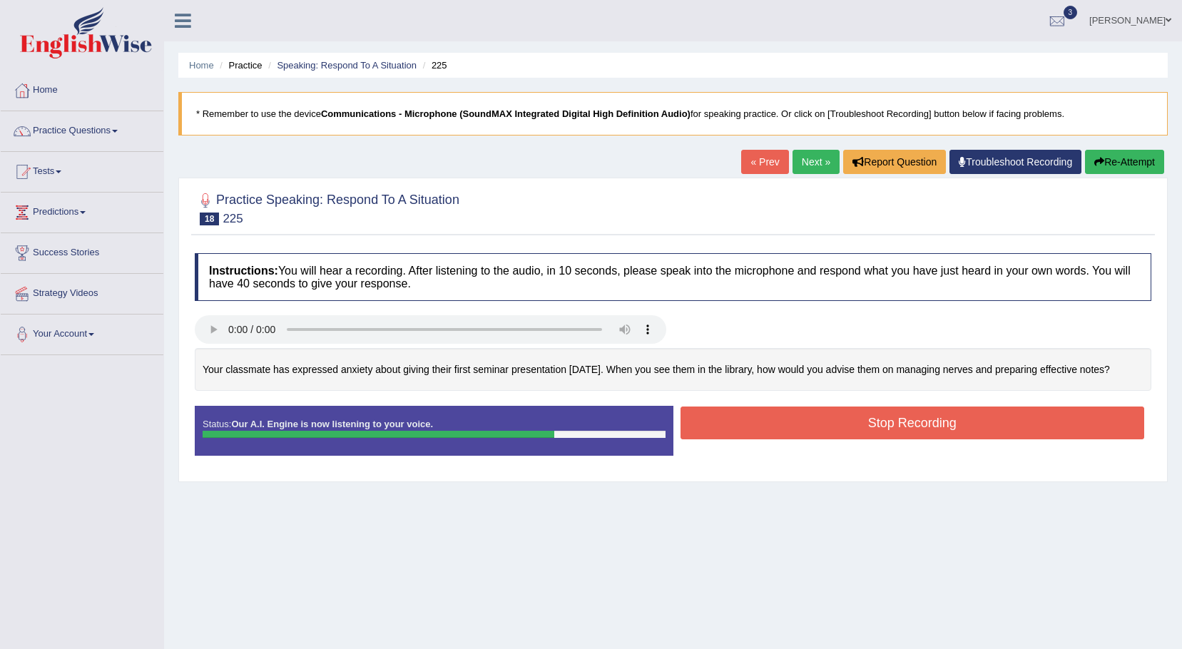
click at [725, 425] on button "Stop Recording" at bounding box center [913, 423] width 465 height 33
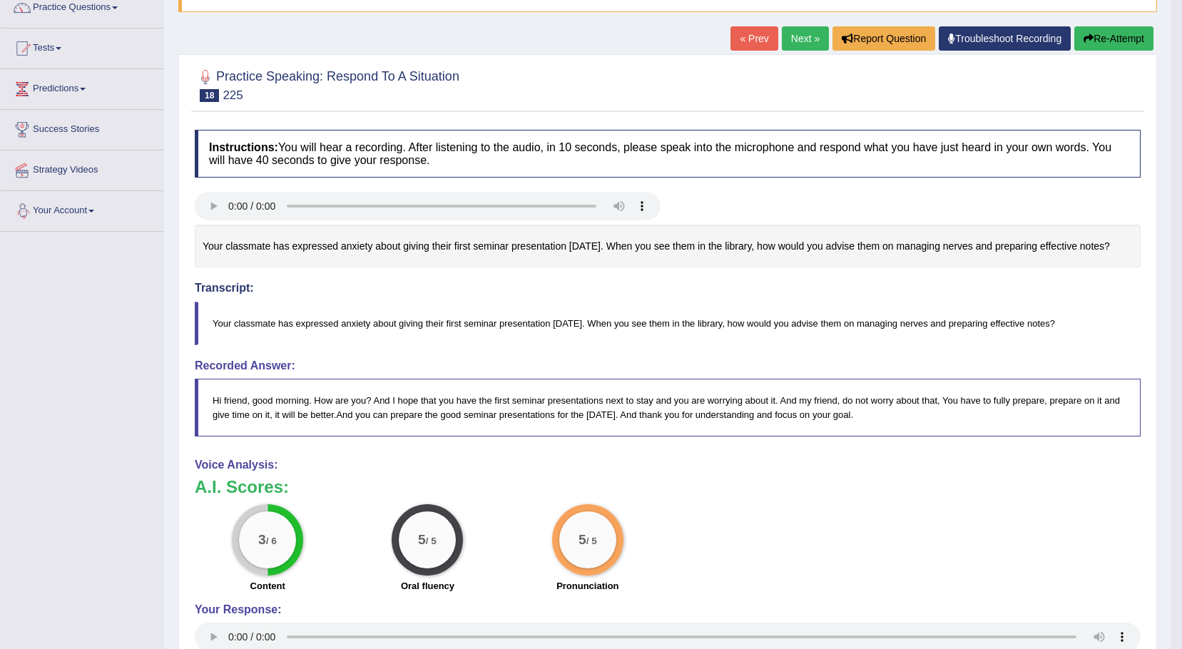
scroll to position [123, 0]
click at [792, 41] on link "Next »" at bounding box center [805, 39] width 47 height 24
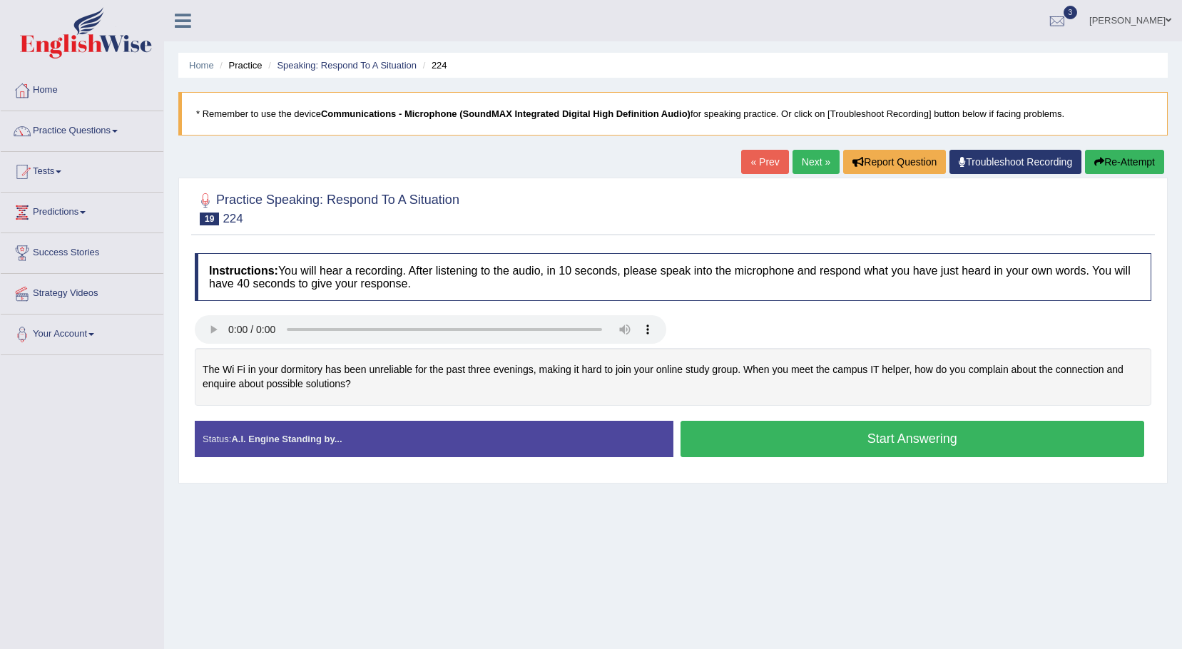
click at [794, 443] on button "Start Answering" at bounding box center [913, 439] width 465 height 36
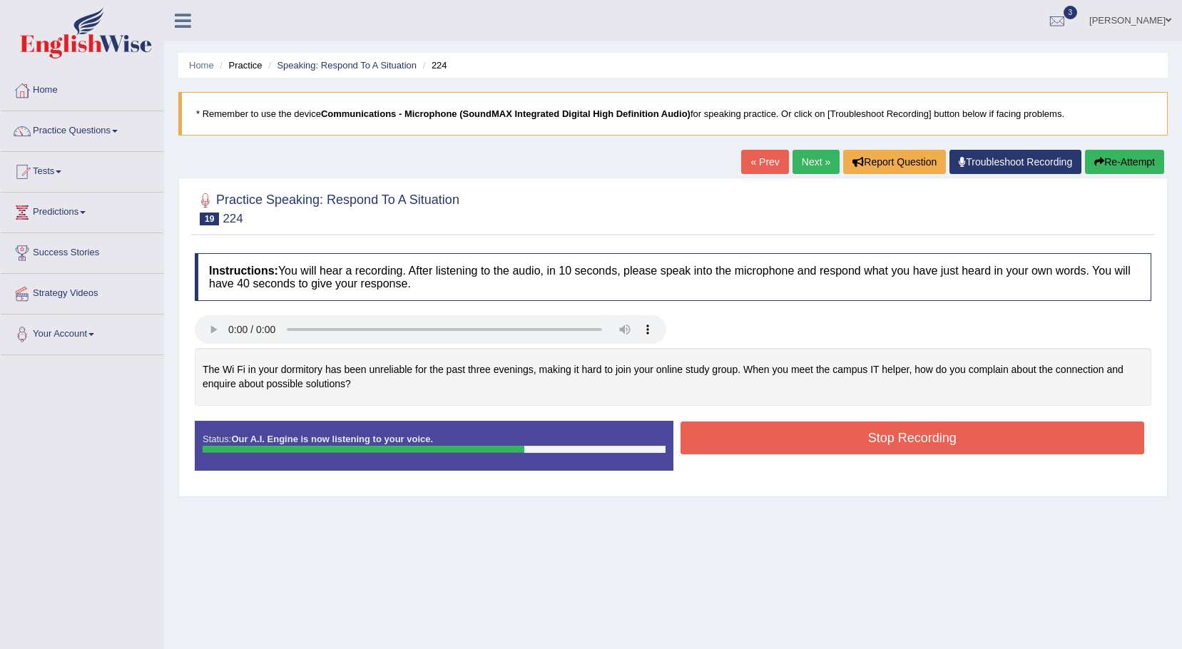
click at [774, 437] on button "Stop Recording" at bounding box center [913, 438] width 465 height 33
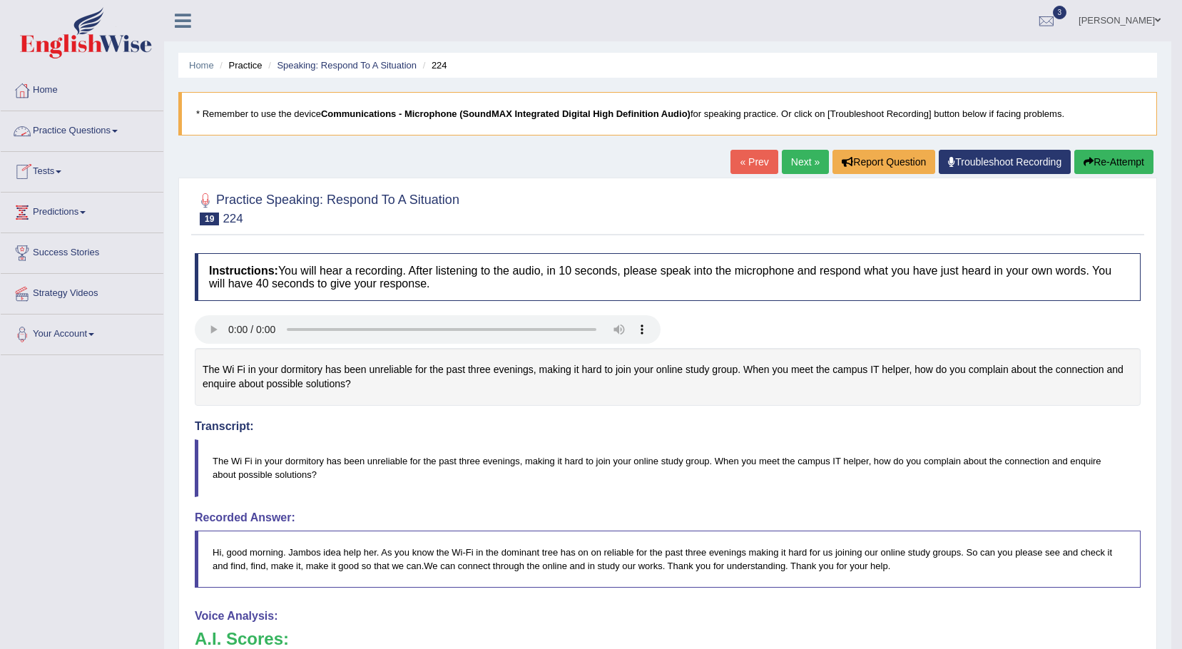
click at [116, 130] on span at bounding box center [115, 131] width 6 height 3
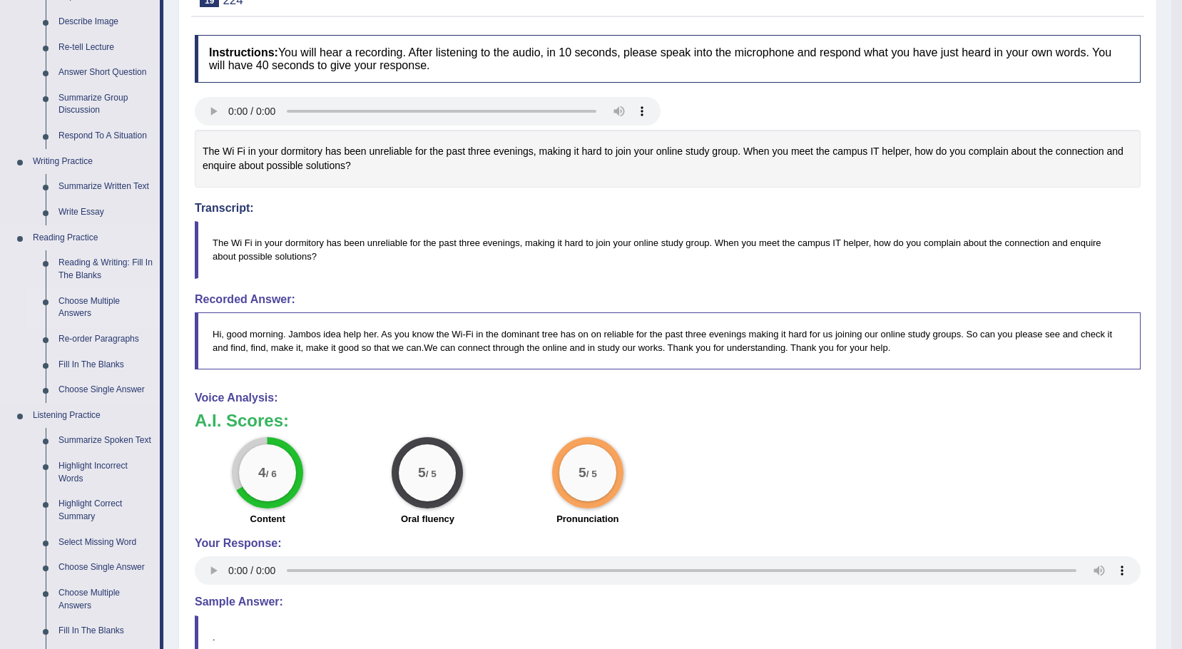
scroll to position [285, 0]
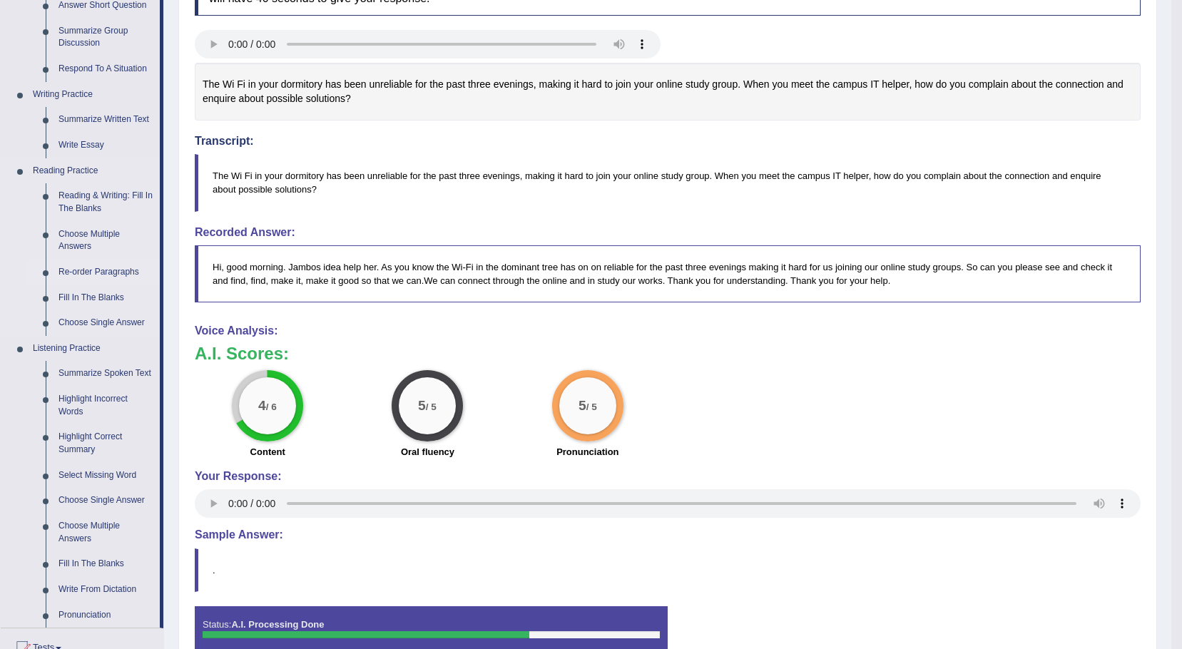
click at [109, 271] on link "Re-order Paragraphs" at bounding box center [106, 273] width 108 height 26
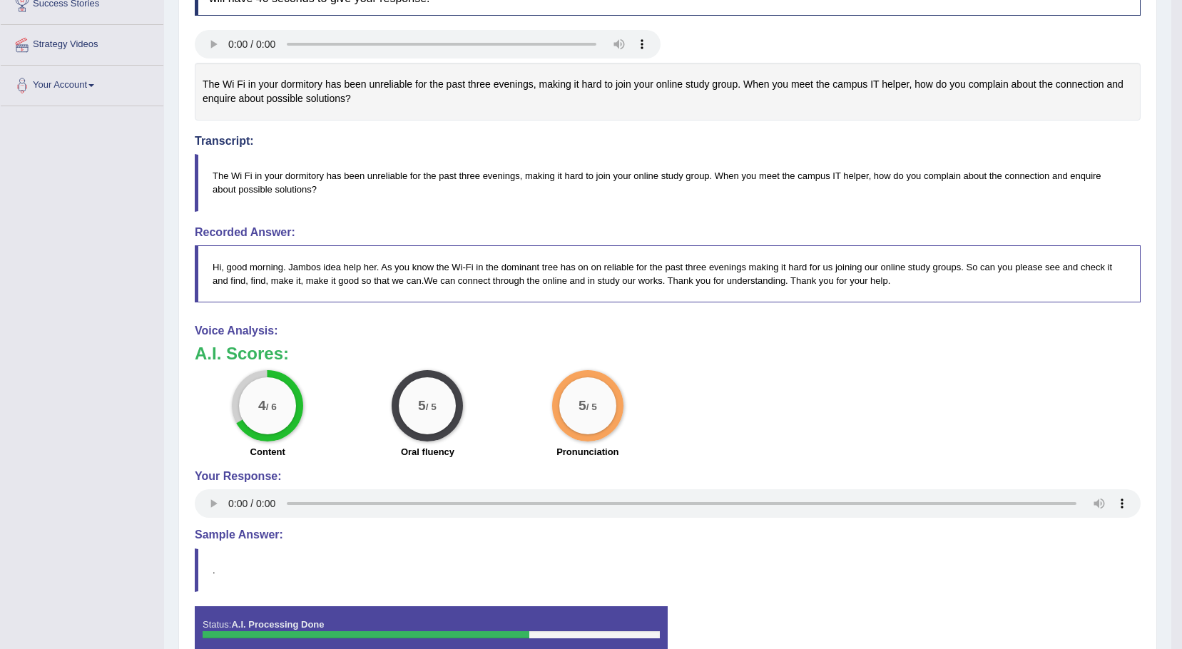
scroll to position [336, 0]
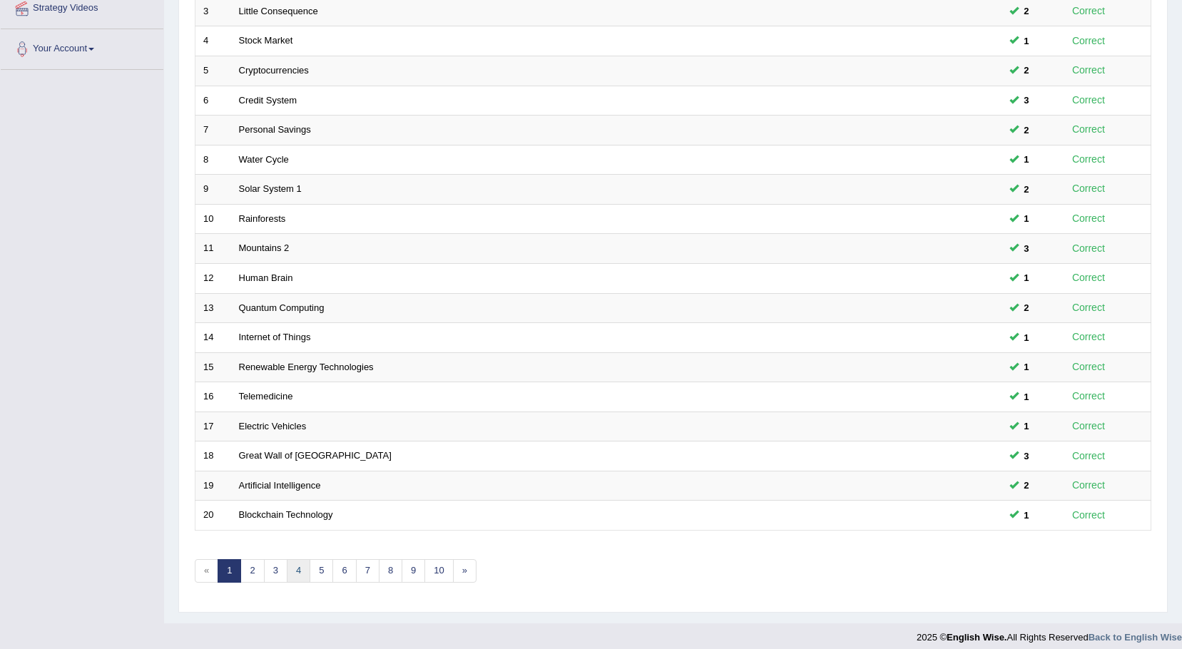
click at [302, 571] on link "4" at bounding box center [299, 571] width 24 height 24
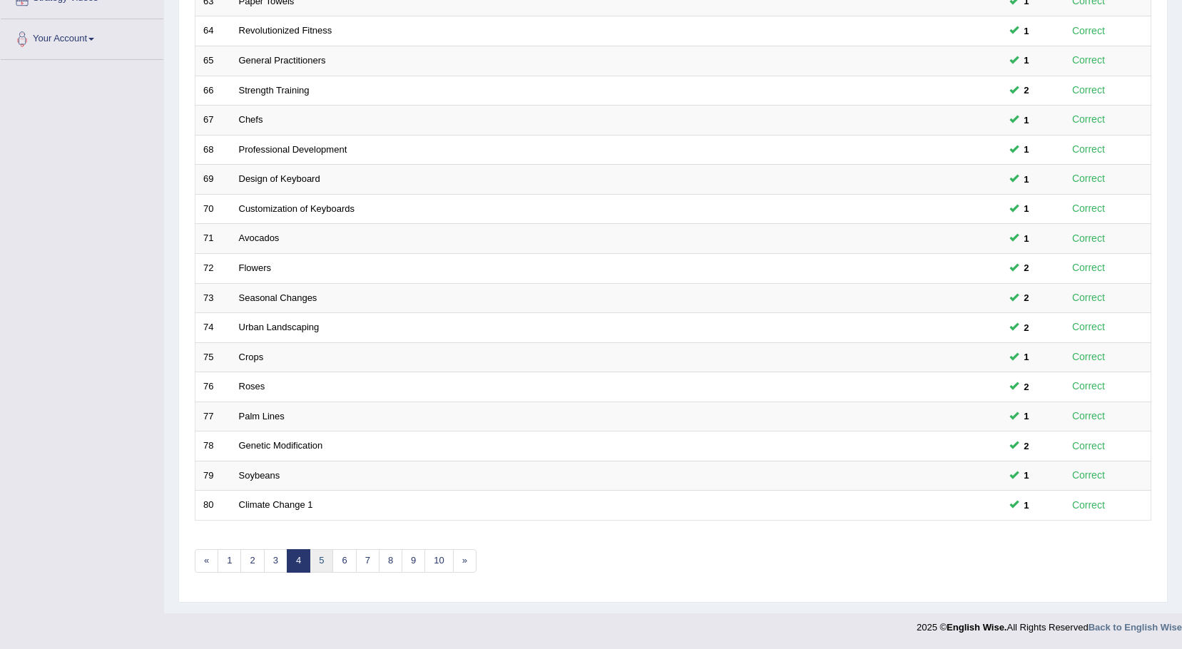
click at [315, 562] on link "5" at bounding box center [322, 561] width 24 height 24
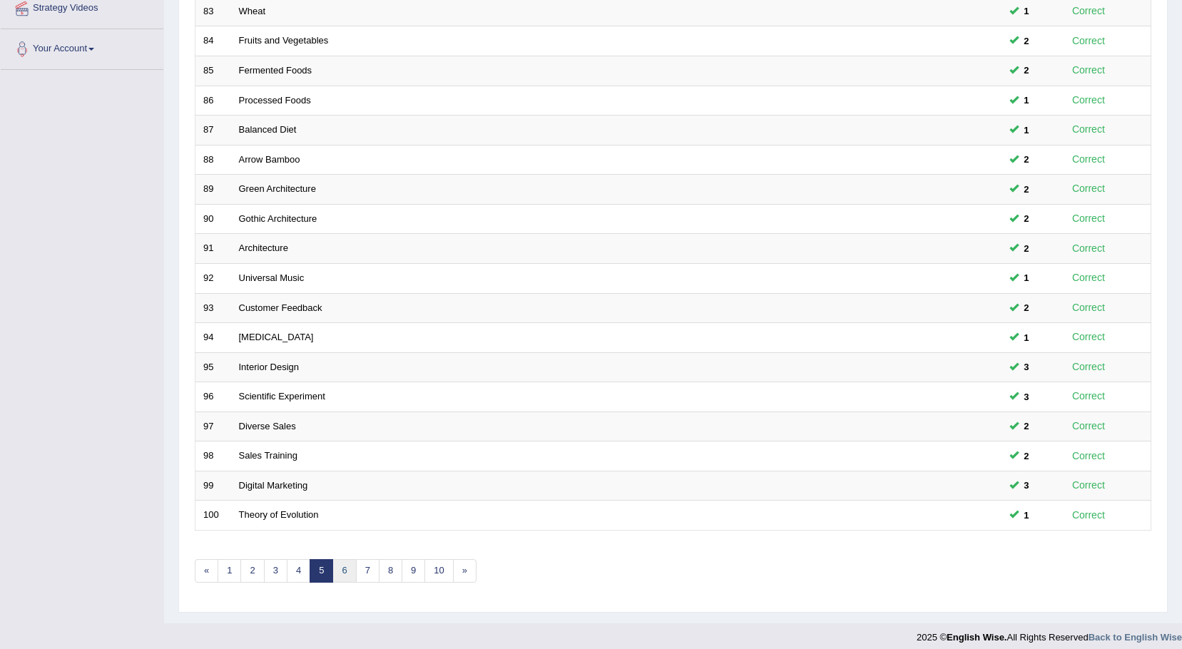
click at [343, 577] on link "6" at bounding box center [345, 571] width 24 height 24
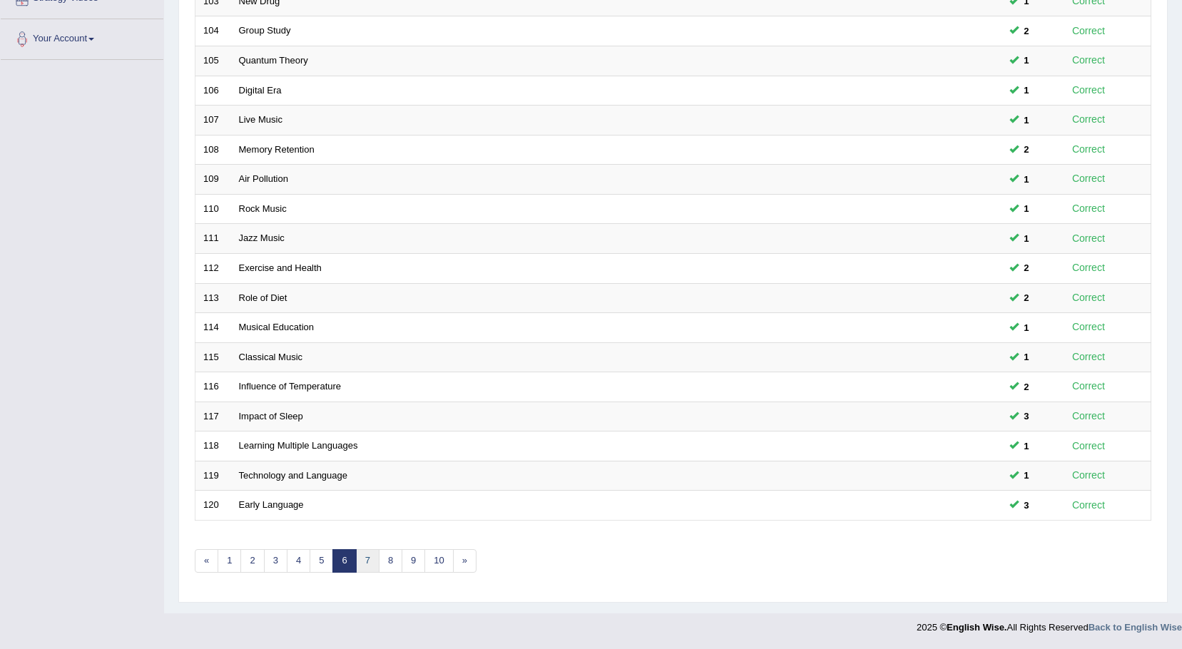
click at [371, 564] on link "7" at bounding box center [368, 561] width 24 height 24
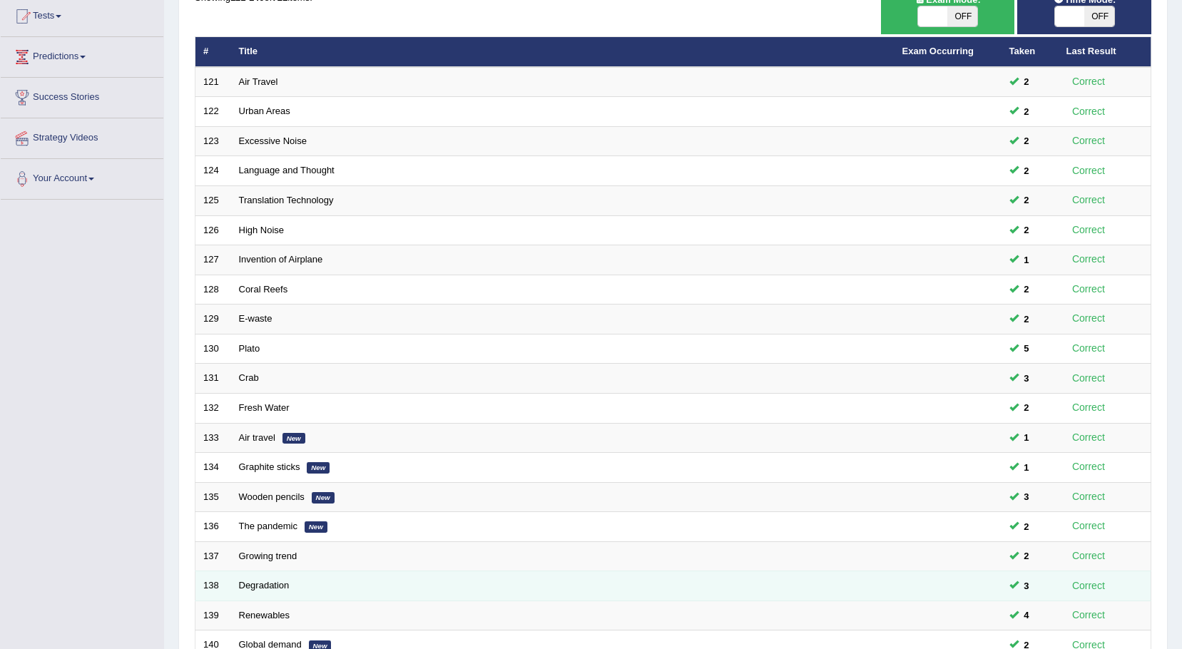
scroll to position [295, 0]
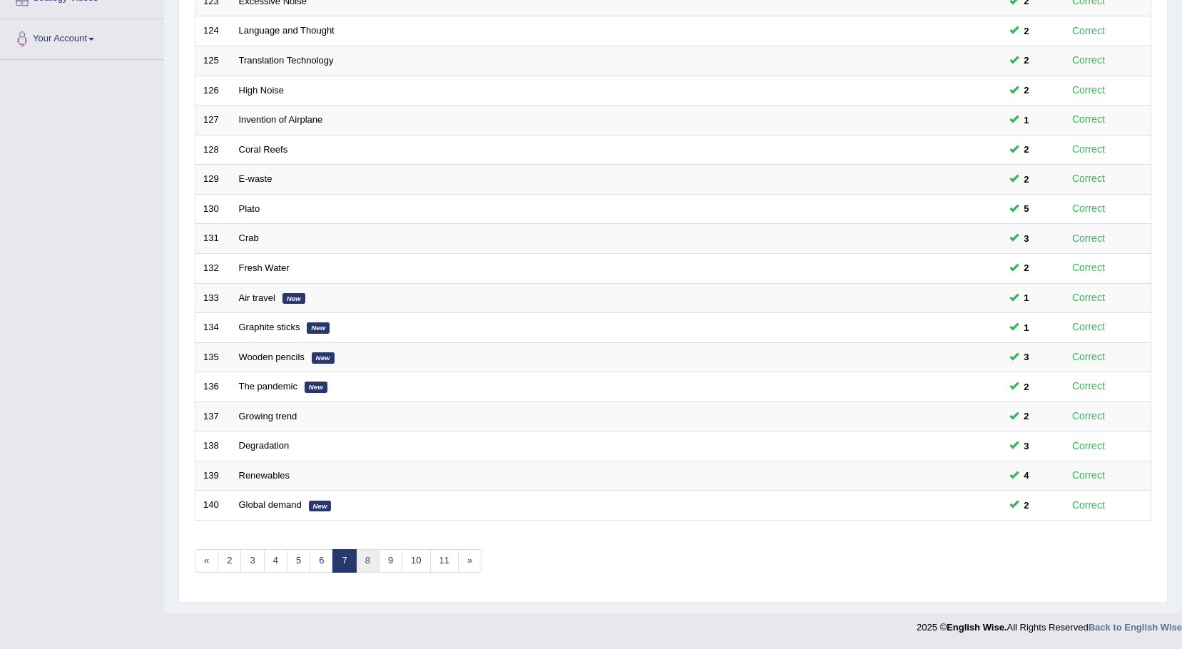
click at [368, 563] on link "8" at bounding box center [368, 561] width 24 height 24
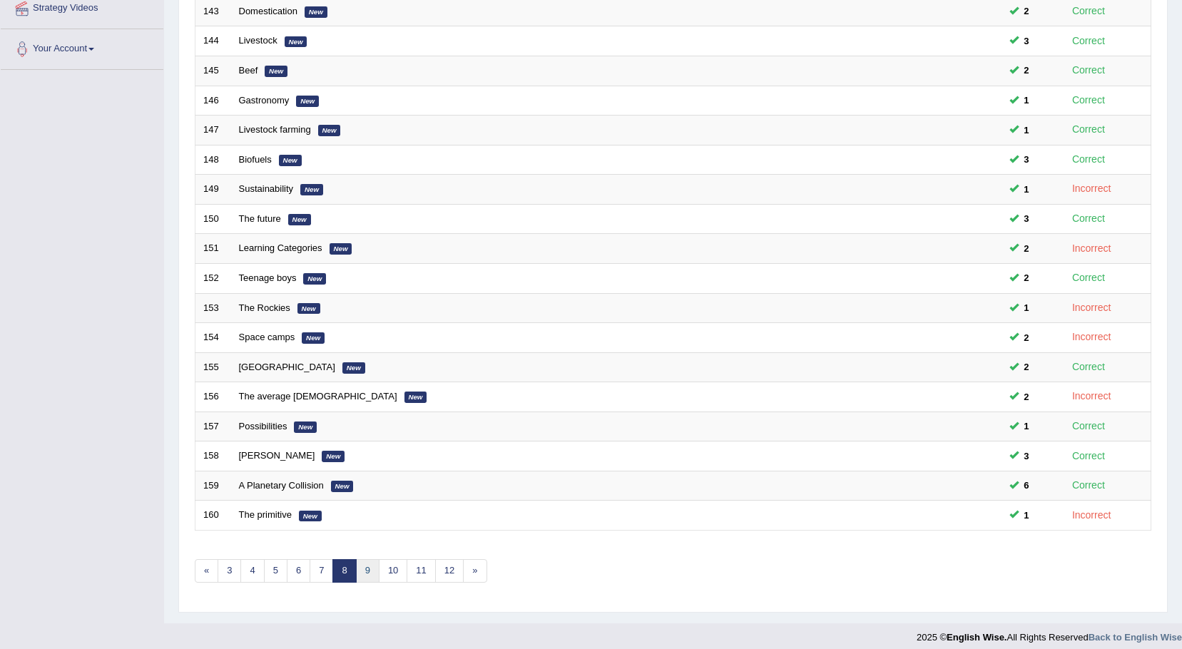
click at [370, 577] on link "9" at bounding box center [368, 571] width 24 height 24
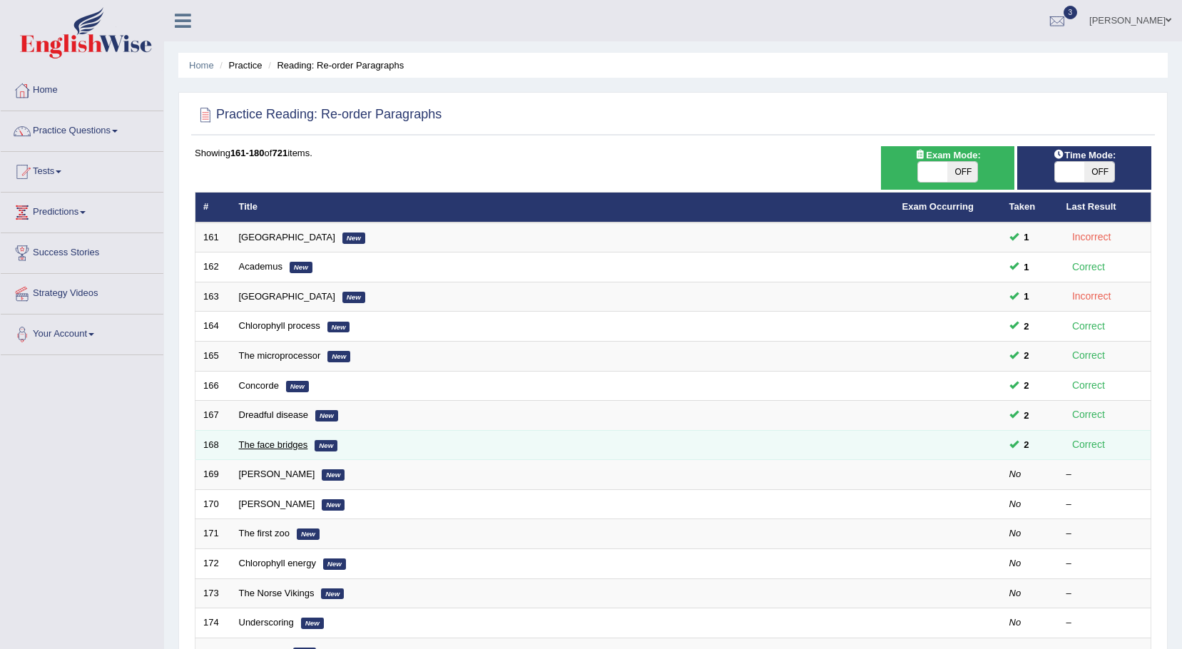
click at [287, 447] on link "The face bridges" at bounding box center [273, 445] width 69 height 11
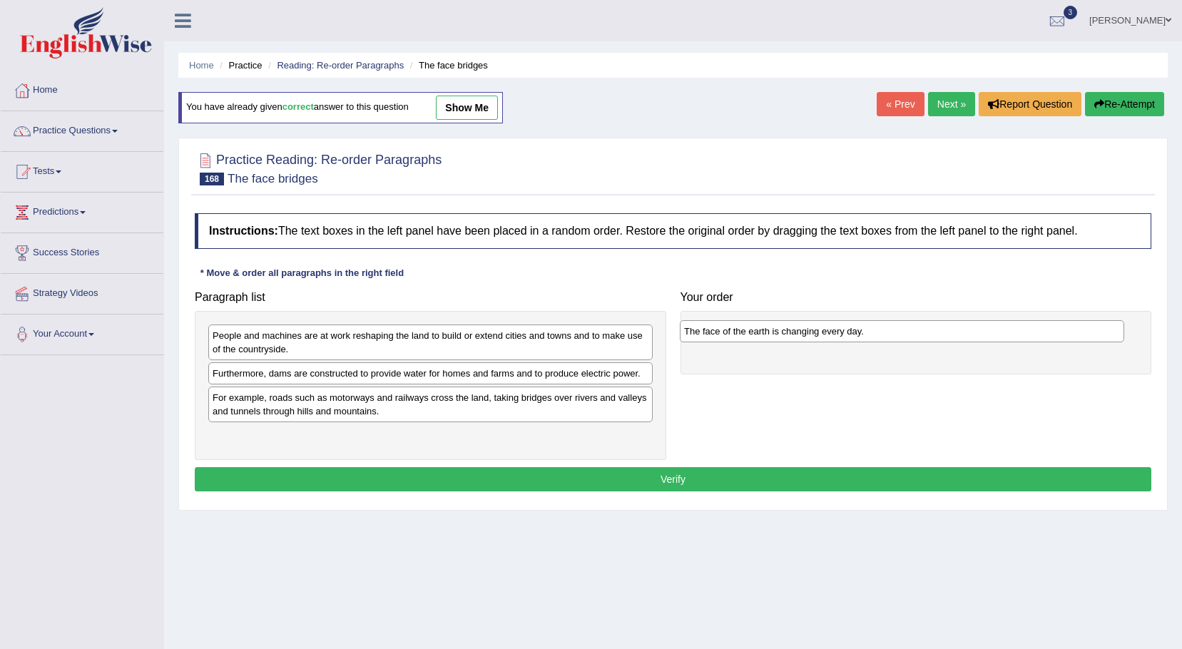
drag, startPoint x: 324, startPoint y: 400, endPoint x: 796, endPoint y: 334, distance: 476.3
click at [796, 334] on div "The face of the earth is changing every day." at bounding box center [902, 331] width 445 height 22
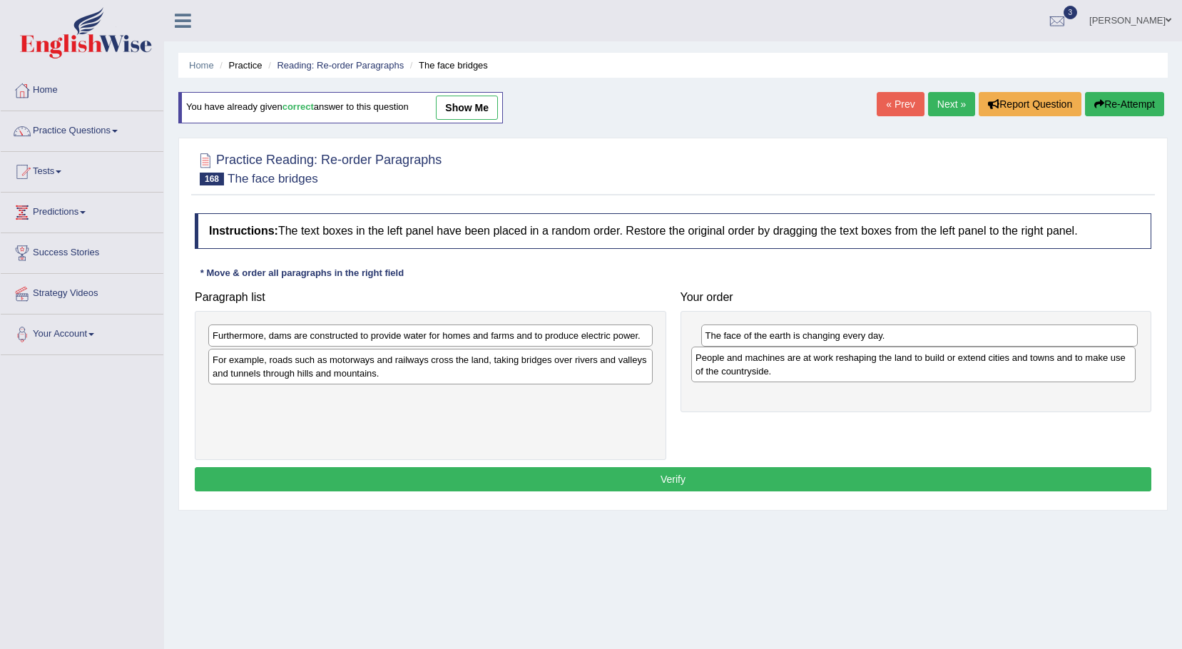
drag, startPoint x: 457, startPoint y: 341, endPoint x: 940, endPoint y: 363, distance: 483.6
click at [940, 363] on div "People and machines are at work reshaping the land to build or extend cities an…" at bounding box center [913, 365] width 445 height 36
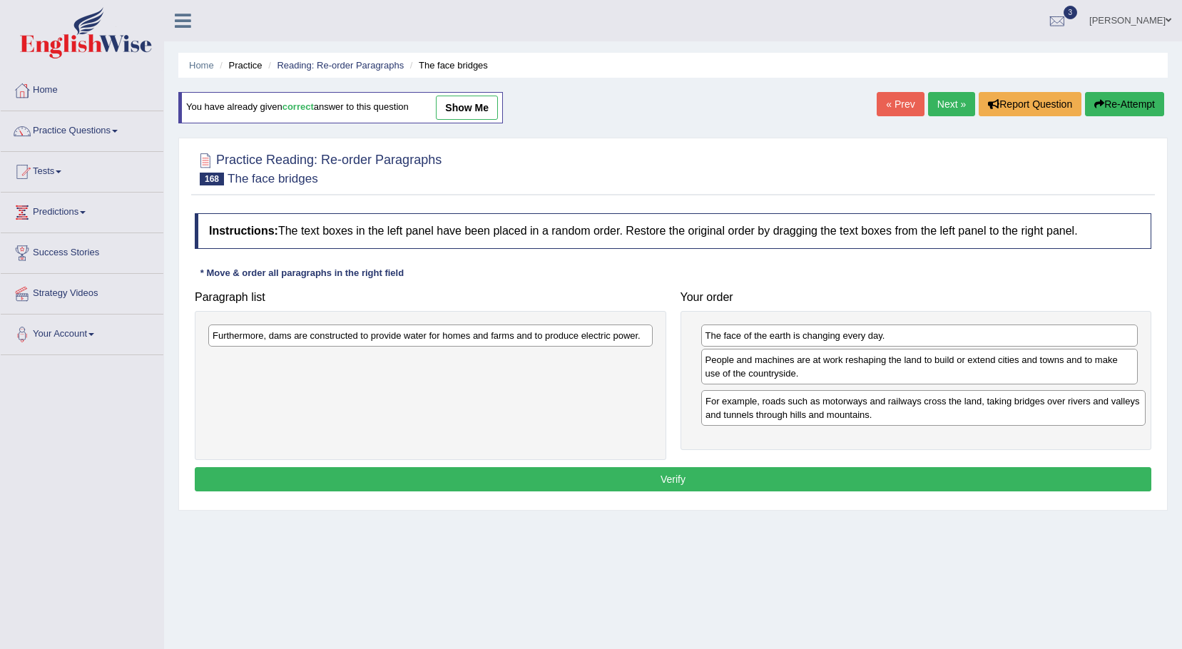
drag, startPoint x: 314, startPoint y: 365, endPoint x: 807, endPoint y: 406, distance: 494.8
click at [807, 406] on div "For example, roads such as motorways and railways cross the land, taking bridge…" at bounding box center [923, 408] width 445 height 36
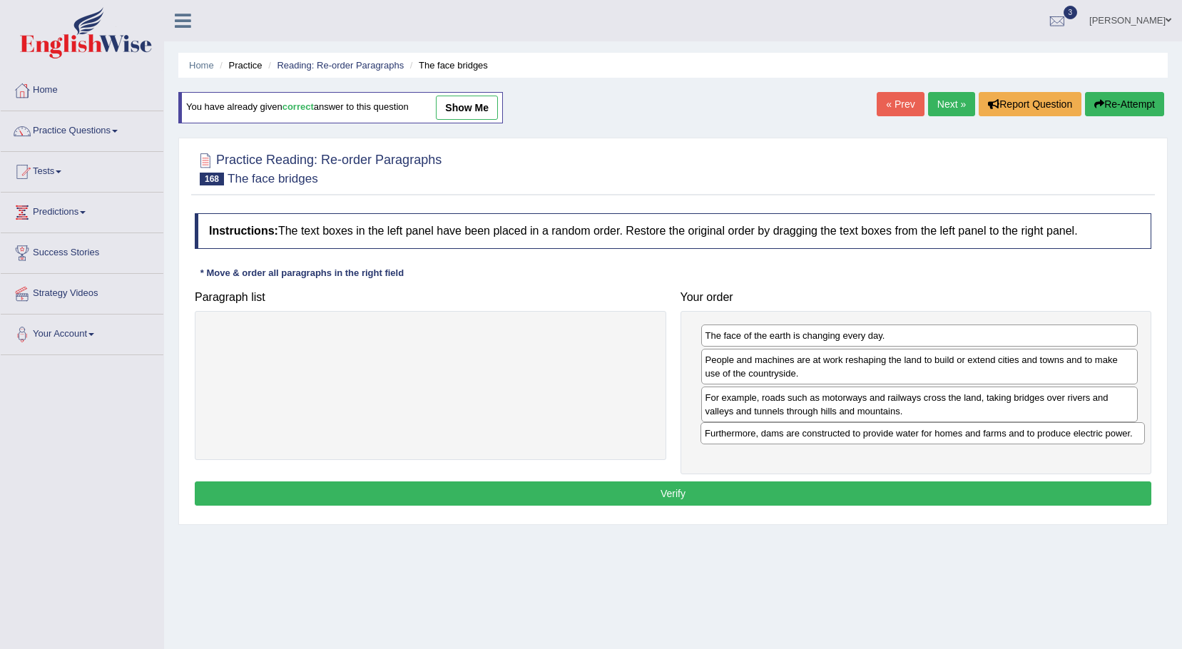
drag, startPoint x: 357, startPoint y: 338, endPoint x: 849, endPoint y: 435, distance: 502.0
click at [849, 435] on div "Furthermore, dams are constructed to provide water for homes and farms and to p…" at bounding box center [923, 433] width 445 height 22
click at [701, 505] on button "Verify" at bounding box center [673, 494] width 957 height 24
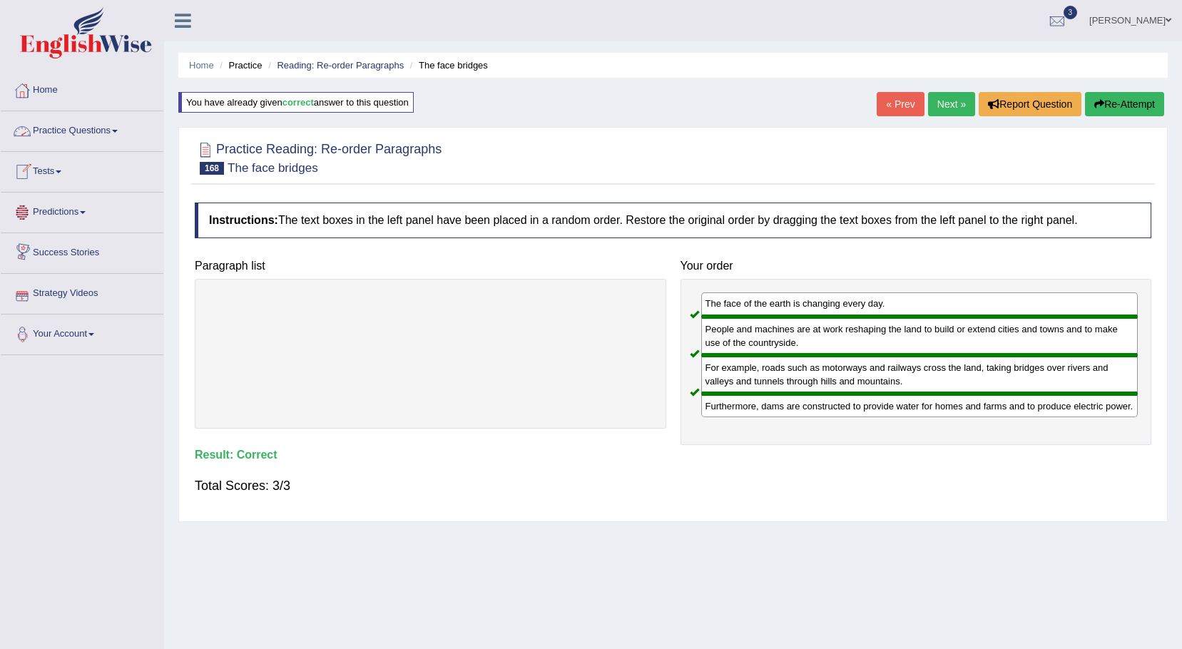
click at [117, 131] on span at bounding box center [115, 131] width 6 height 3
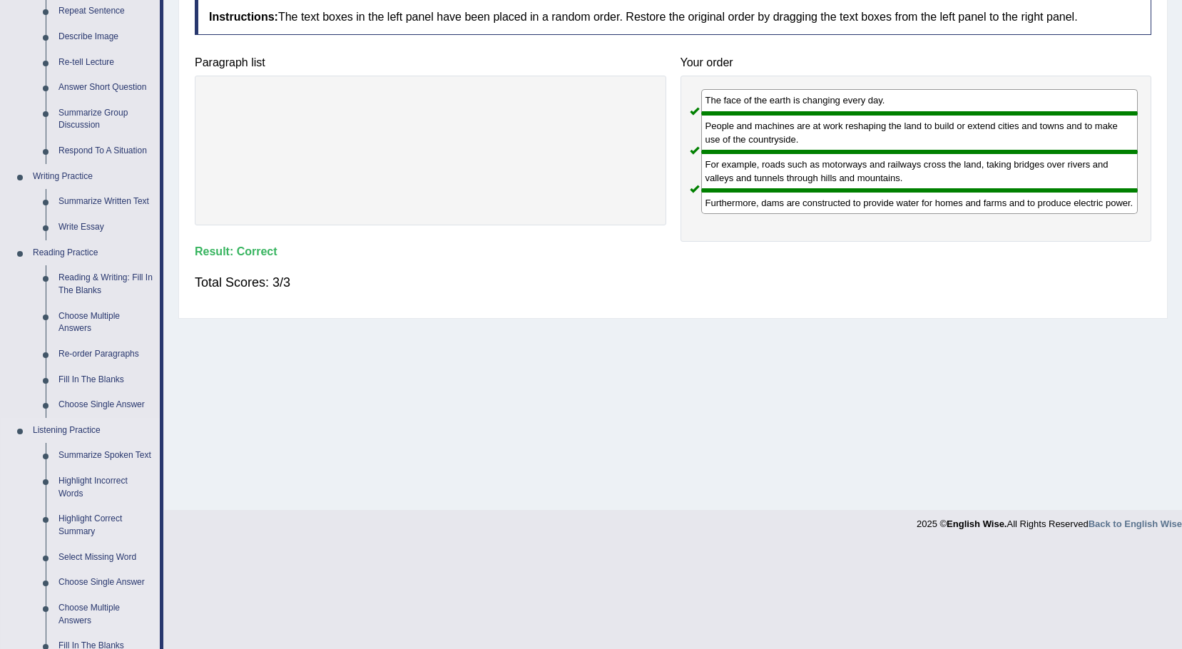
scroll to position [285, 0]
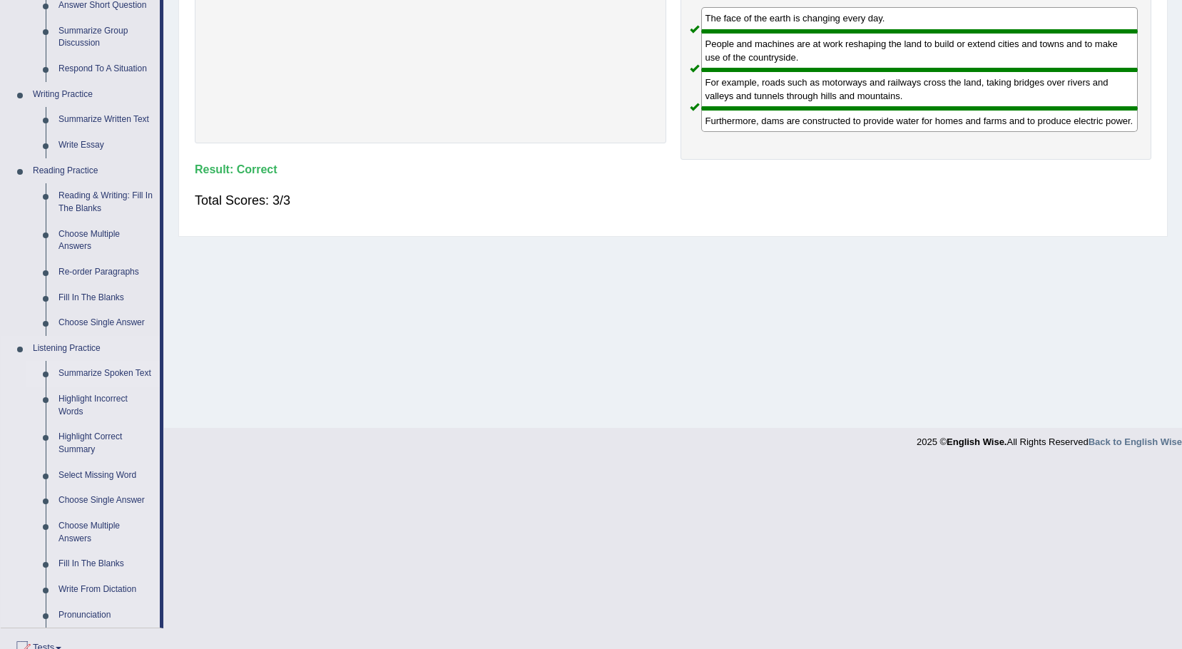
click at [124, 372] on link "Summarize Spoken Text" at bounding box center [106, 374] width 108 height 26
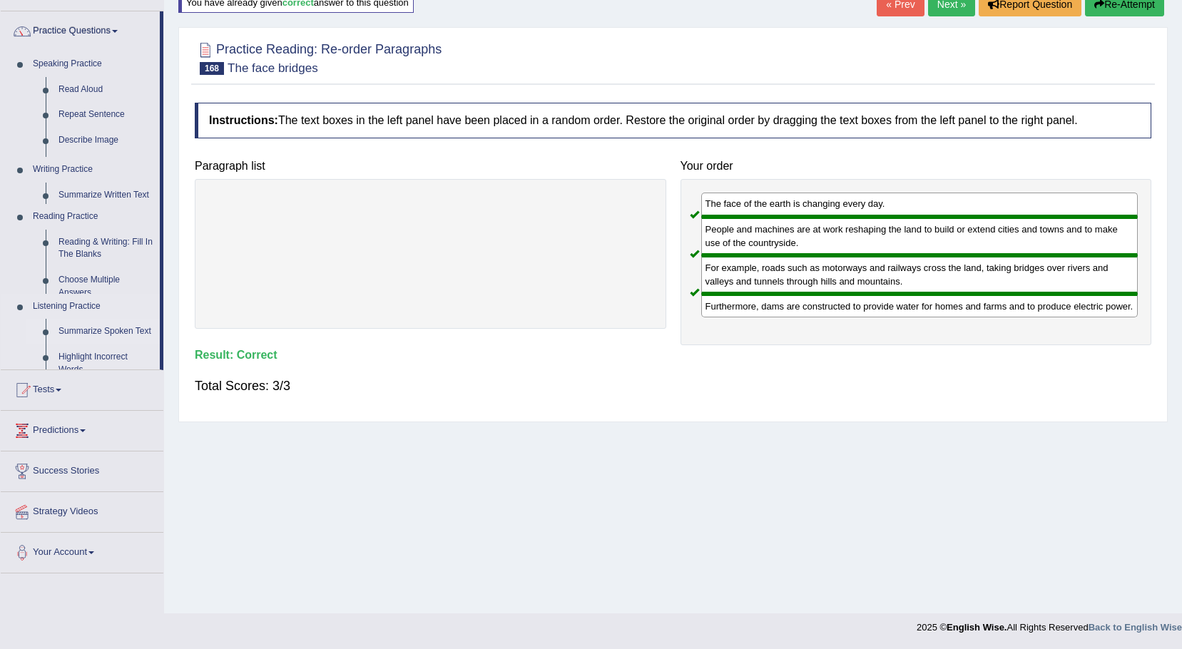
scroll to position [100, 0]
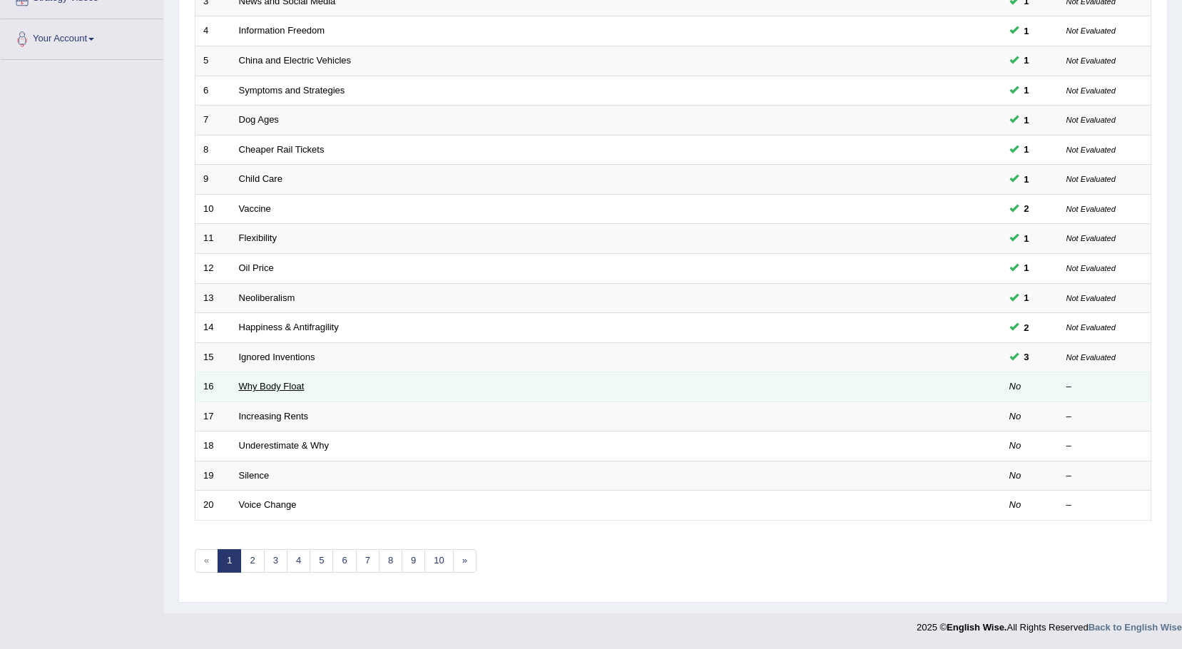
click at [254, 387] on link "Why Body Float" at bounding box center [272, 386] width 66 height 11
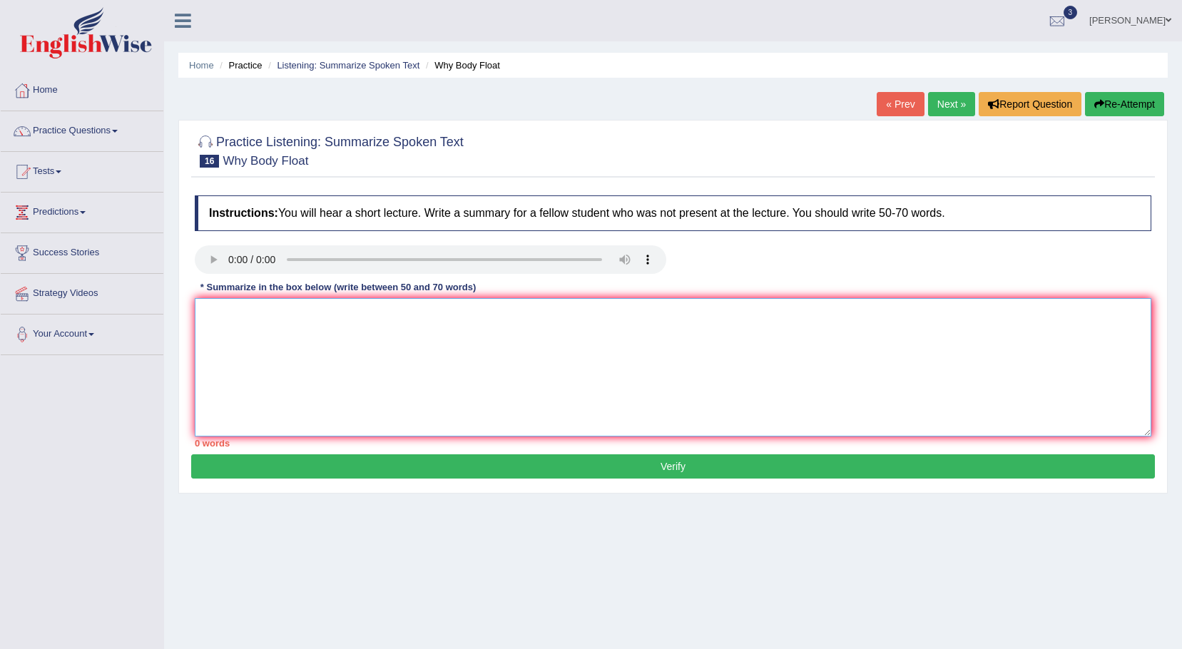
click at [262, 318] on textarea at bounding box center [673, 367] width 957 height 138
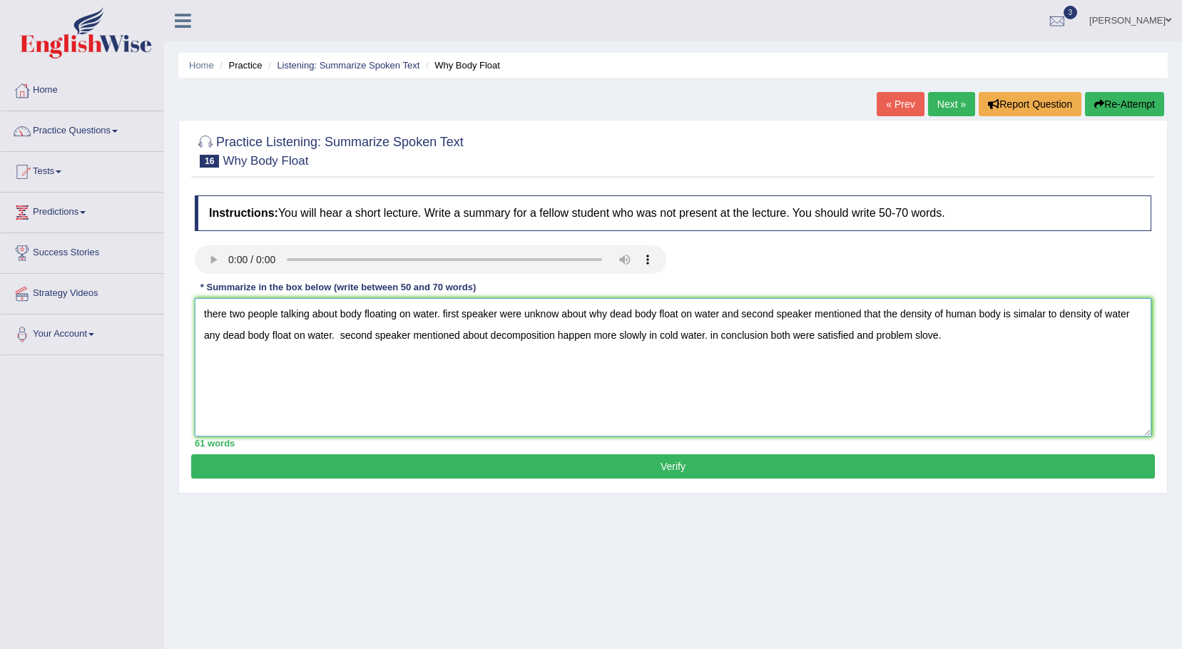
click at [207, 313] on textarea "there two people talking about body floating on water. first speaker were unkno…" at bounding box center [673, 367] width 957 height 138
click at [450, 310] on textarea "There two people talking about body floating on water. first speaker were unkno…" at bounding box center [673, 367] width 957 height 138
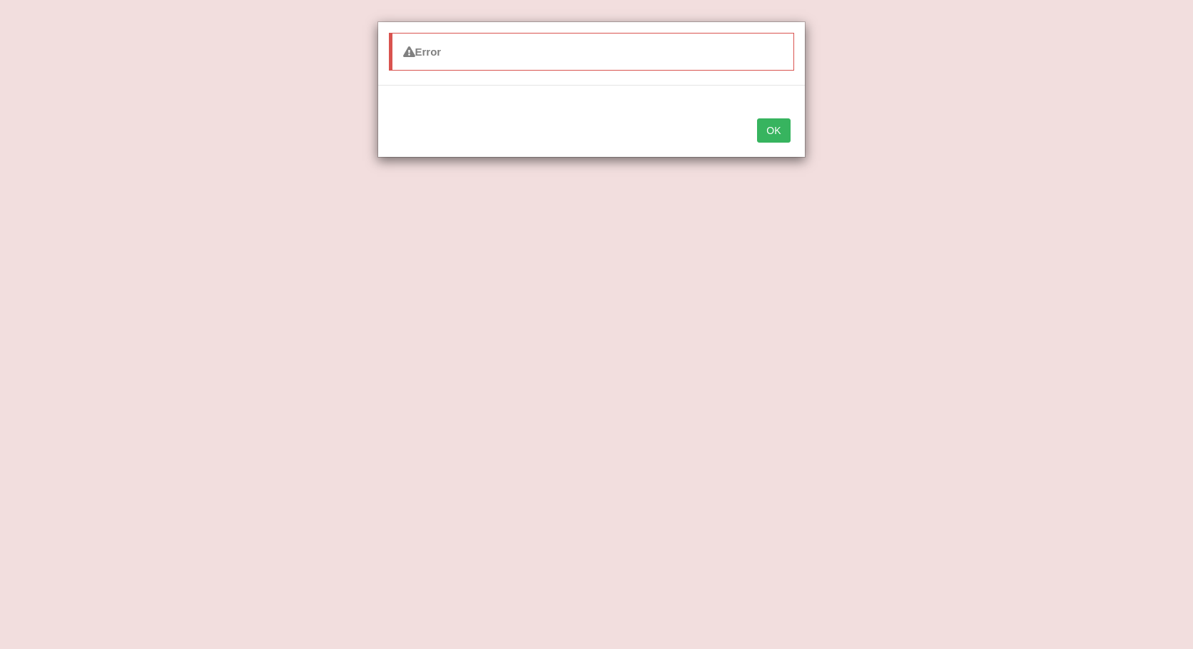
click at [782, 138] on button "OK" at bounding box center [773, 130] width 33 height 24
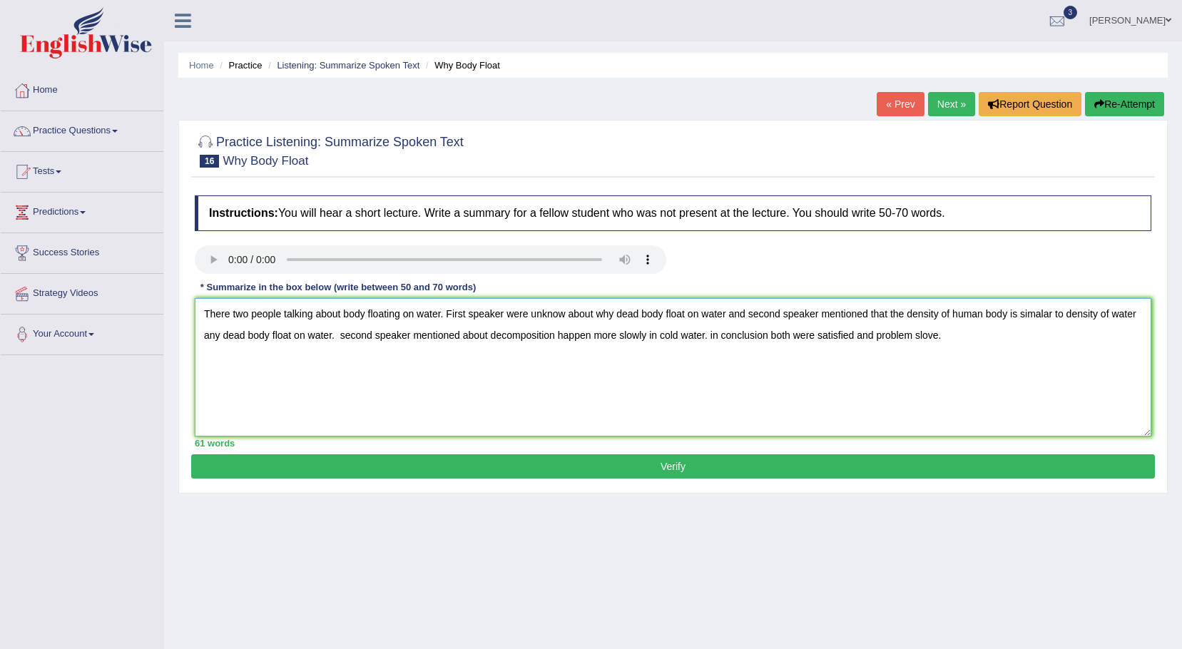
click at [752, 315] on textarea "There two people talking about body floating on water. First speaker were unkno…" at bounding box center [673, 367] width 957 height 138
click at [343, 336] on textarea "There two people talking about body floating on water. First speaker were unkno…" at bounding box center [673, 367] width 957 height 138
click at [715, 333] on textarea "There two people talking about body floating on water. First speaker were unkno…" at bounding box center [673, 367] width 957 height 138
click at [771, 335] on textarea "There two people talking about body floating on water. First speaker were unkno…" at bounding box center [673, 367] width 957 height 138
type textarea "There two people talking about body floating on water. First speaker were unkno…"
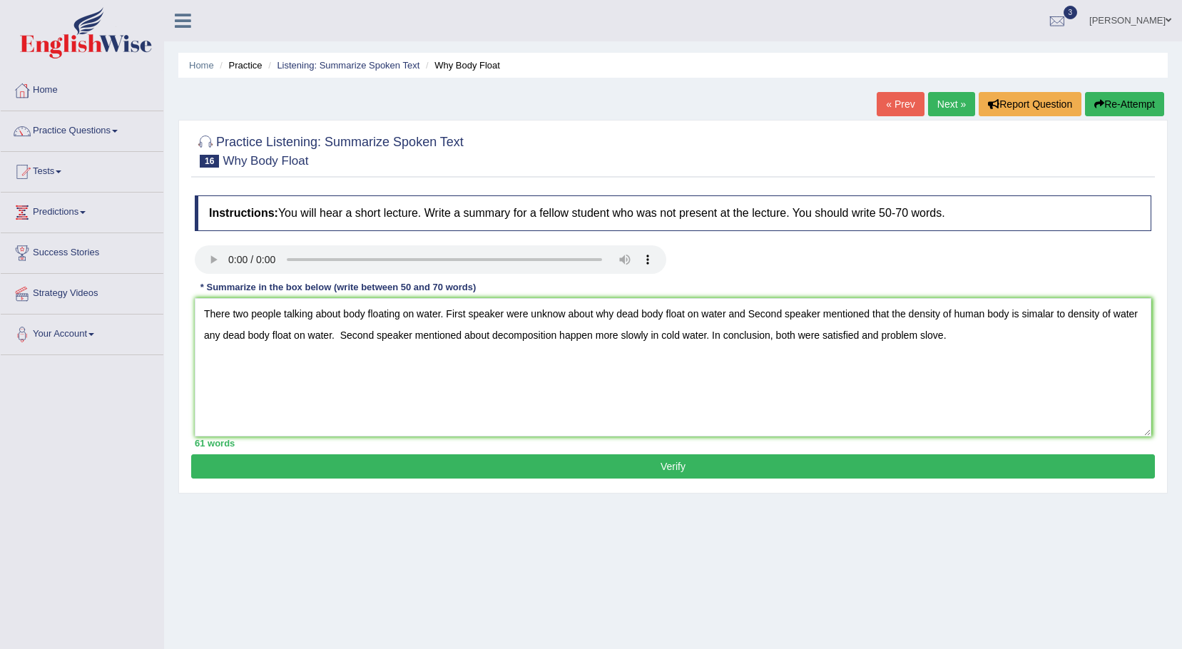
click at [619, 472] on button "Verify" at bounding box center [673, 467] width 964 height 24
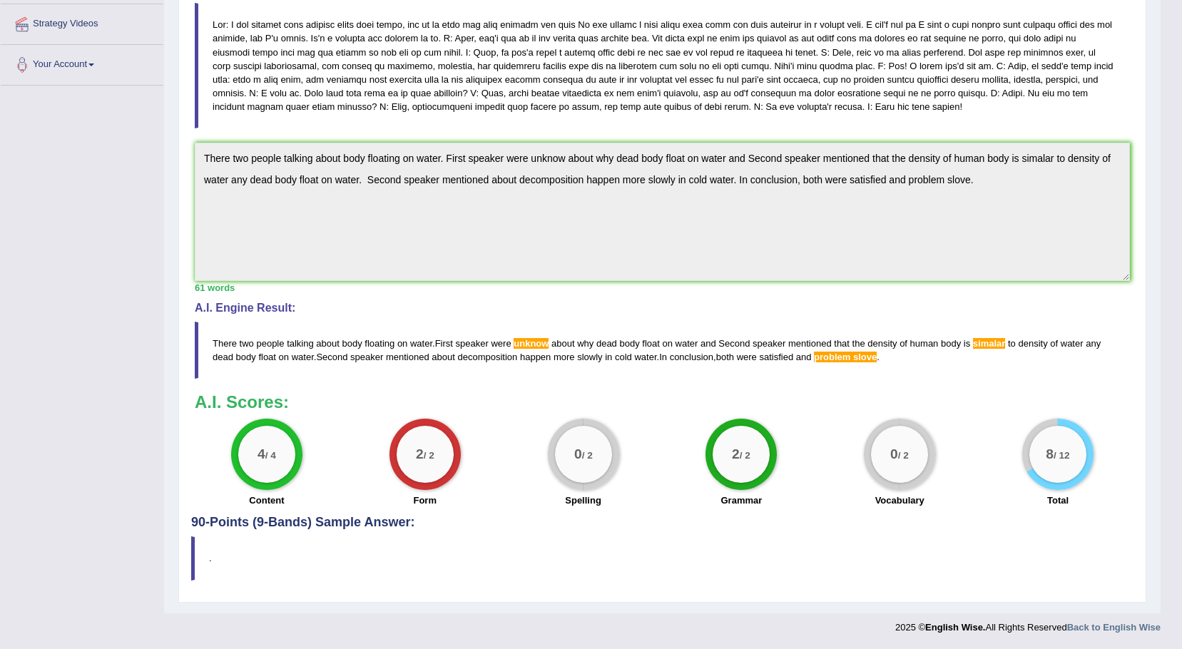
scroll to position [56, 0]
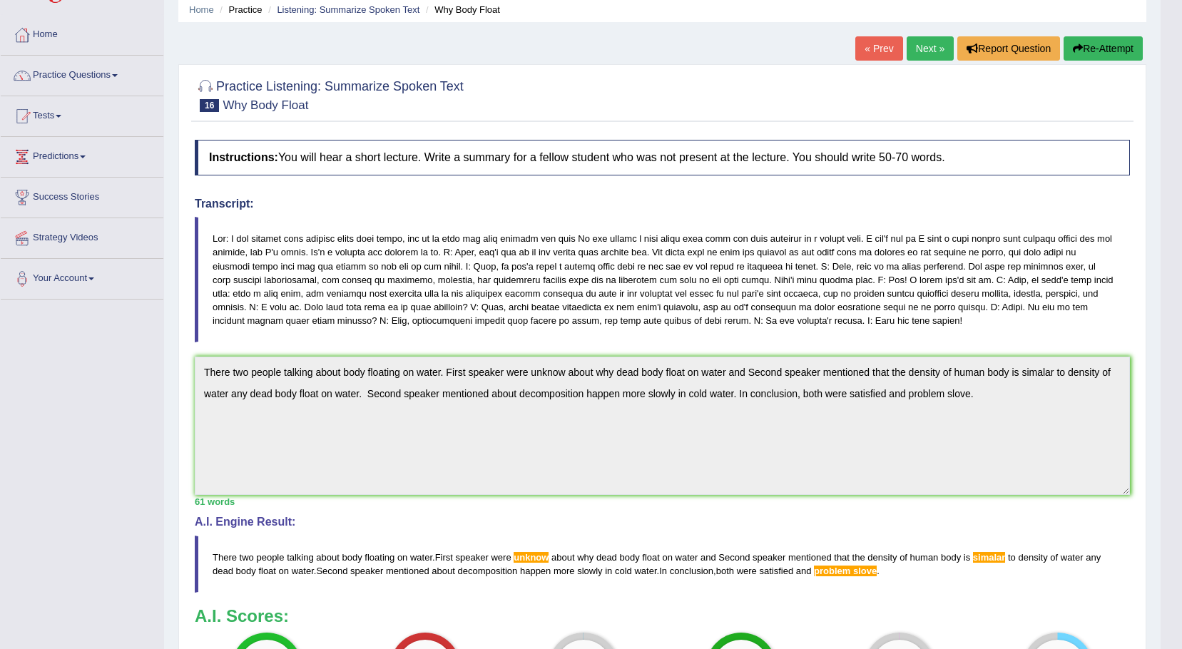
click at [1098, 49] on button "Re-Attempt" at bounding box center [1103, 48] width 79 height 24
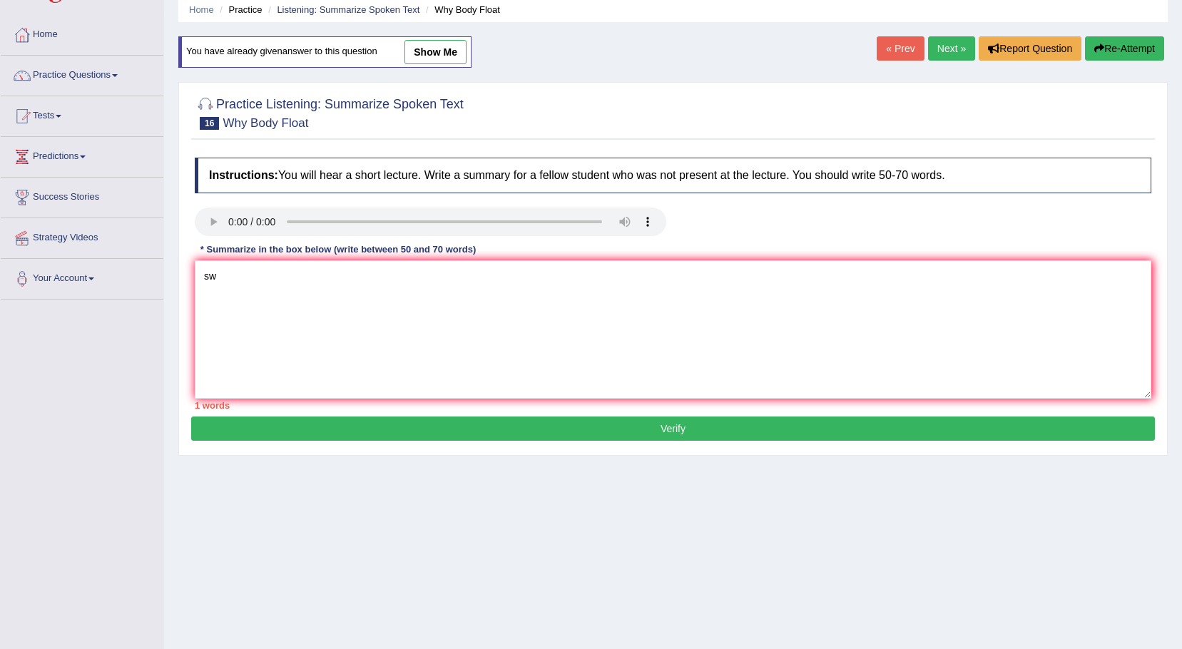
type textarea "s"
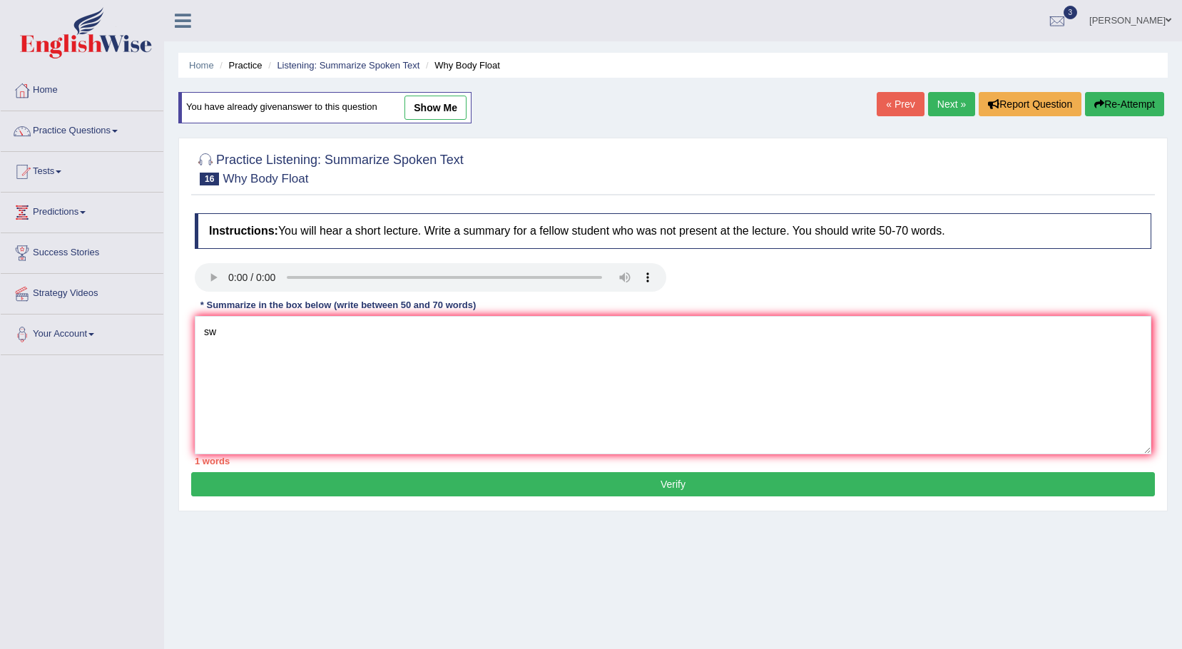
type textarea "s"
click at [116, 128] on link "Practice Questions" at bounding box center [82, 129] width 163 height 36
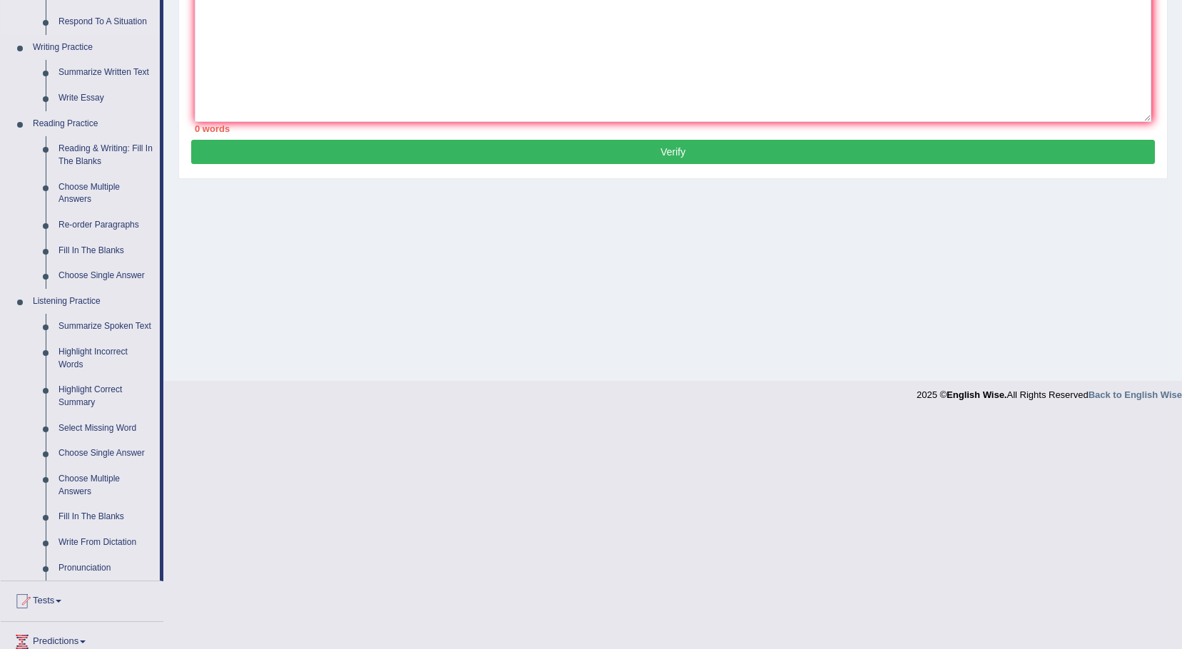
scroll to position [357, 0]
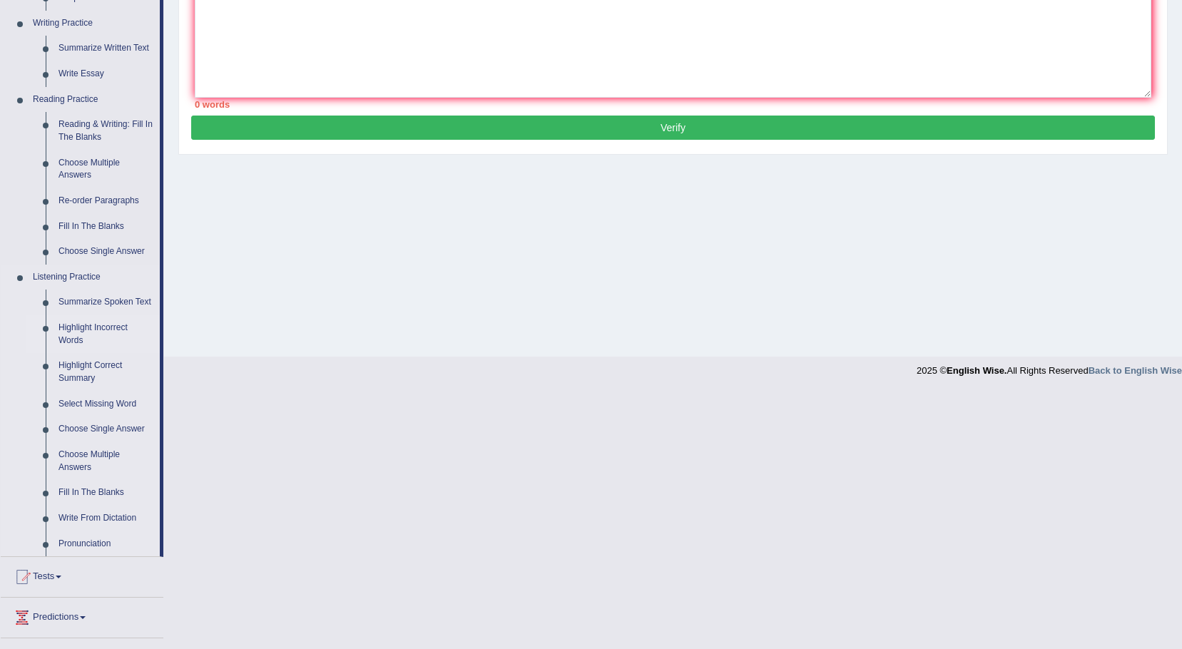
click at [91, 328] on link "Highlight Incorrect Words" at bounding box center [106, 334] width 108 height 38
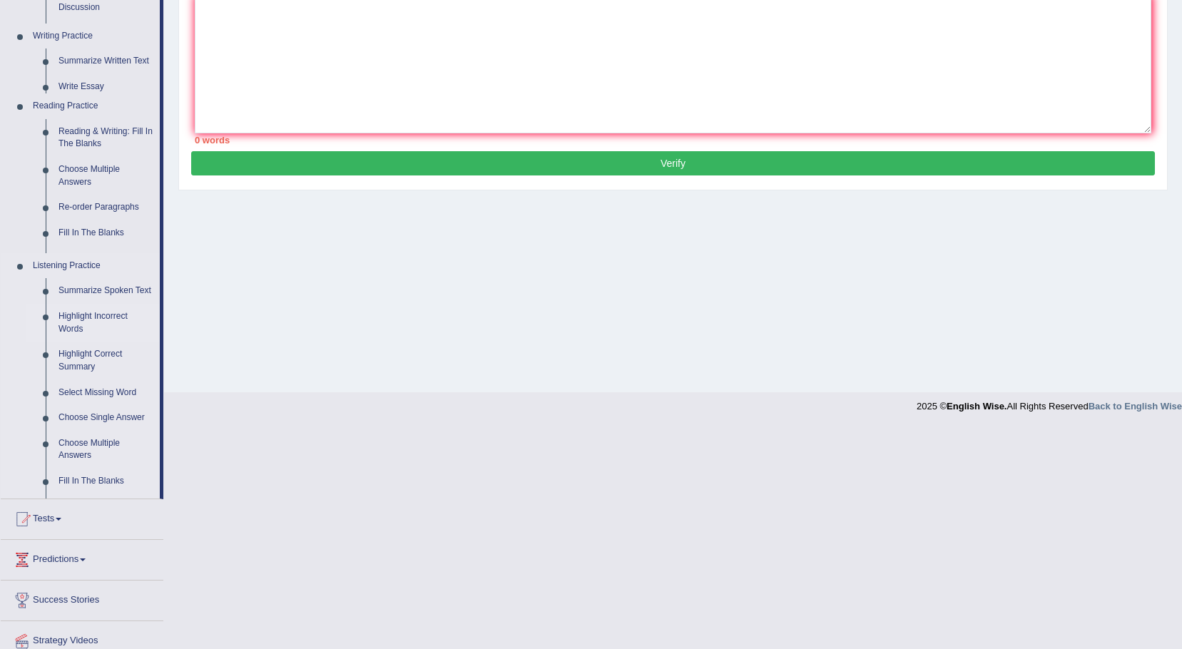
scroll to position [100, 0]
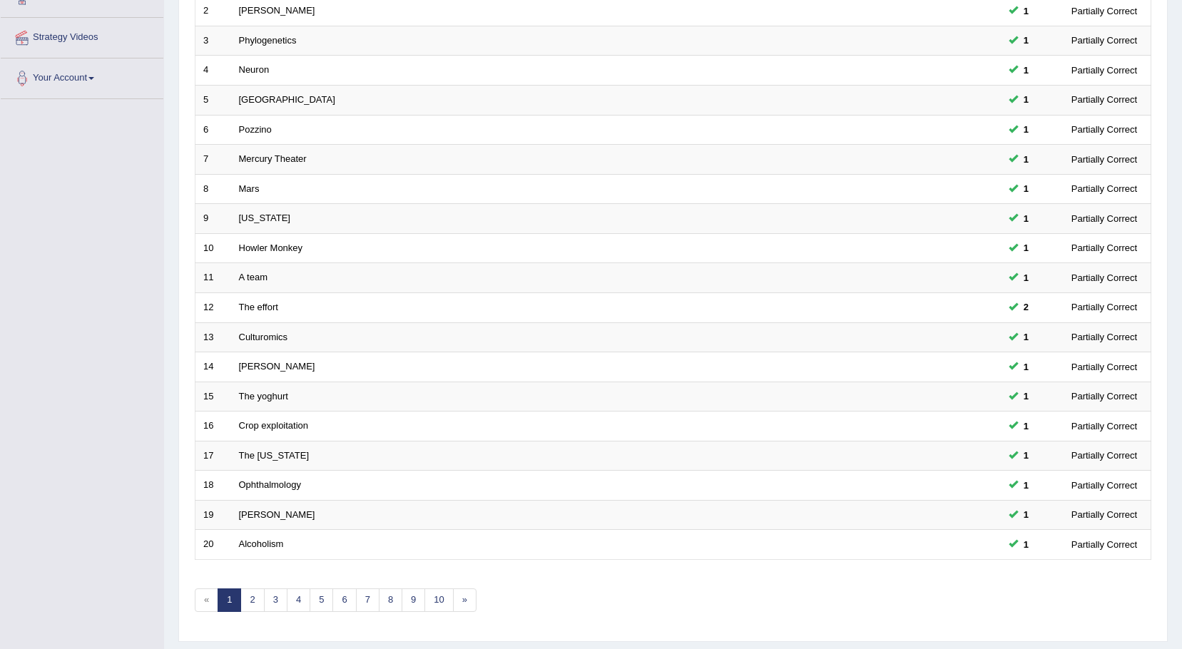
scroll to position [295, 0]
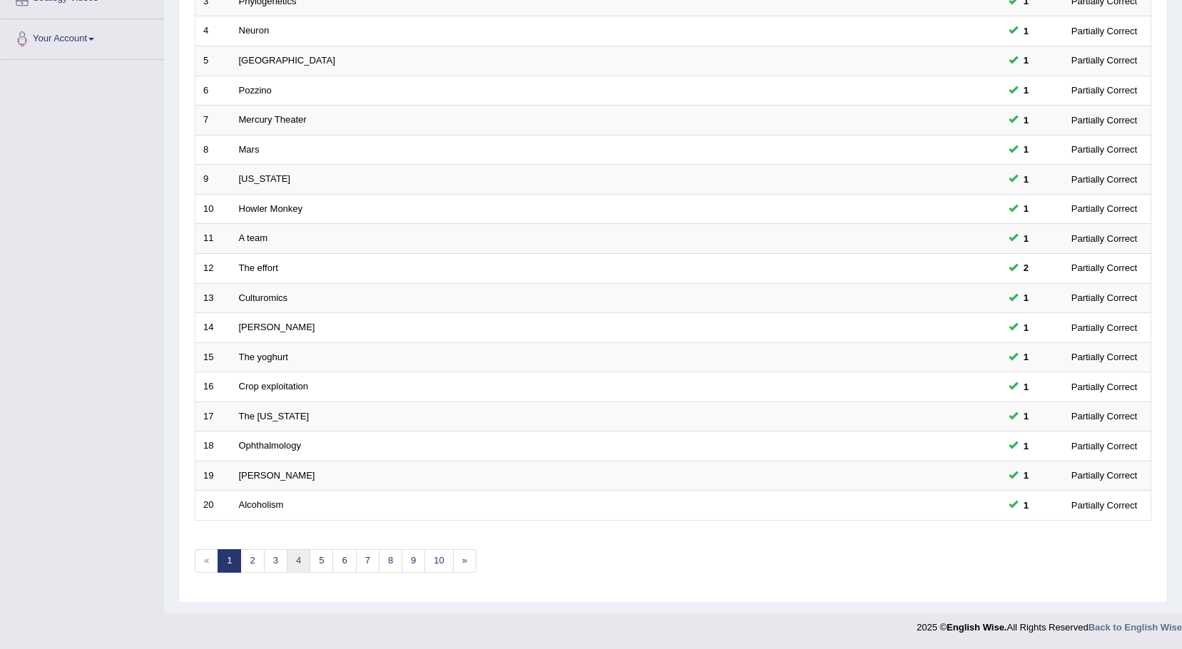
click at [293, 566] on link "4" at bounding box center [299, 561] width 24 height 24
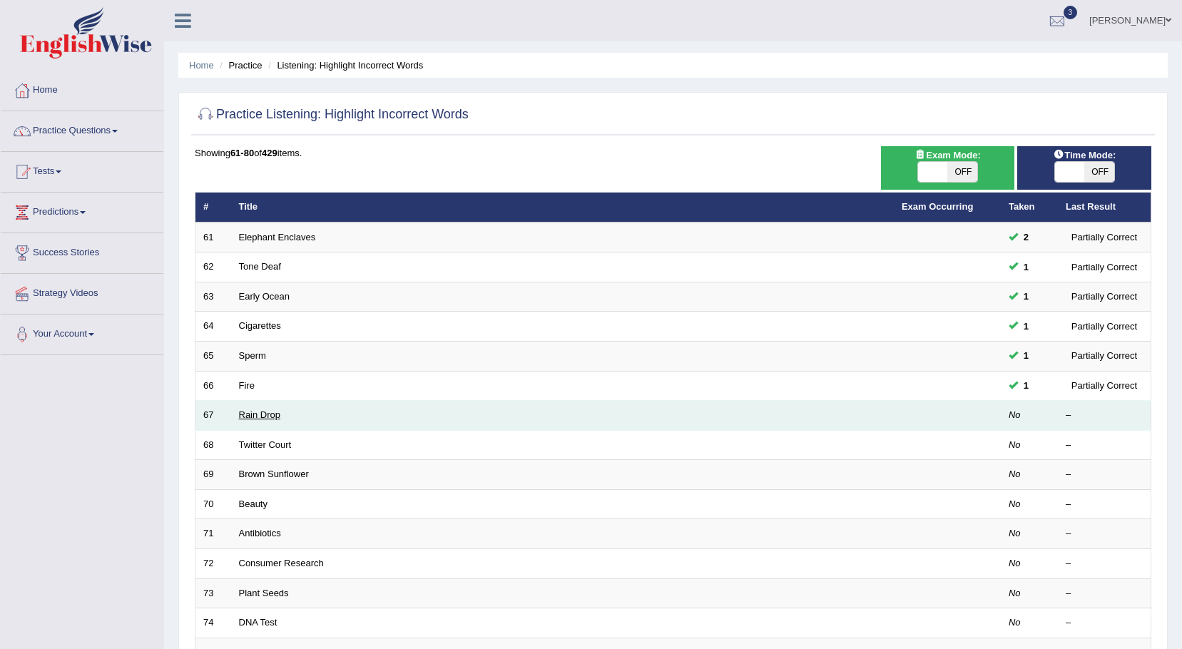
click at [264, 415] on link "Rain Drop" at bounding box center [260, 415] width 42 height 11
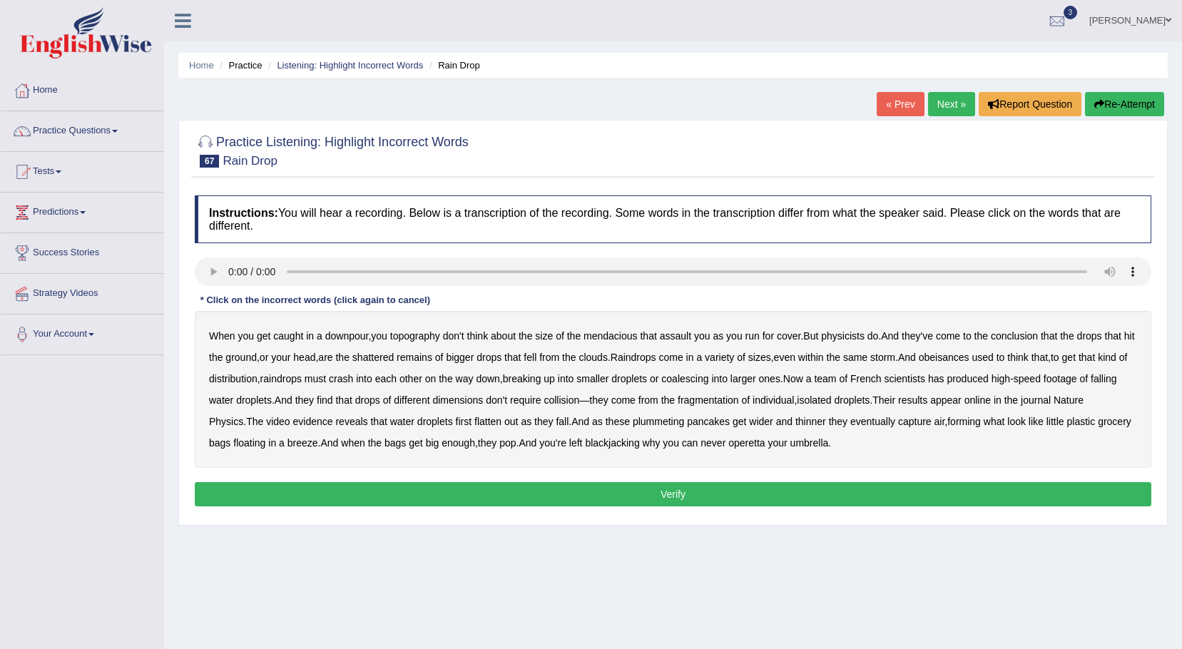
click at [278, 330] on b "caught" at bounding box center [288, 335] width 30 height 11
click at [623, 338] on b "mendacious" at bounding box center [611, 335] width 54 height 11
click at [851, 334] on b "physicists" at bounding box center [843, 335] width 44 height 11
click at [290, 358] on b "your" at bounding box center [280, 357] width 19 height 11
click at [315, 358] on b "head" at bounding box center [304, 357] width 22 height 11
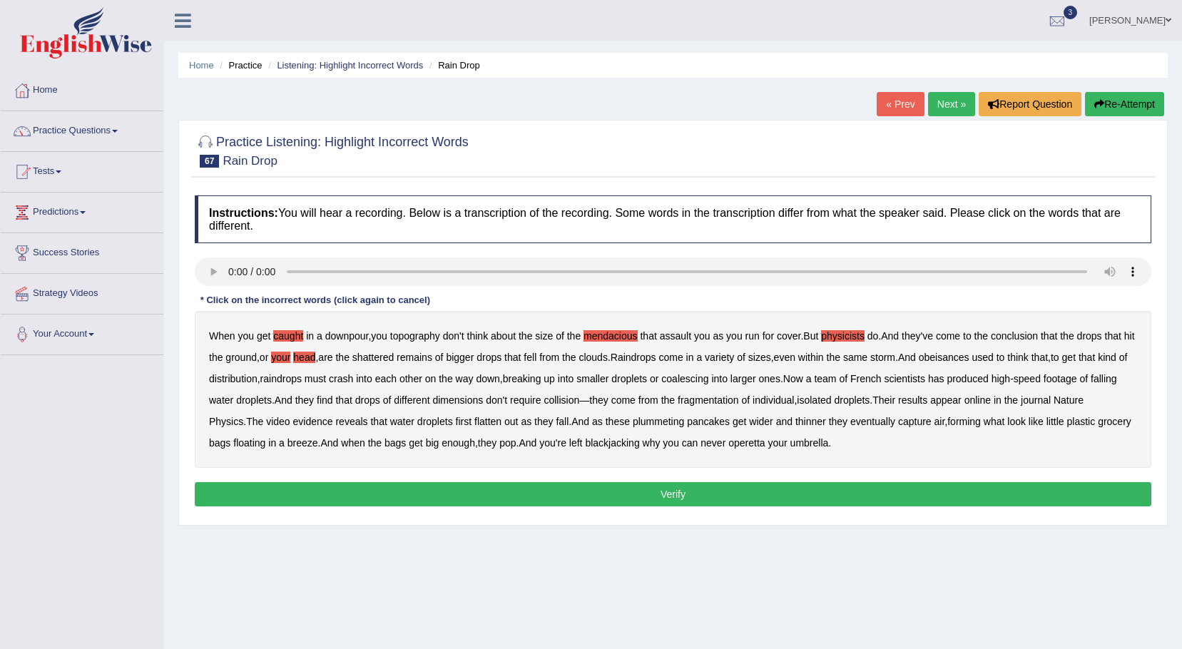
click at [726, 445] on b "never" at bounding box center [713, 442] width 25 height 11
click at [765, 444] on b "operetta" at bounding box center [747, 442] width 36 height 11
click at [663, 494] on button "Verify" at bounding box center [673, 494] width 957 height 24
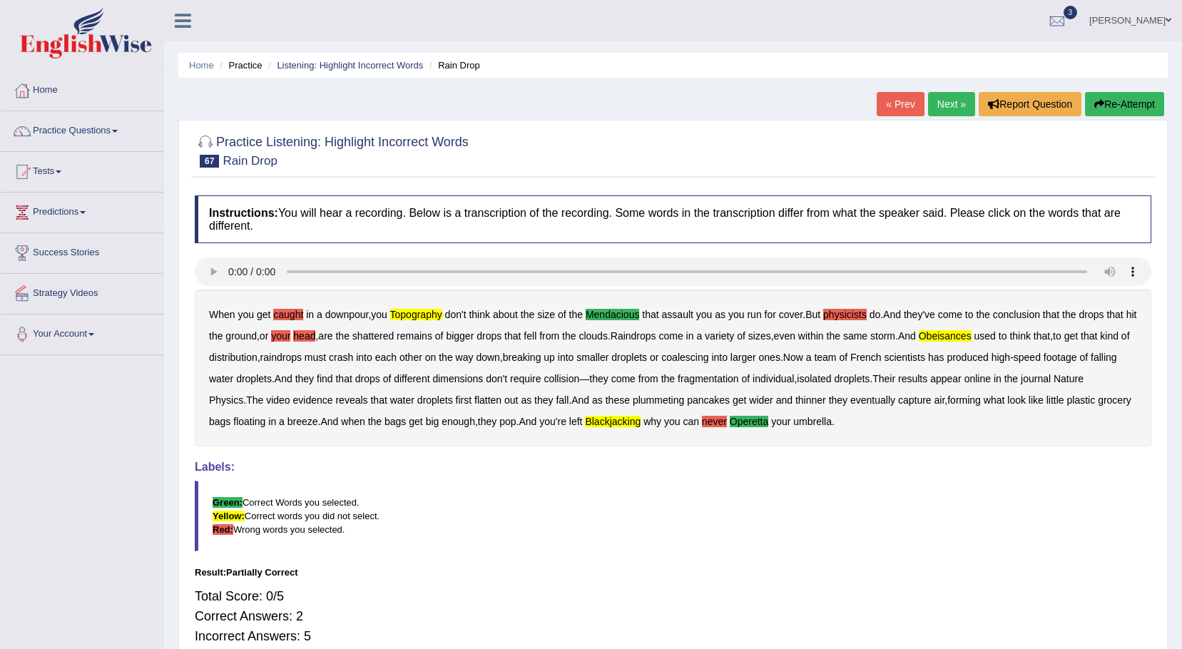
click at [956, 102] on link "Next »" at bounding box center [951, 104] width 47 height 24
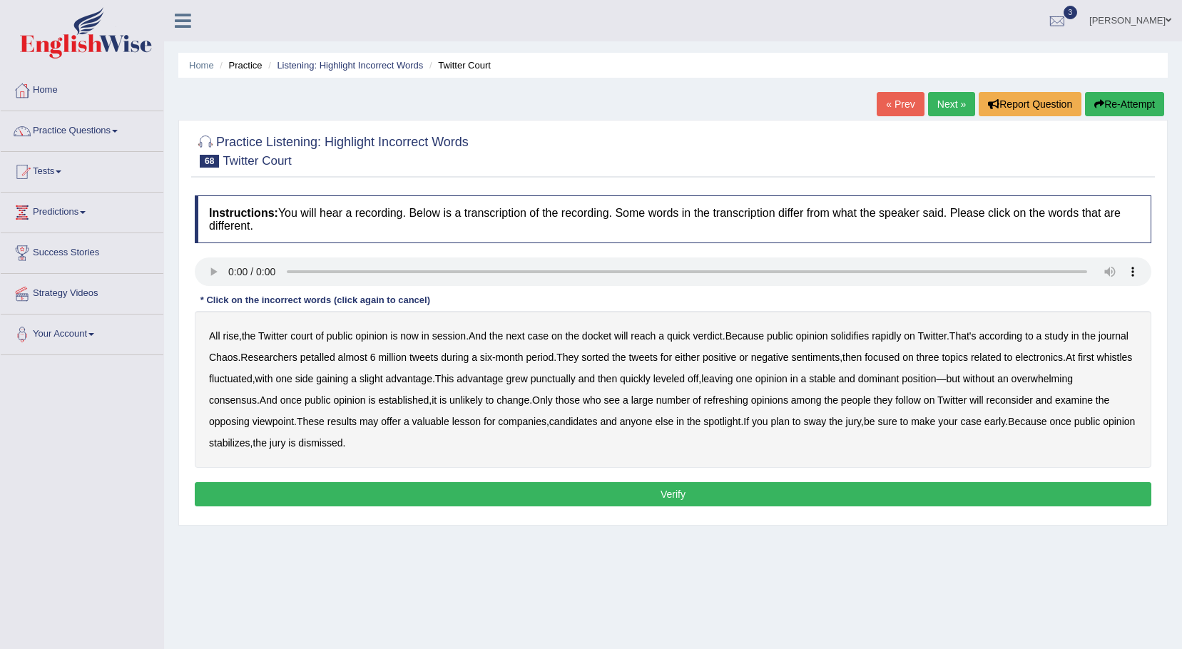
click at [335, 358] on b "petalled" at bounding box center [317, 357] width 35 height 11
click at [1098, 363] on b "whistles" at bounding box center [1116, 357] width 36 height 11
click at [749, 401] on b "refreshing" at bounding box center [726, 400] width 44 height 11
click at [450, 423] on b "valuable" at bounding box center [430, 421] width 37 height 11
click at [447, 493] on button "Verify" at bounding box center [673, 494] width 957 height 24
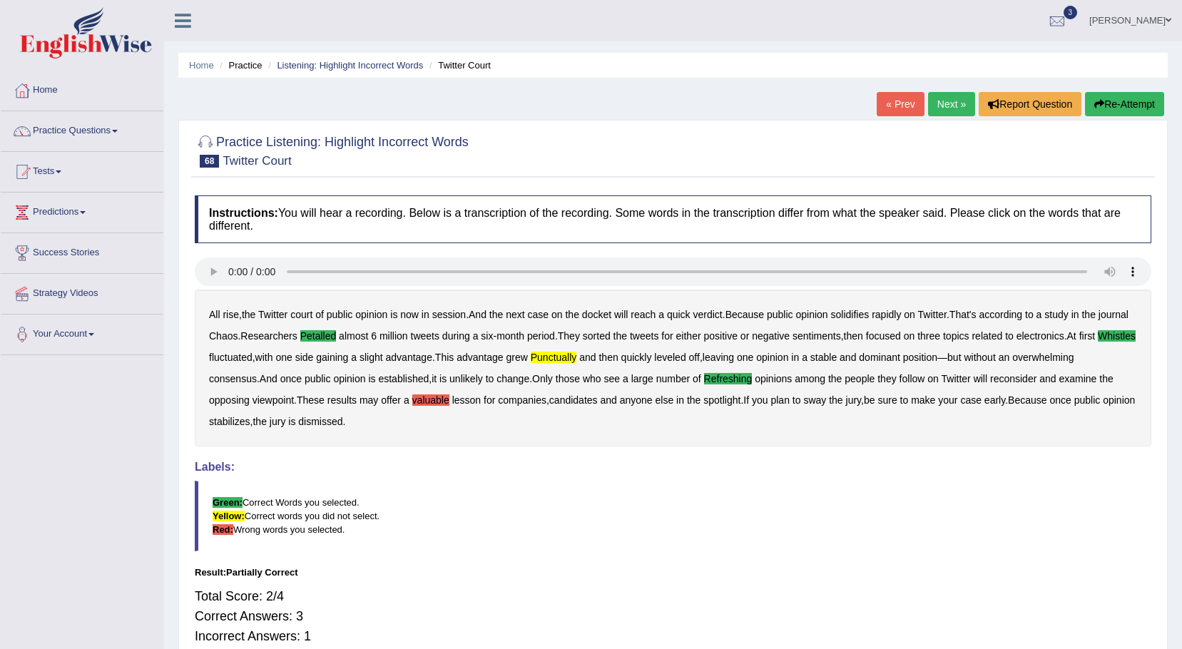
click at [121, 128] on link "Practice Questions" at bounding box center [82, 129] width 163 height 36
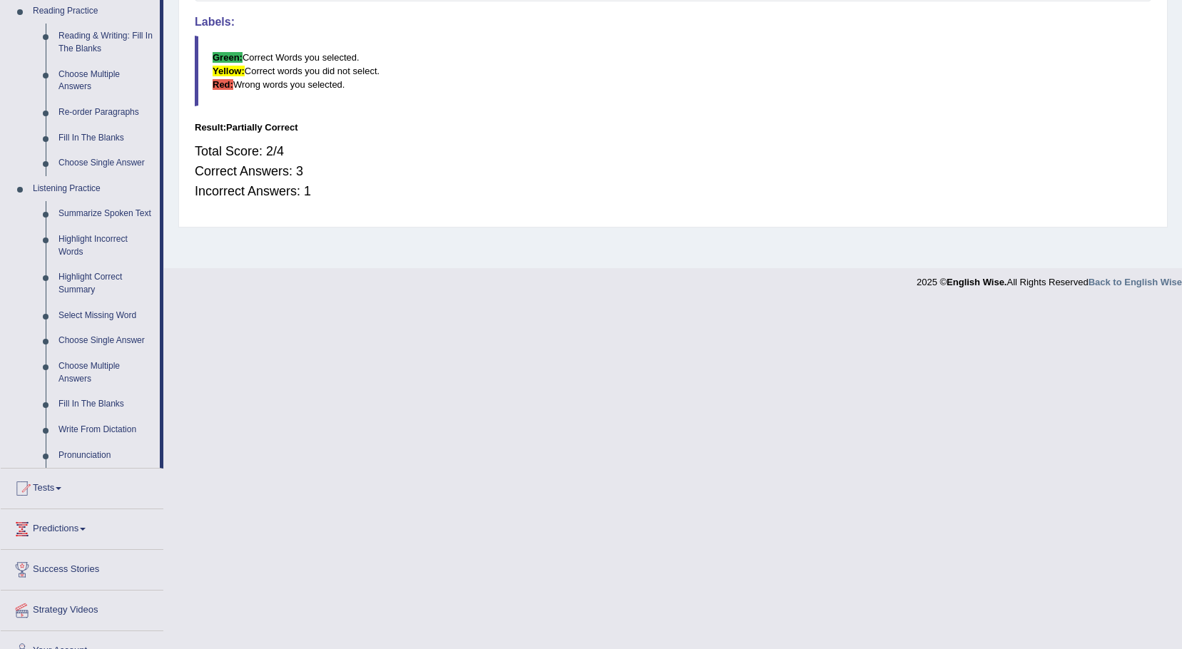
scroll to position [469, 0]
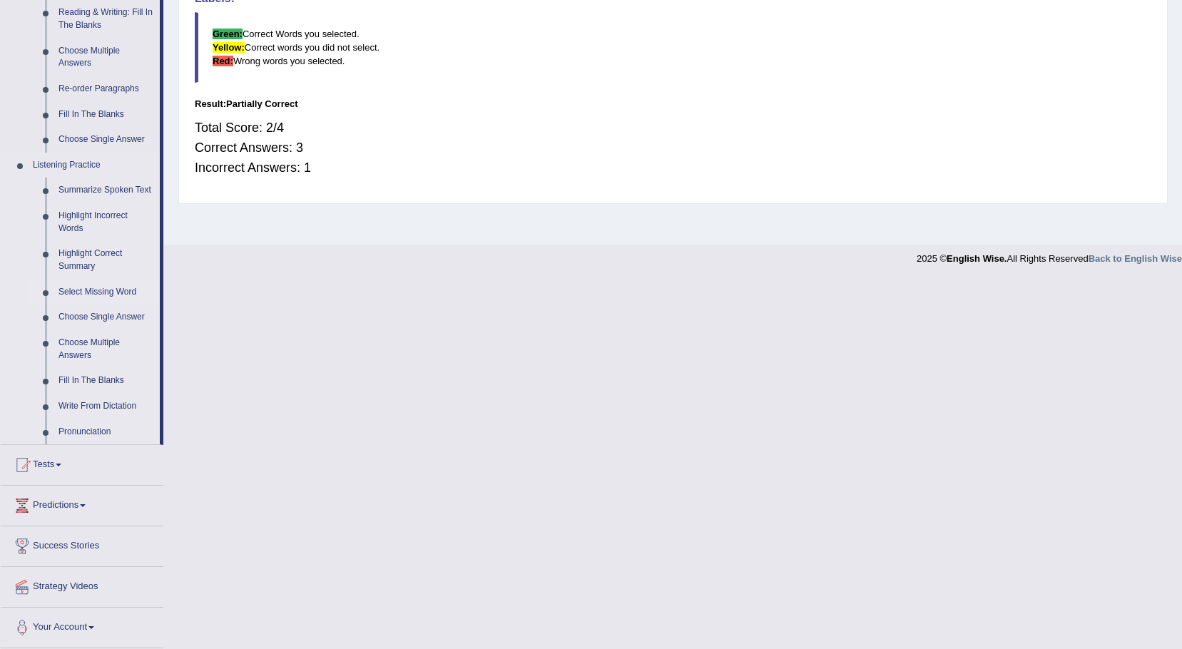
click at [113, 292] on link "Select Missing Word" at bounding box center [106, 293] width 108 height 26
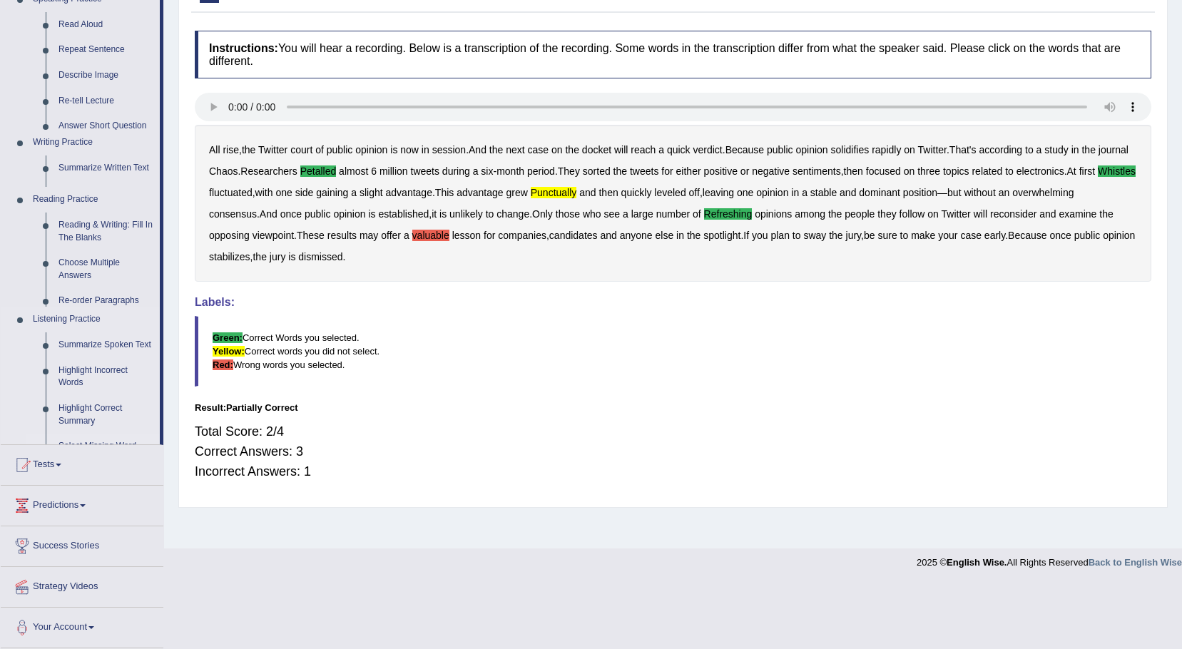
scroll to position [100, 0]
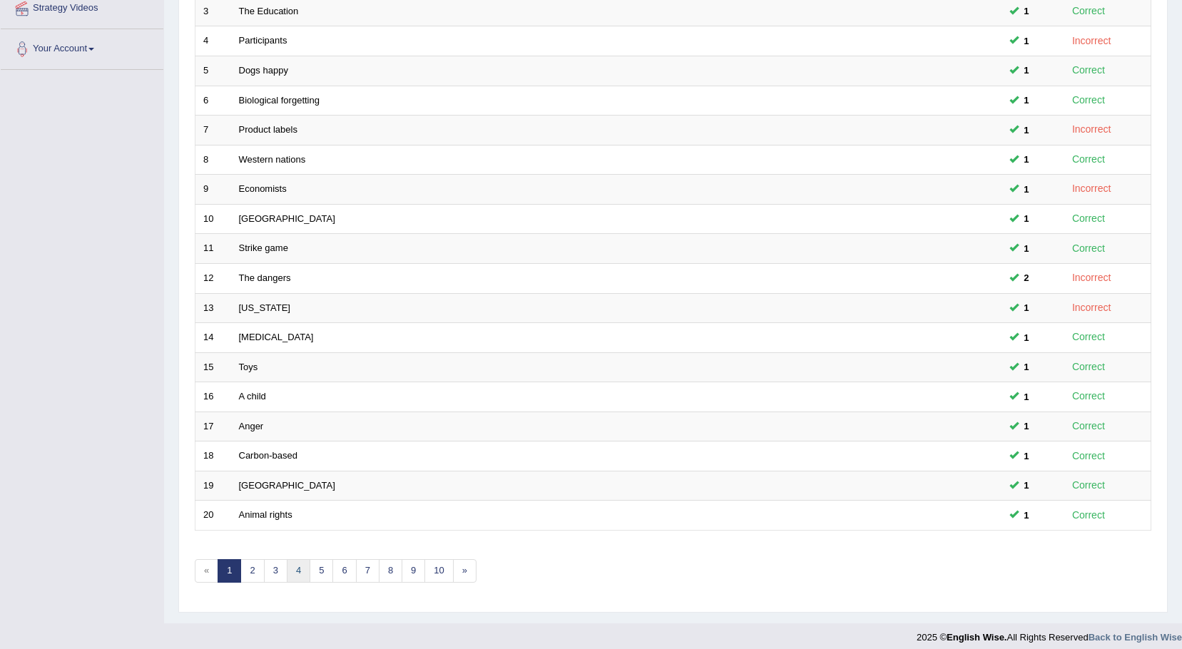
click at [293, 569] on link "4" at bounding box center [299, 571] width 24 height 24
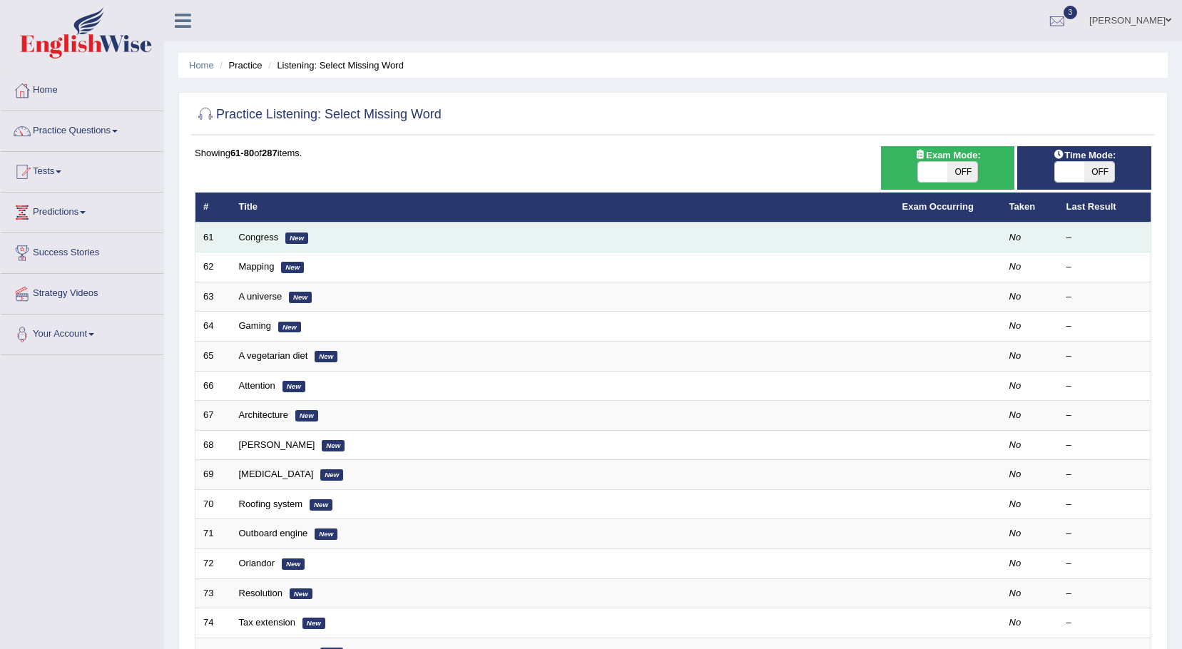
click at [279, 240] on td "Congress New" at bounding box center [563, 238] width 664 height 30
click at [295, 239] on em "New" at bounding box center [296, 238] width 23 height 11
click at [245, 234] on link "Congress" at bounding box center [259, 237] width 40 height 11
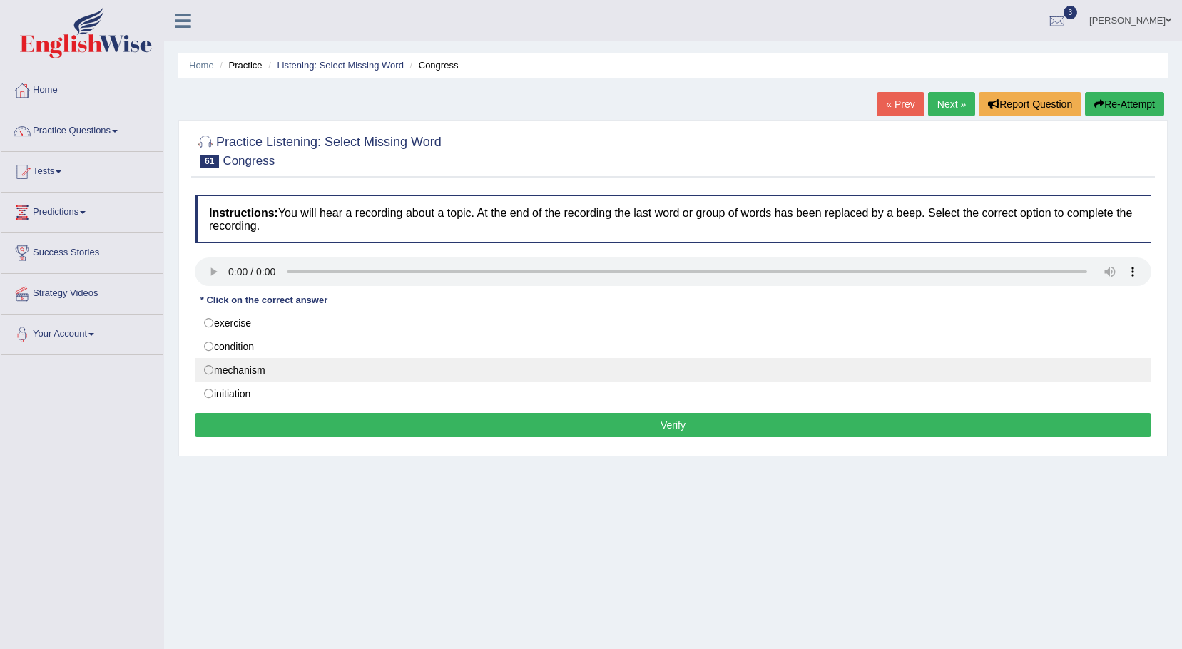
click at [209, 372] on label "mechanism" at bounding box center [673, 370] width 957 height 24
radio input "true"
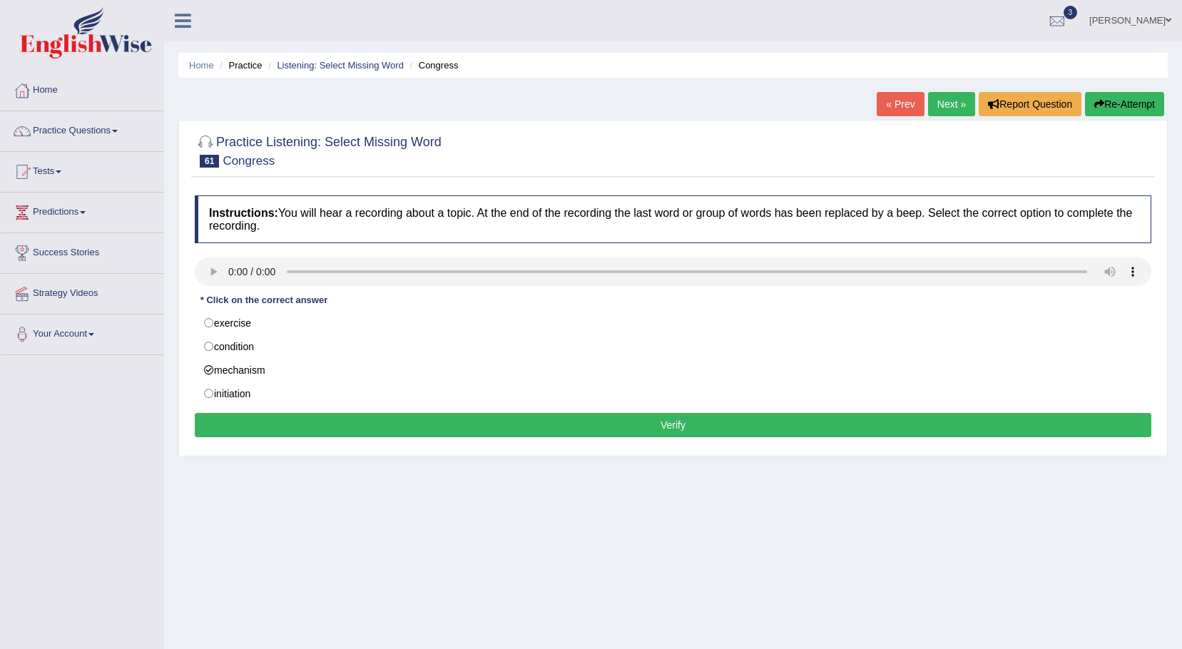
click at [478, 431] on button "Verify" at bounding box center [673, 425] width 957 height 24
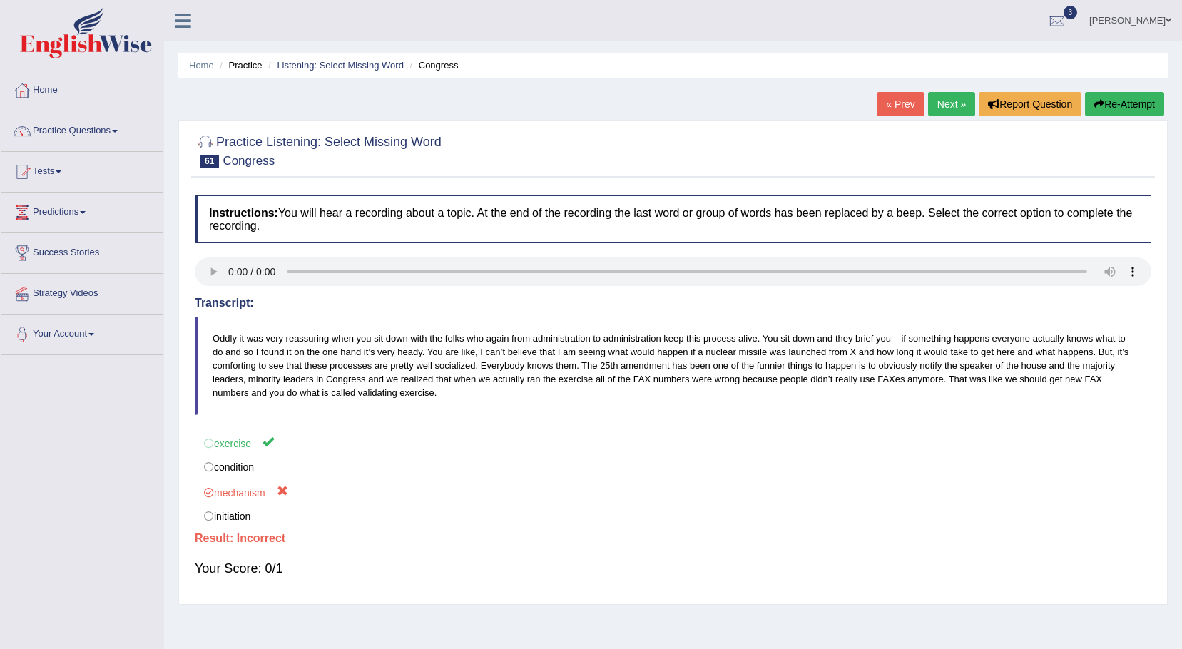
click at [122, 125] on link "Practice Questions" at bounding box center [82, 129] width 163 height 36
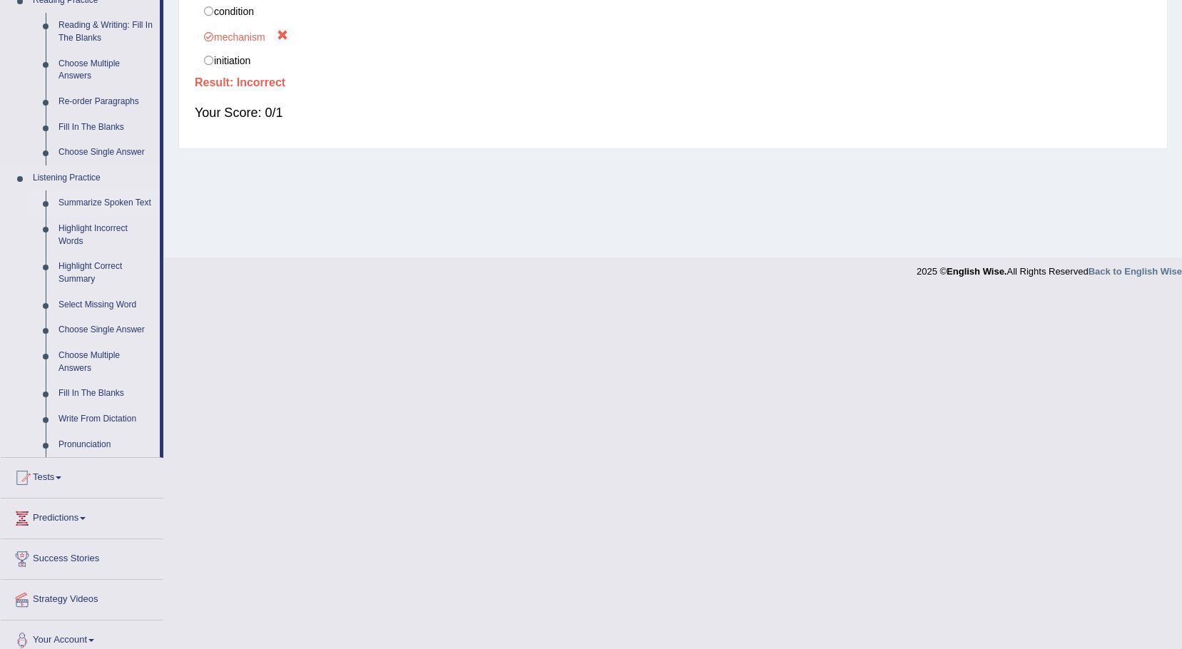
scroll to position [469, 0]
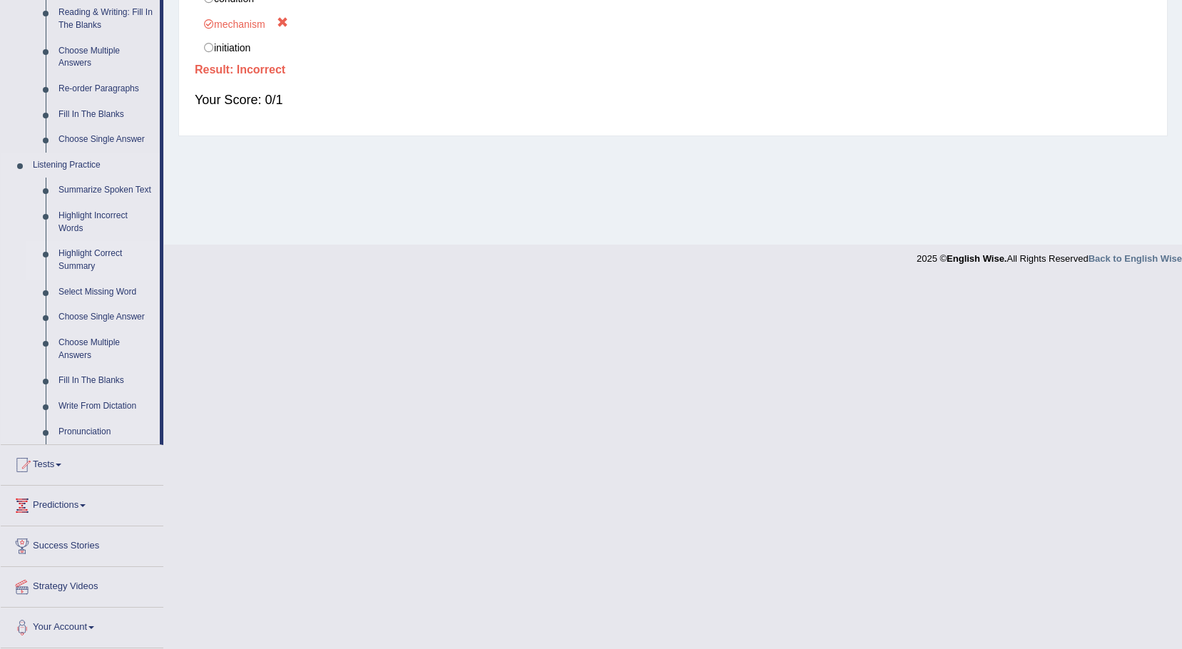
click at [91, 258] on link "Highlight Correct Summary" at bounding box center [106, 260] width 108 height 38
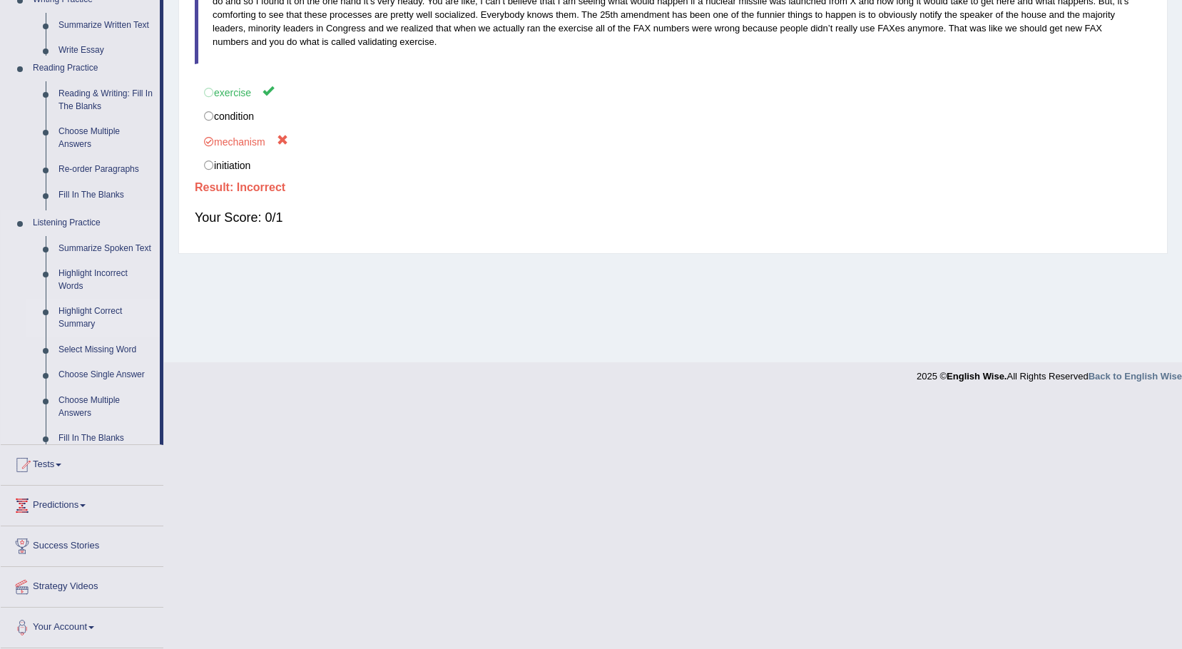
scroll to position [100, 0]
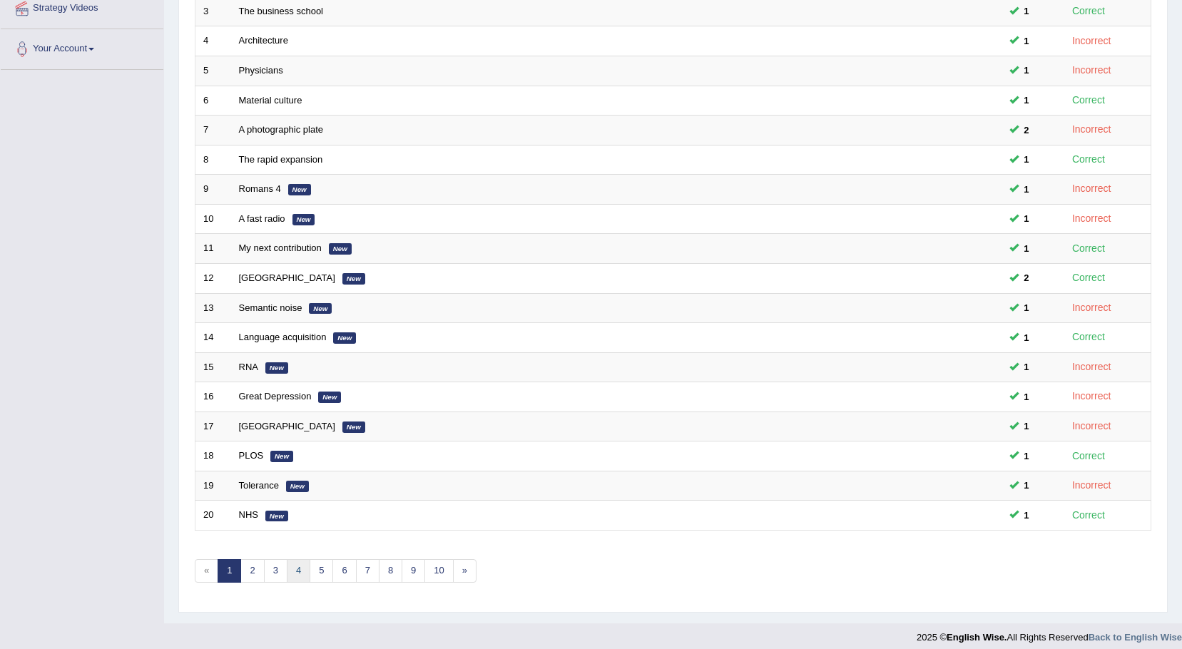
click at [300, 577] on link "4" at bounding box center [299, 571] width 24 height 24
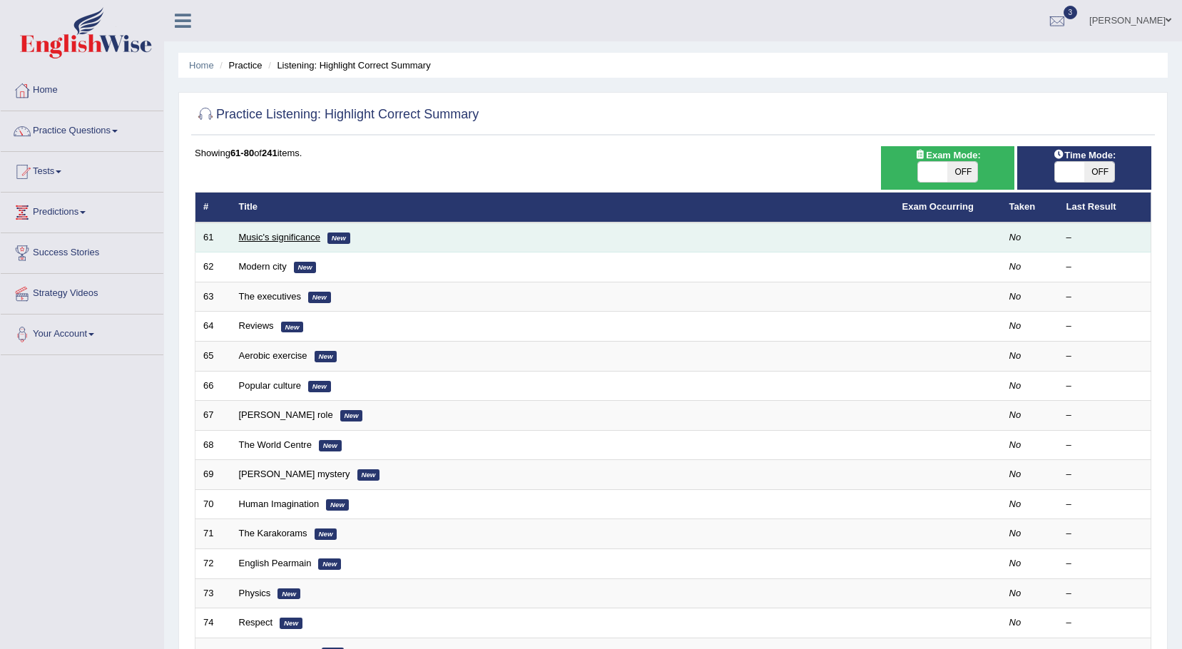
click at [308, 238] on link "Music's significance" at bounding box center [279, 237] width 81 height 11
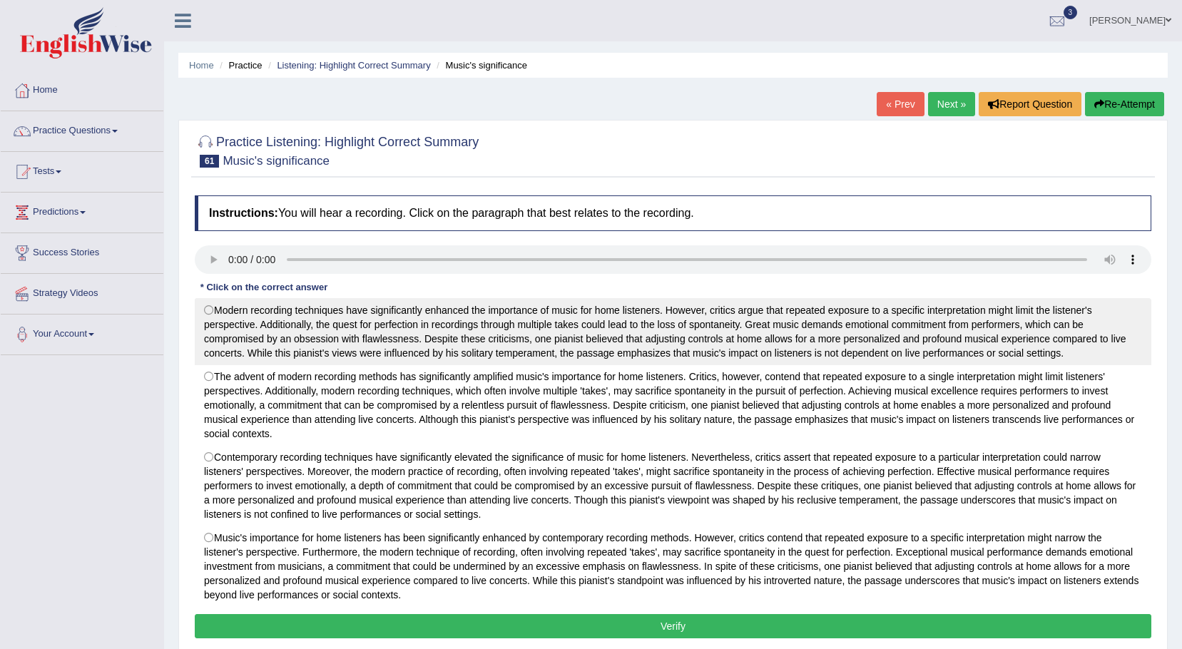
click at [212, 313] on label "Modern recording techniques have significantly enhanced the importance of music…" at bounding box center [673, 331] width 957 height 67
radio input "true"
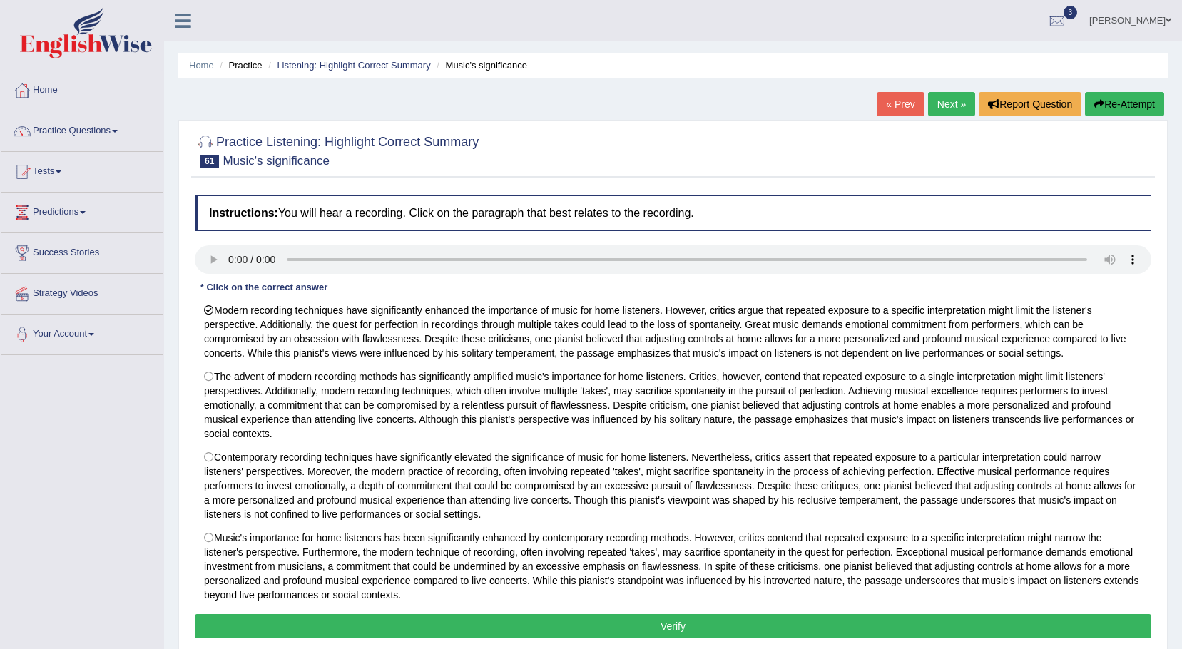
click at [453, 620] on button "Verify" at bounding box center [673, 626] width 957 height 24
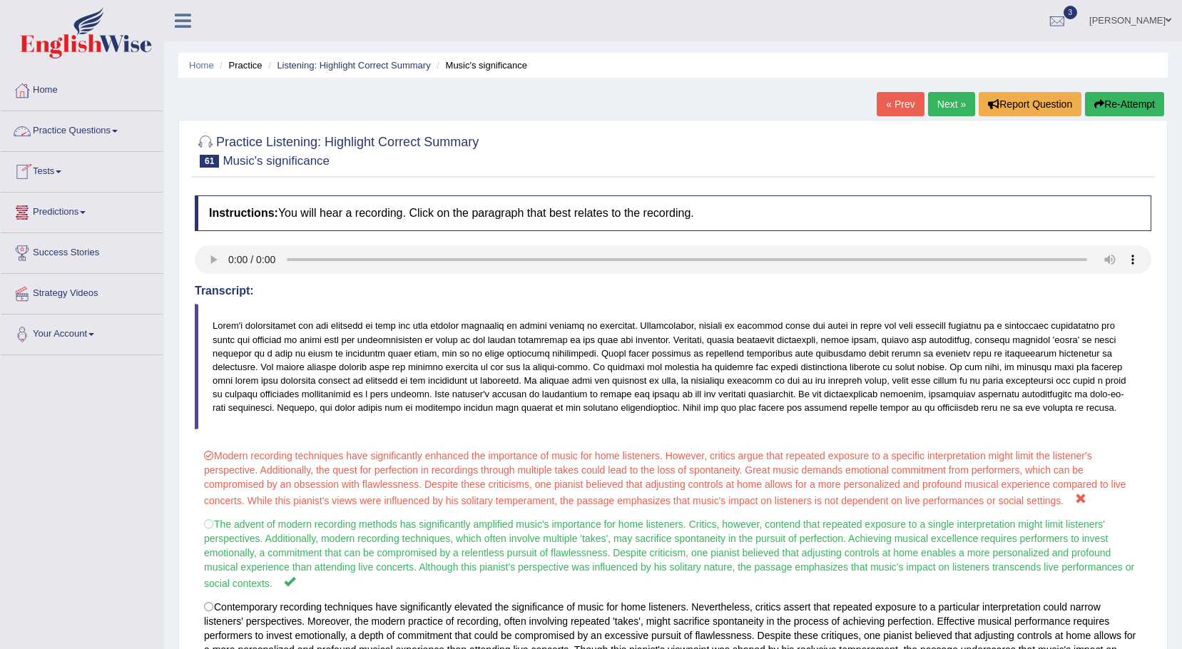
click at [122, 128] on link "Practice Questions" at bounding box center [82, 129] width 163 height 36
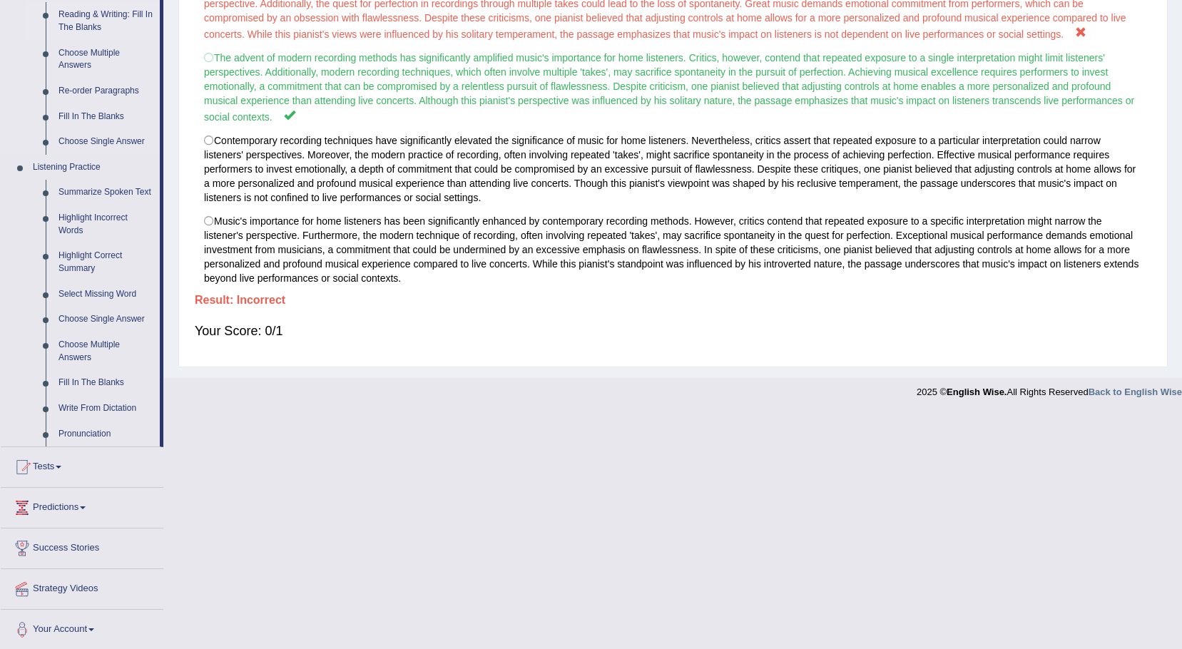
scroll to position [469, 0]
click at [83, 380] on link "Fill In The Blanks" at bounding box center [106, 381] width 108 height 26
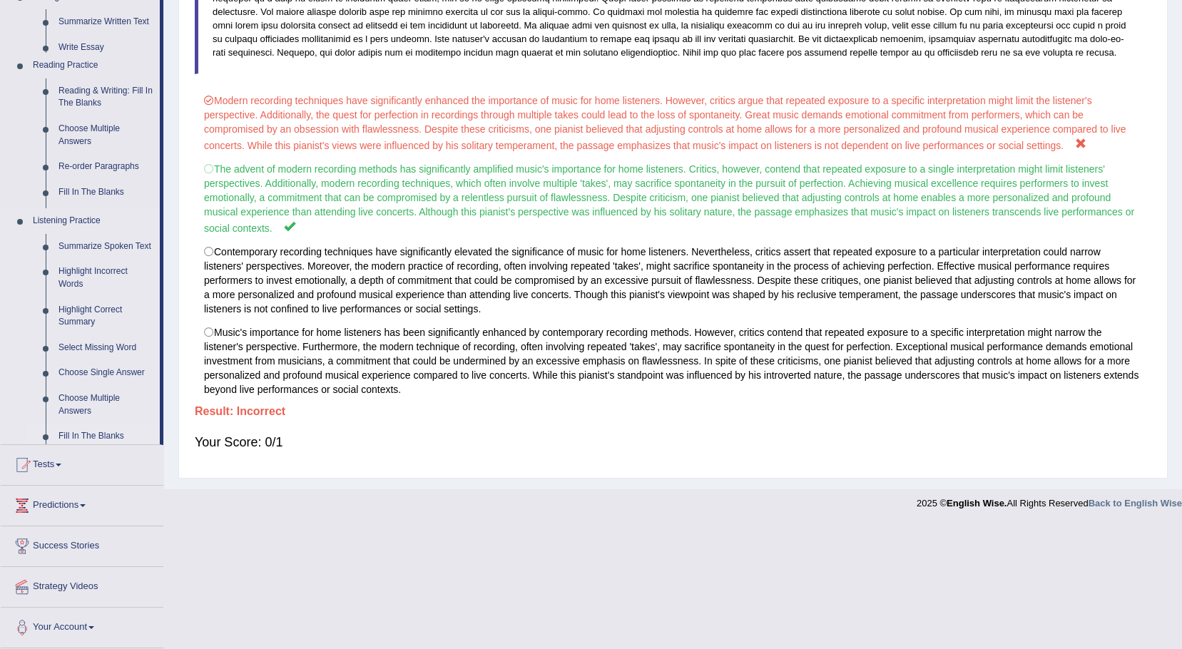
scroll to position [235, 0]
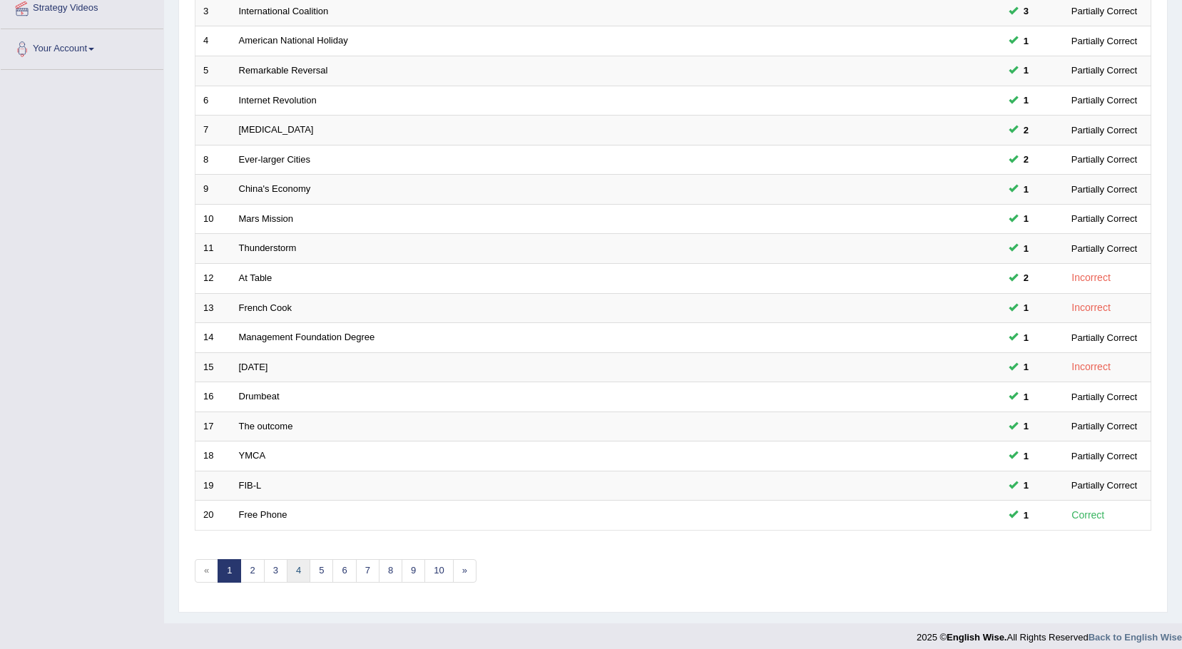
click at [293, 569] on link "4" at bounding box center [299, 571] width 24 height 24
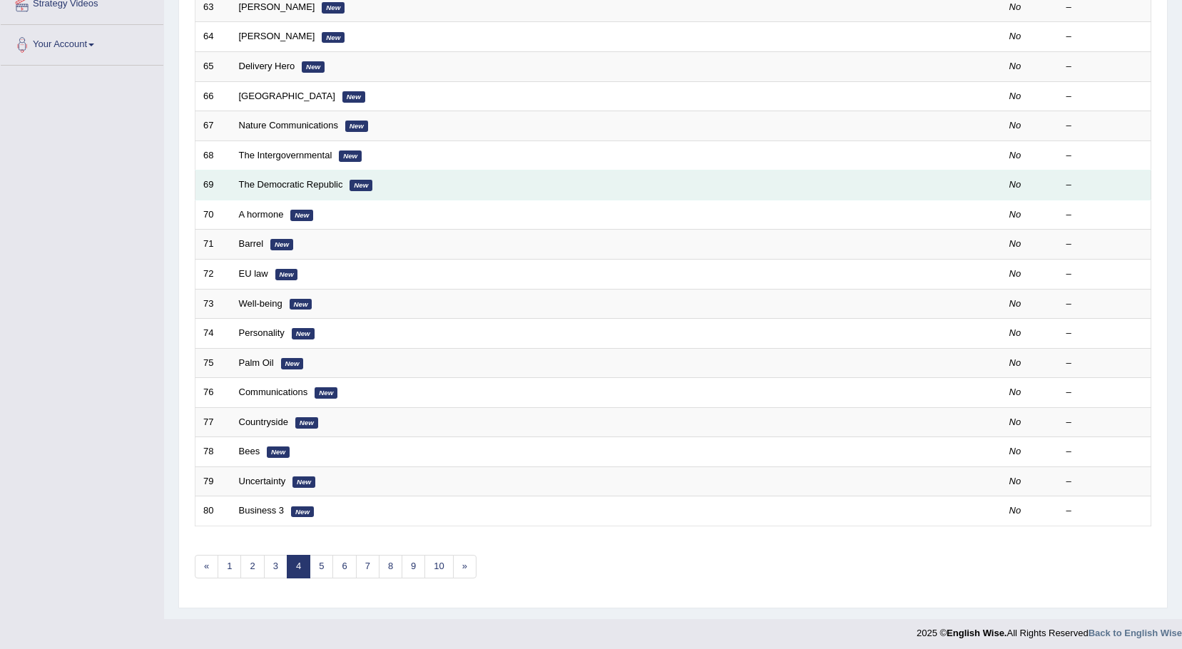
scroll to position [295, 0]
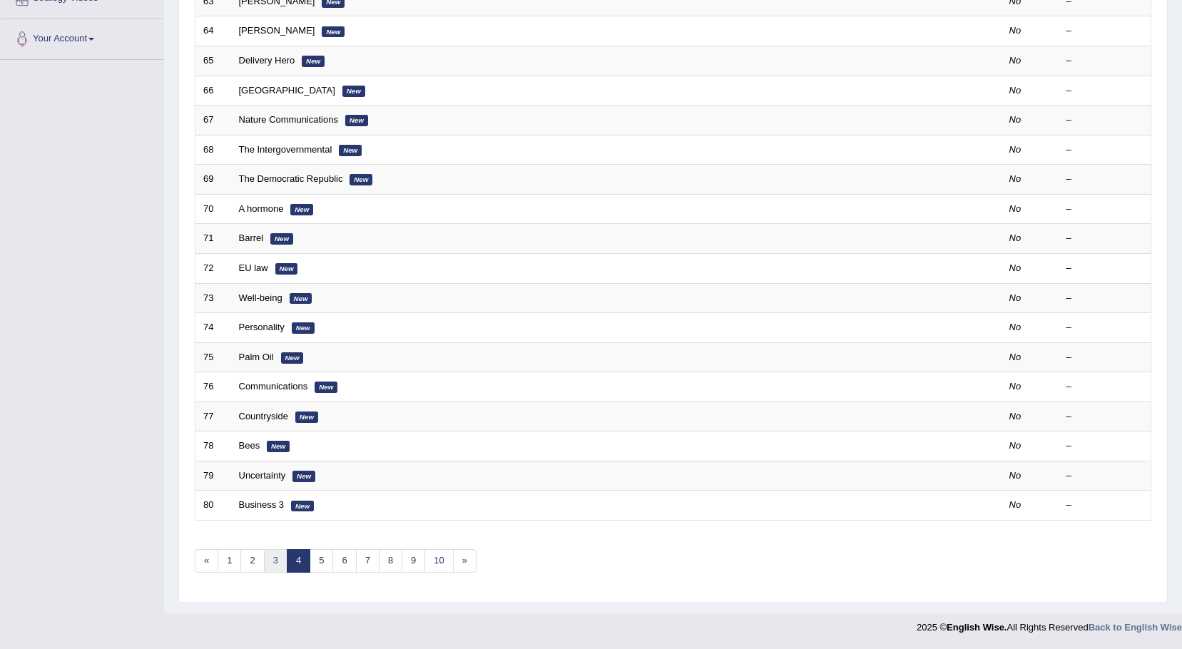
click at [268, 558] on link "3" at bounding box center [276, 561] width 24 height 24
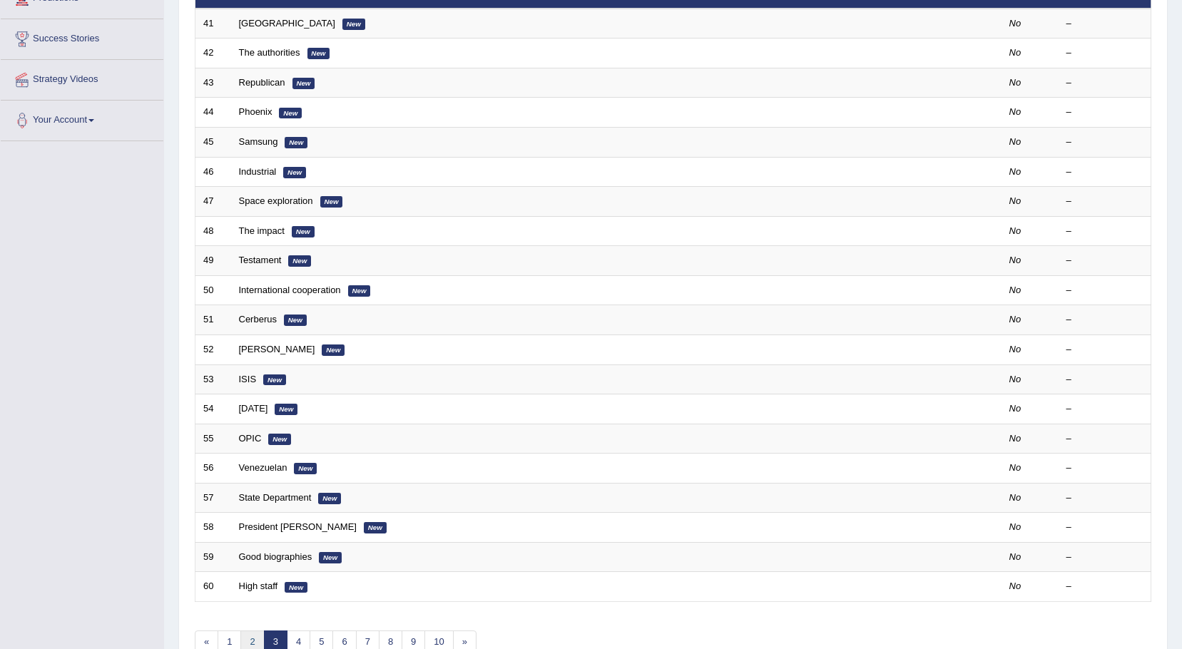
click at [245, 632] on link "2" at bounding box center [252, 643] width 24 height 24
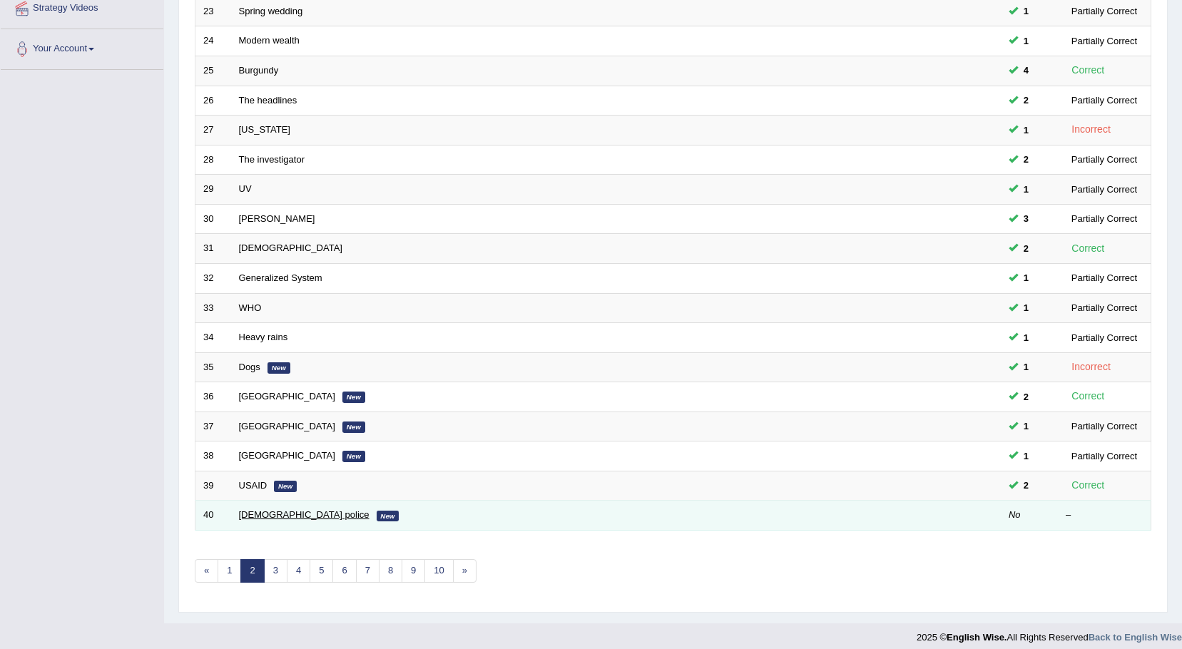
click at [267, 517] on link "[DEMOGRAPHIC_DATA] police" at bounding box center [304, 515] width 131 height 11
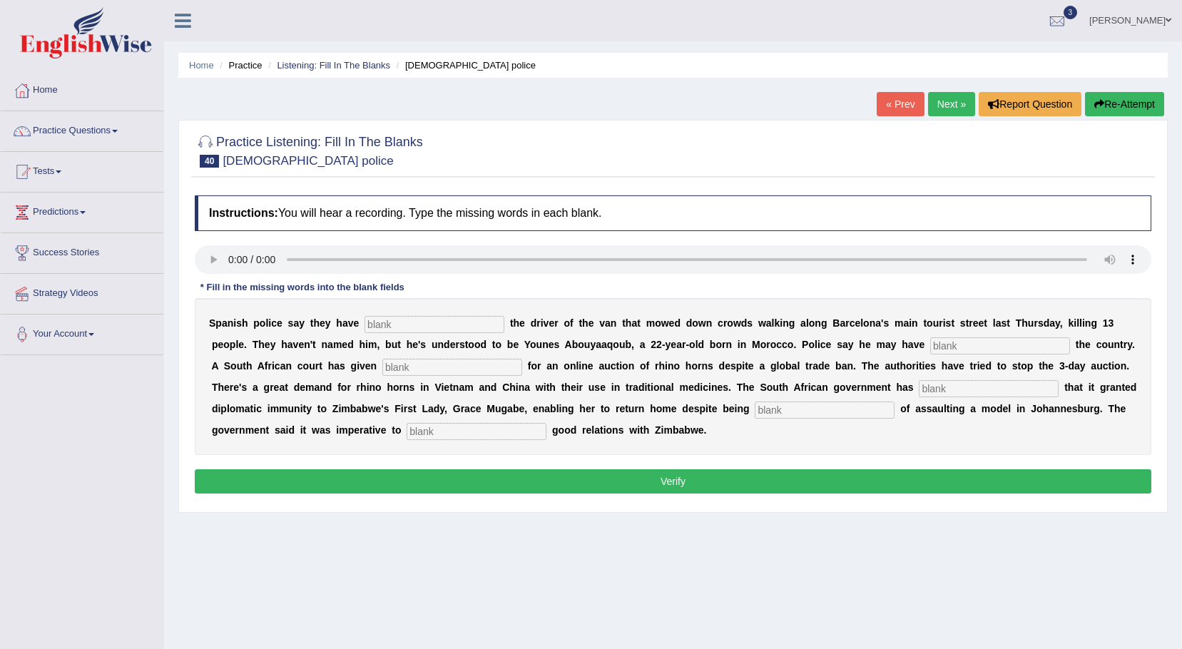
click at [387, 321] on input "text" at bounding box center [435, 324] width 140 height 17
type input "I"
type input "identify"
click at [931, 344] on input "text" at bounding box center [1001, 346] width 140 height 17
type input "reflect"
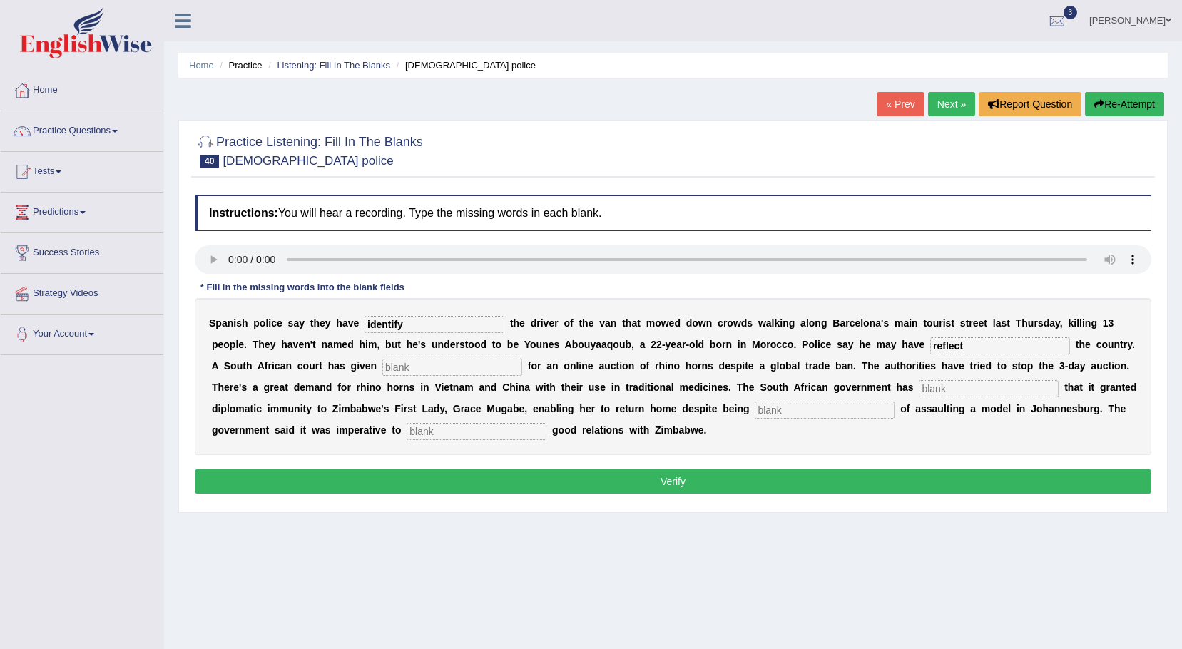
click at [382, 365] on input "text" at bounding box center [452, 367] width 140 height 17
type input "information"
click at [919, 382] on input "text" at bounding box center [989, 388] width 140 height 17
type input "conformed"
click at [755, 408] on input "text" at bounding box center [825, 410] width 140 height 17
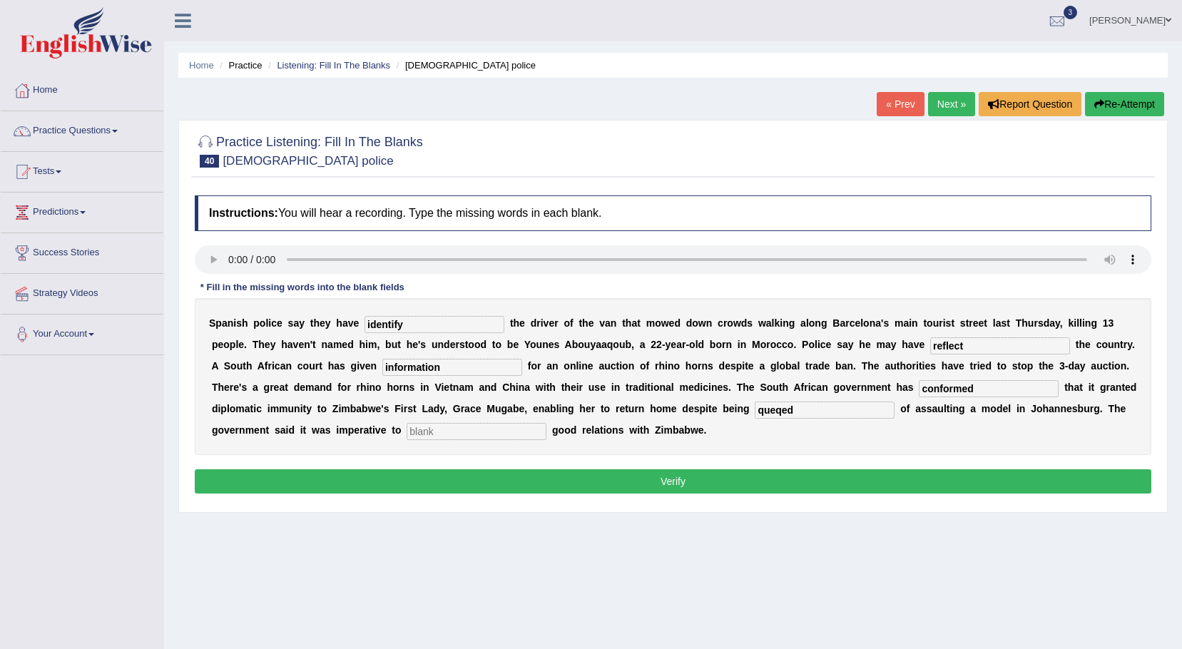
type input "queqed"
click at [547, 423] on input "text" at bounding box center [477, 431] width 140 height 17
type input "maintain"
click at [654, 485] on button "Verify" at bounding box center [673, 482] width 957 height 24
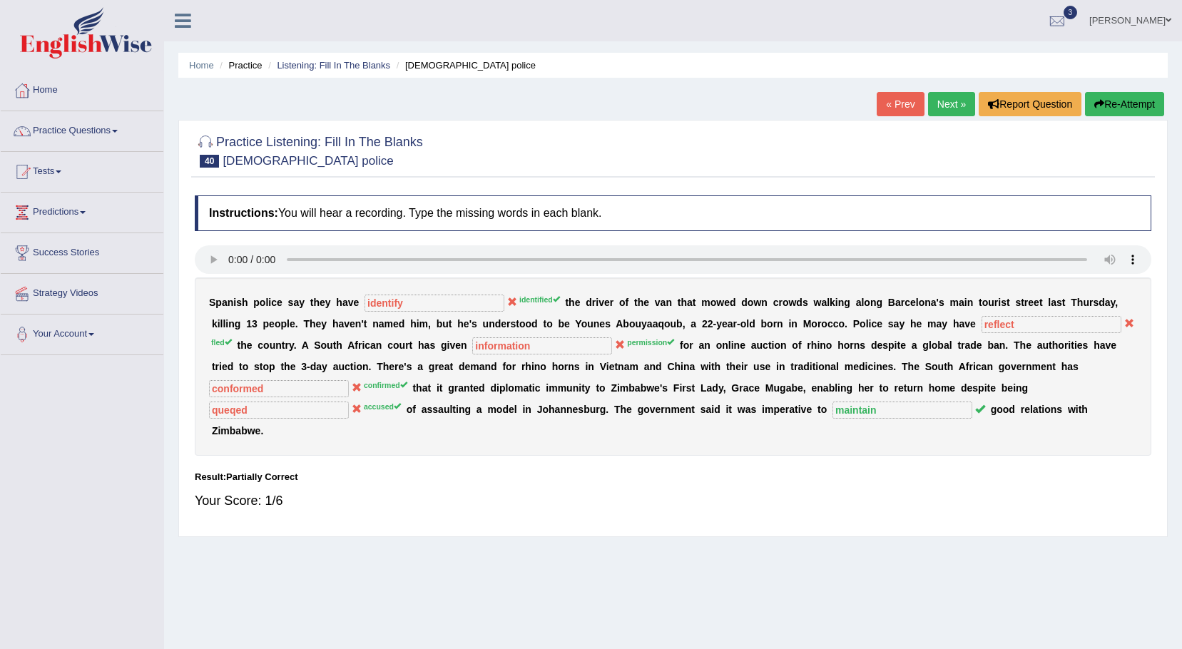
click at [943, 106] on link "Next »" at bounding box center [951, 104] width 47 height 24
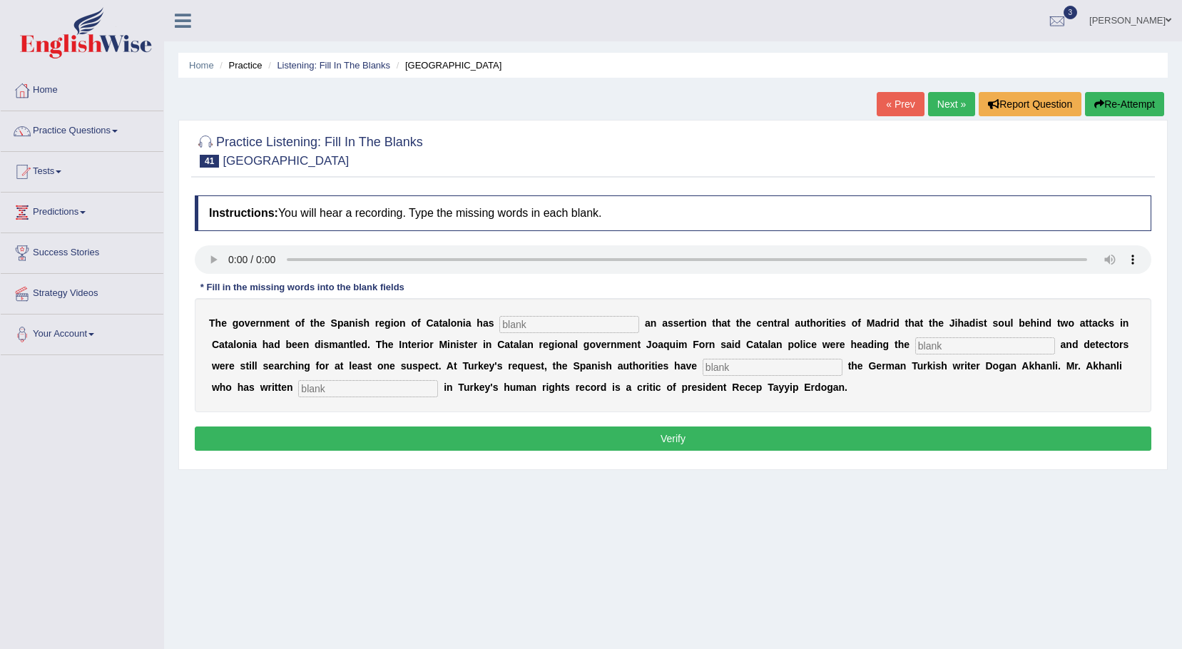
click at [500, 323] on input "text" at bounding box center [570, 324] width 140 height 17
type input "catalan"
click at [916, 341] on input "text" at bounding box center [986, 346] width 140 height 17
type input "inquiry"
click at [703, 367] on input "text" at bounding box center [773, 367] width 140 height 17
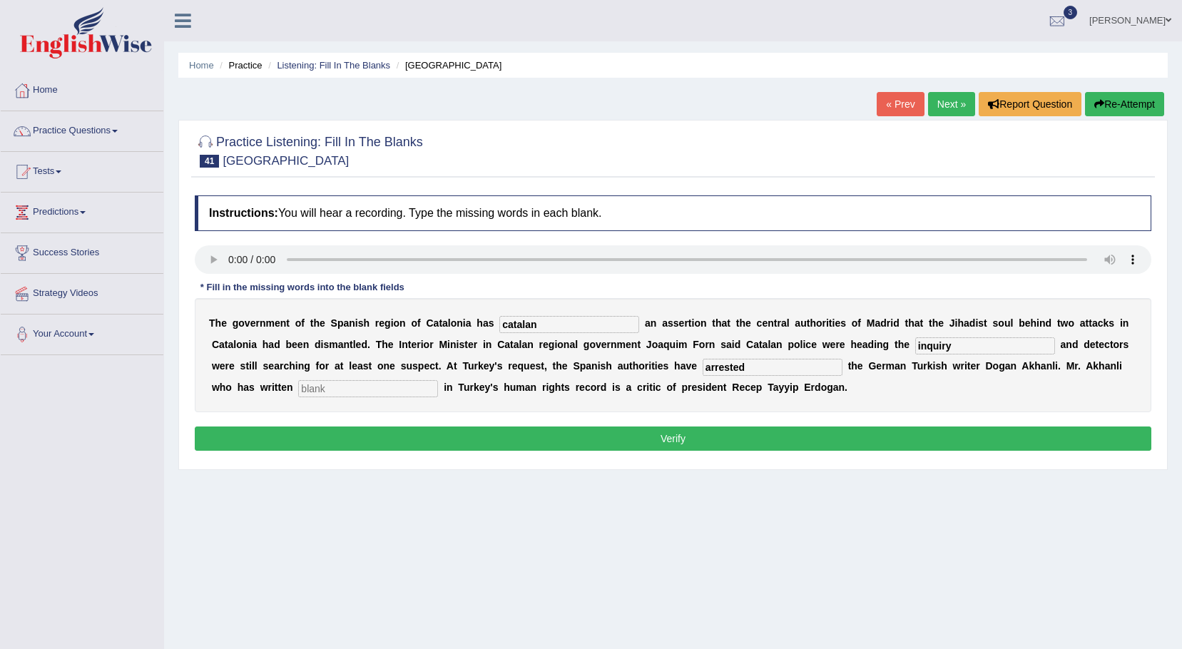
type input "arrested"
click at [438, 380] on input "text" at bounding box center [368, 388] width 140 height 17
type input "extensively"
click at [671, 441] on button "Verify" at bounding box center [673, 439] width 957 height 24
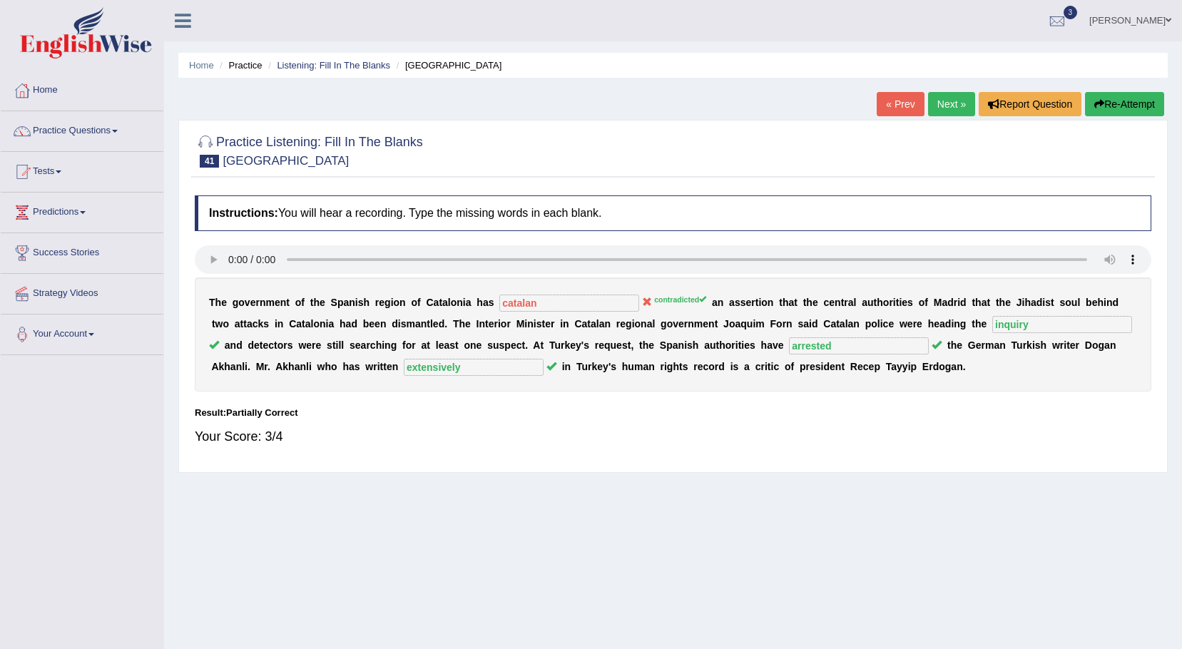
click at [1167, 22] on span at bounding box center [1169, 20] width 6 height 9
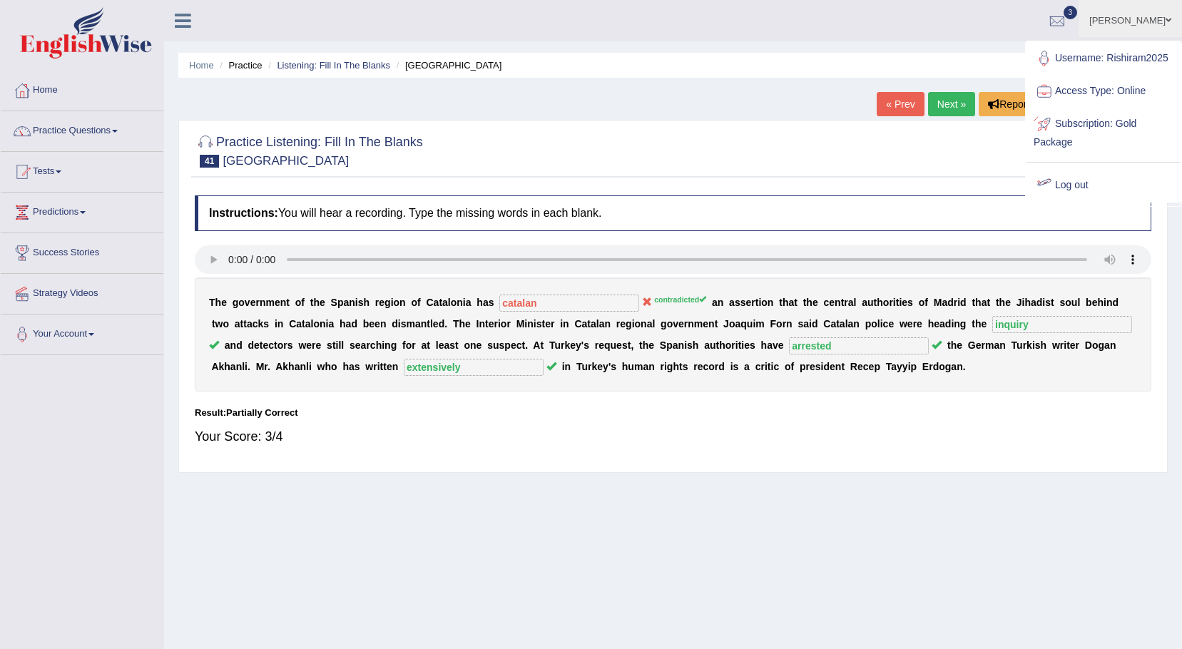
click at [1082, 184] on link "Log out" at bounding box center [1104, 185] width 154 height 33
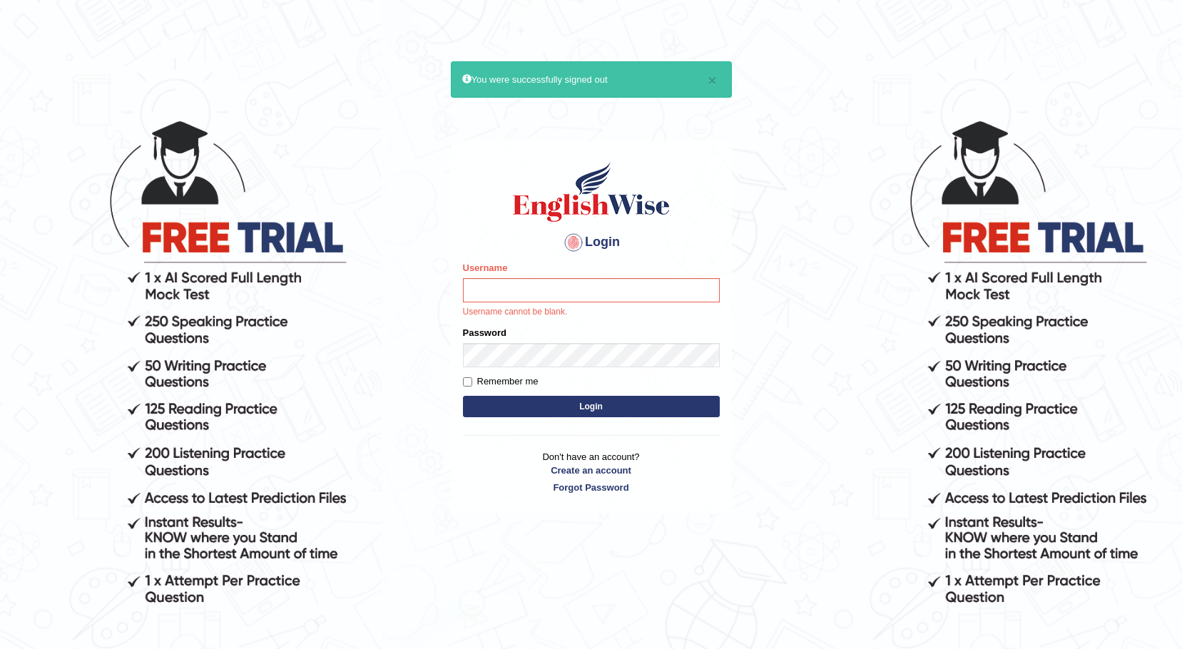
click at [408, 330] on body "× You were successfully signed out Login Please fix the following errors: Usern…" at bounding box center [591, 383] width 1182 height 649
